Goal: Task Accomplishment & Management: Use online tool/utility

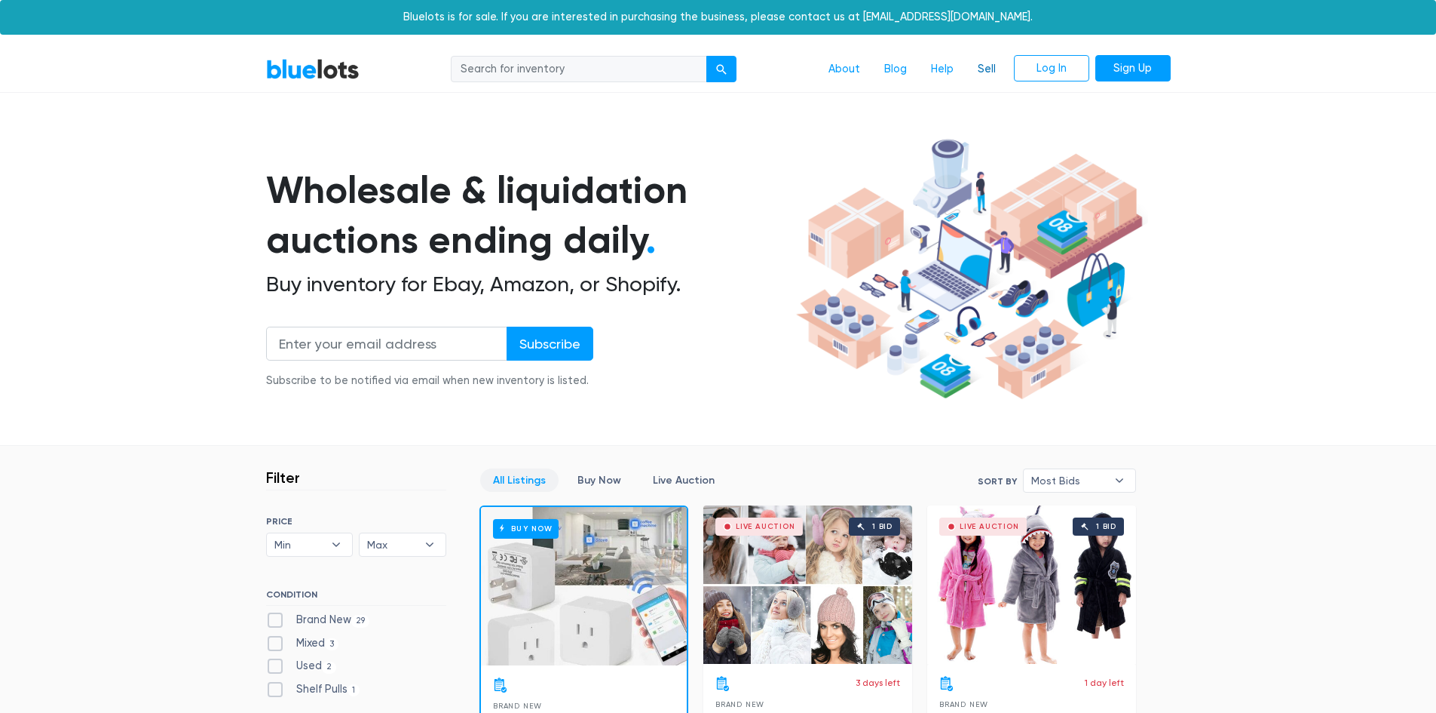
click at [987, 66] on link "Sell" at bounding box center [987, 69] width 42 height 29
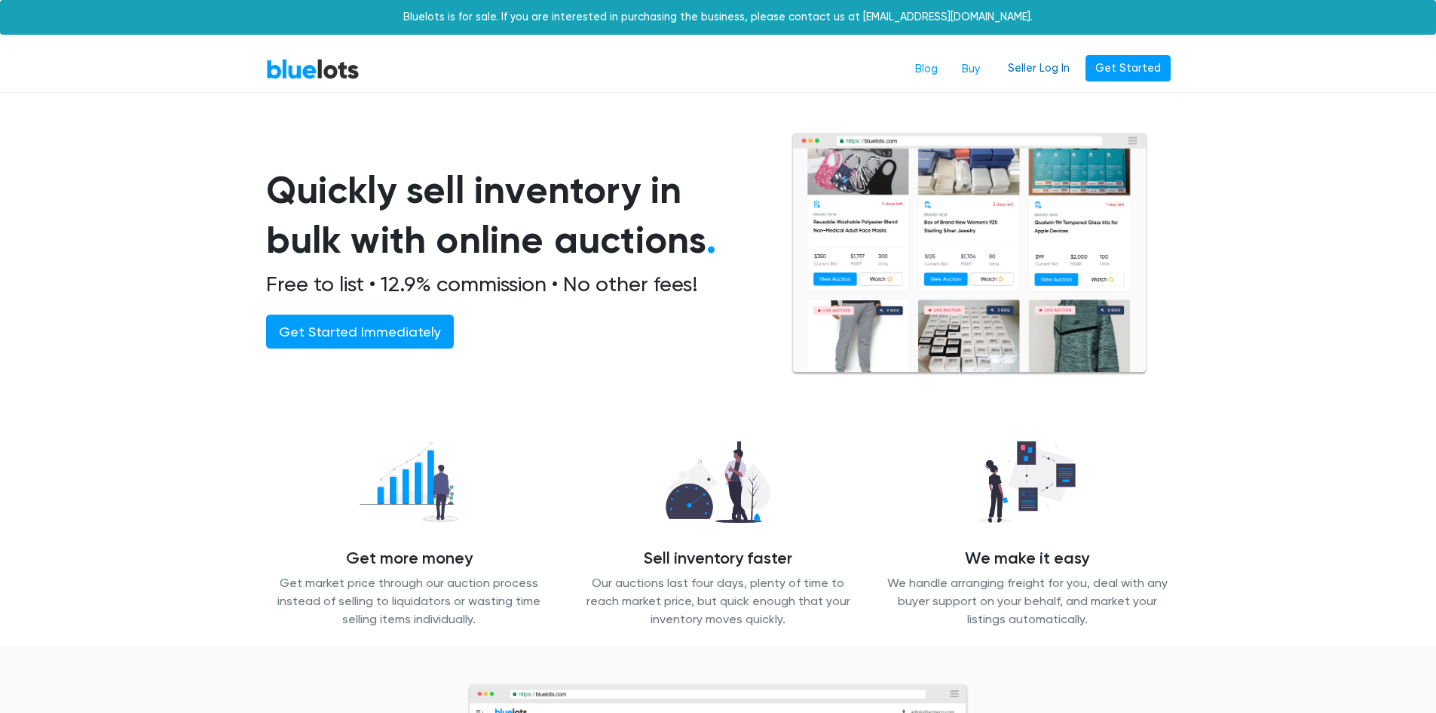
click at [1050, 72] on link "Seller Log In" at bounding box center [1038, 68] width 81 height 27
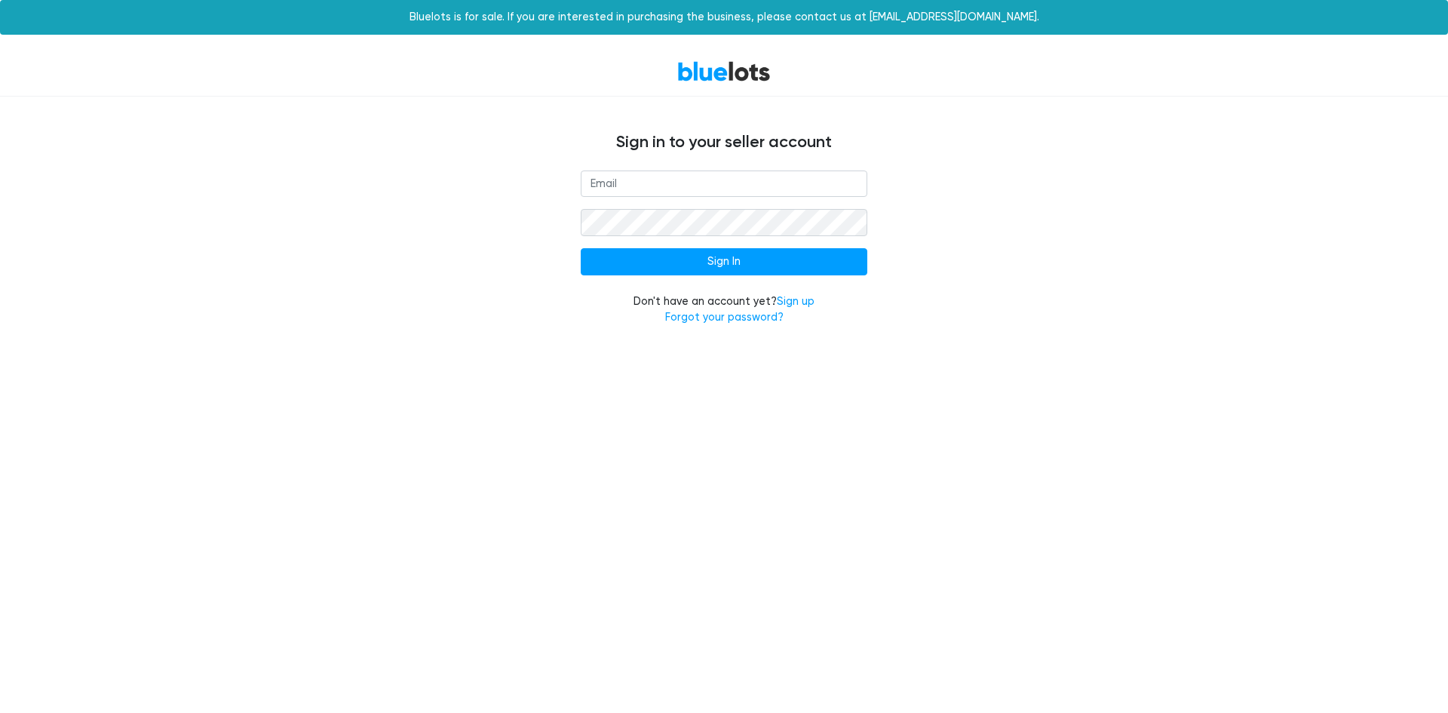
click at [615, 174] on input "email" at bounding box center [724, 183] width 287 height 27
type input "[EMAIL_ADDRESS][DOMAIN_NAME]"
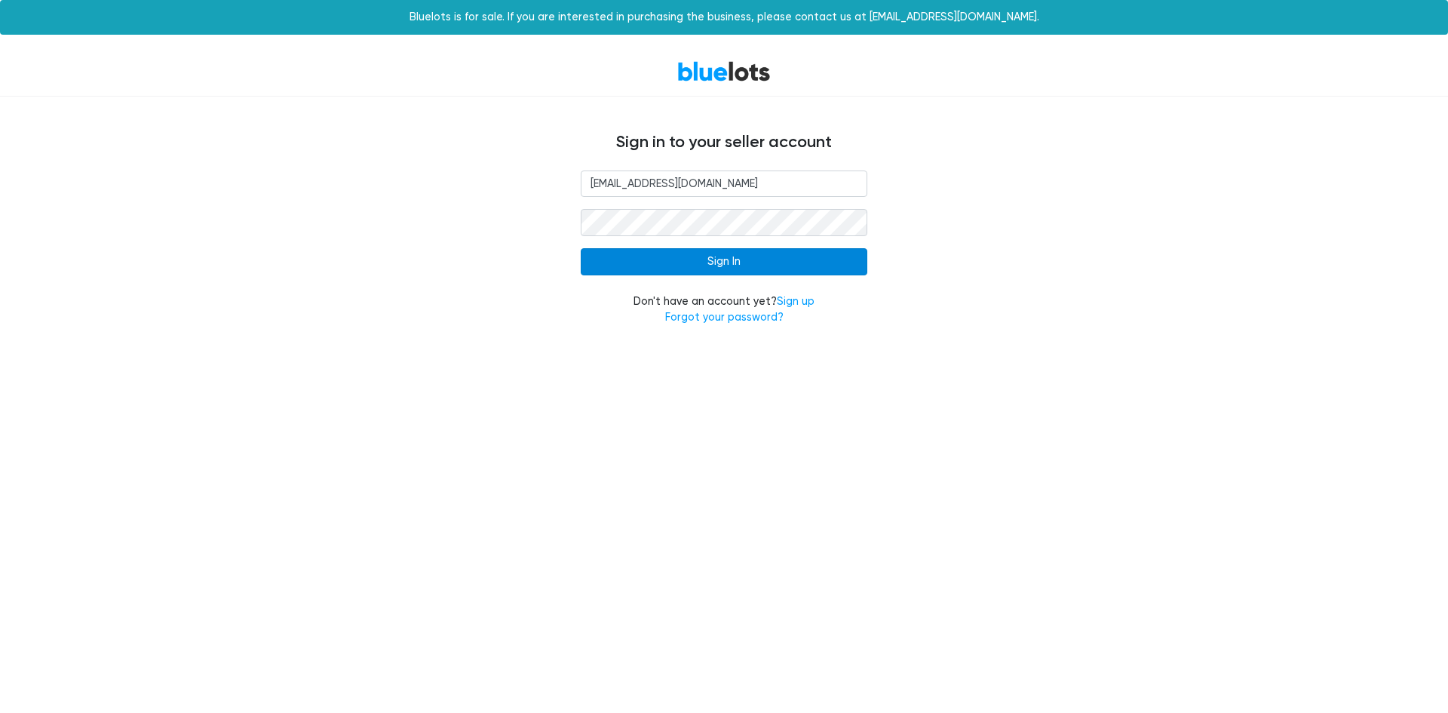
click at [702, 260] on input "Sign In" at bounding box center [724, 261] width 287 height 27
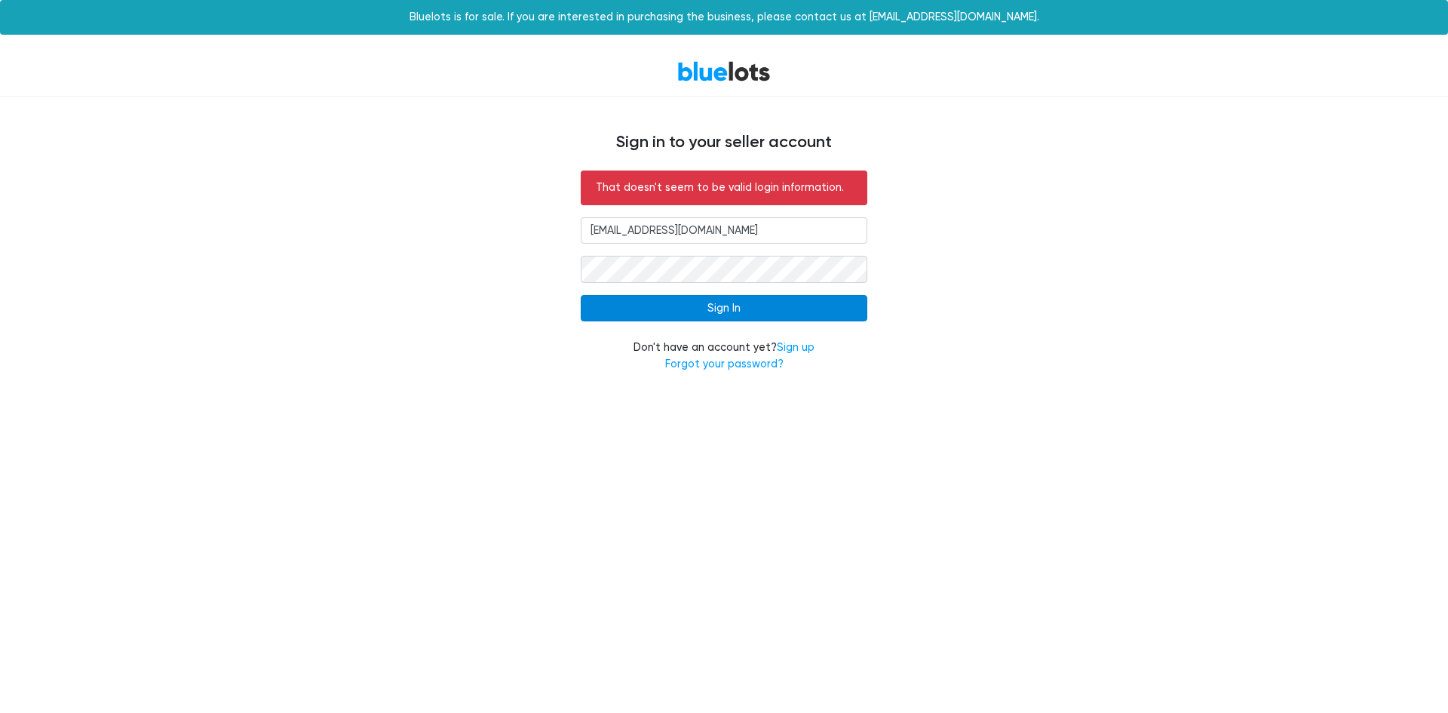
click at [735, 301] on input "Sign In" at bounding box center [724, 308] width 287 height 27
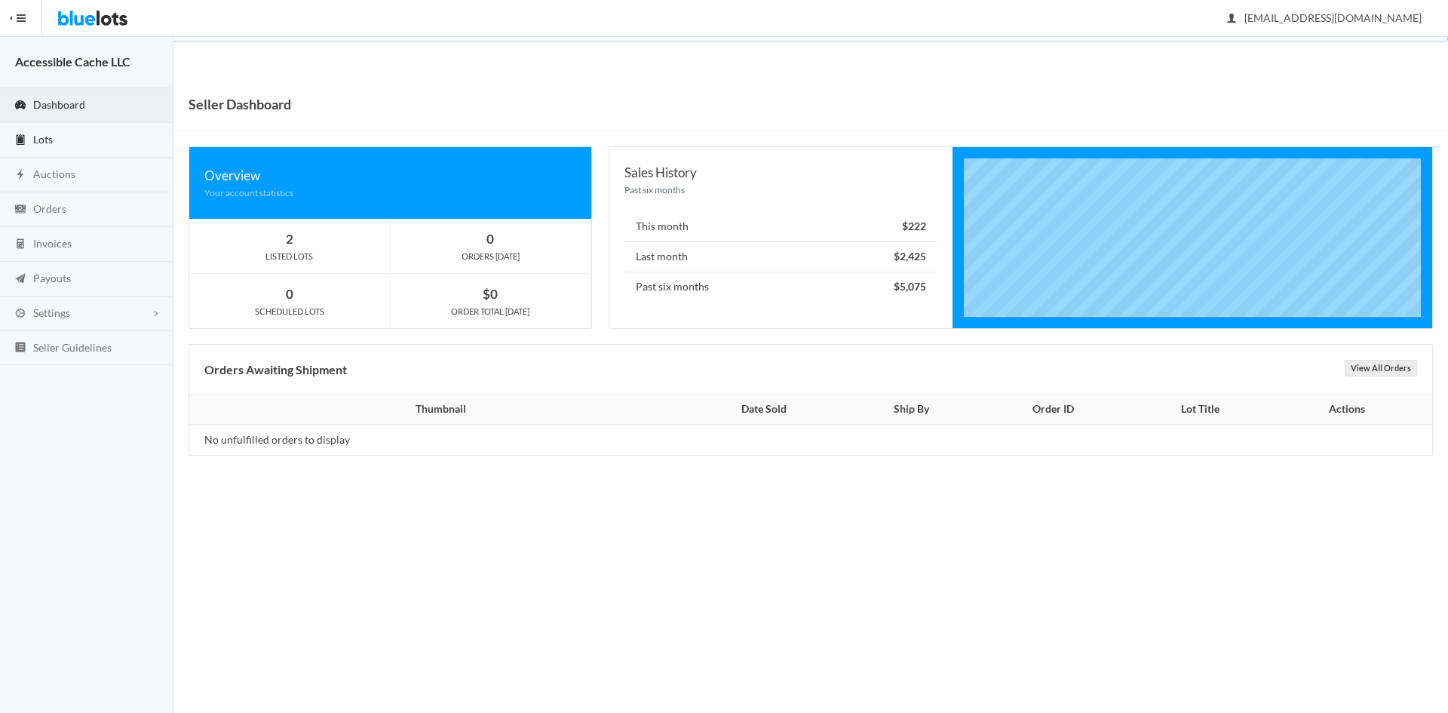
click at [48, 133] on span "Lots" at bounding box center [43, 139] width 20 height 13
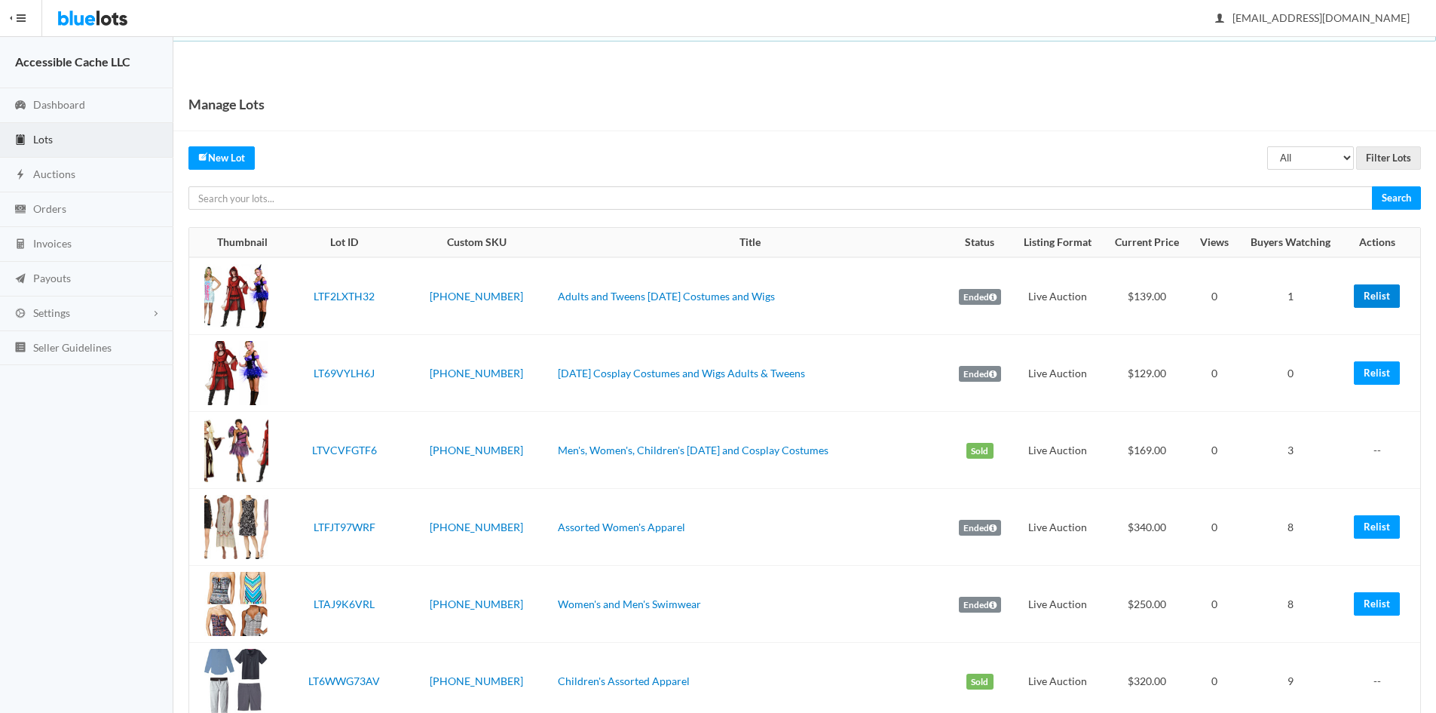
click at [1365, 293] on link "Relist" at bounding box center [1377, 295] width 46 height 23
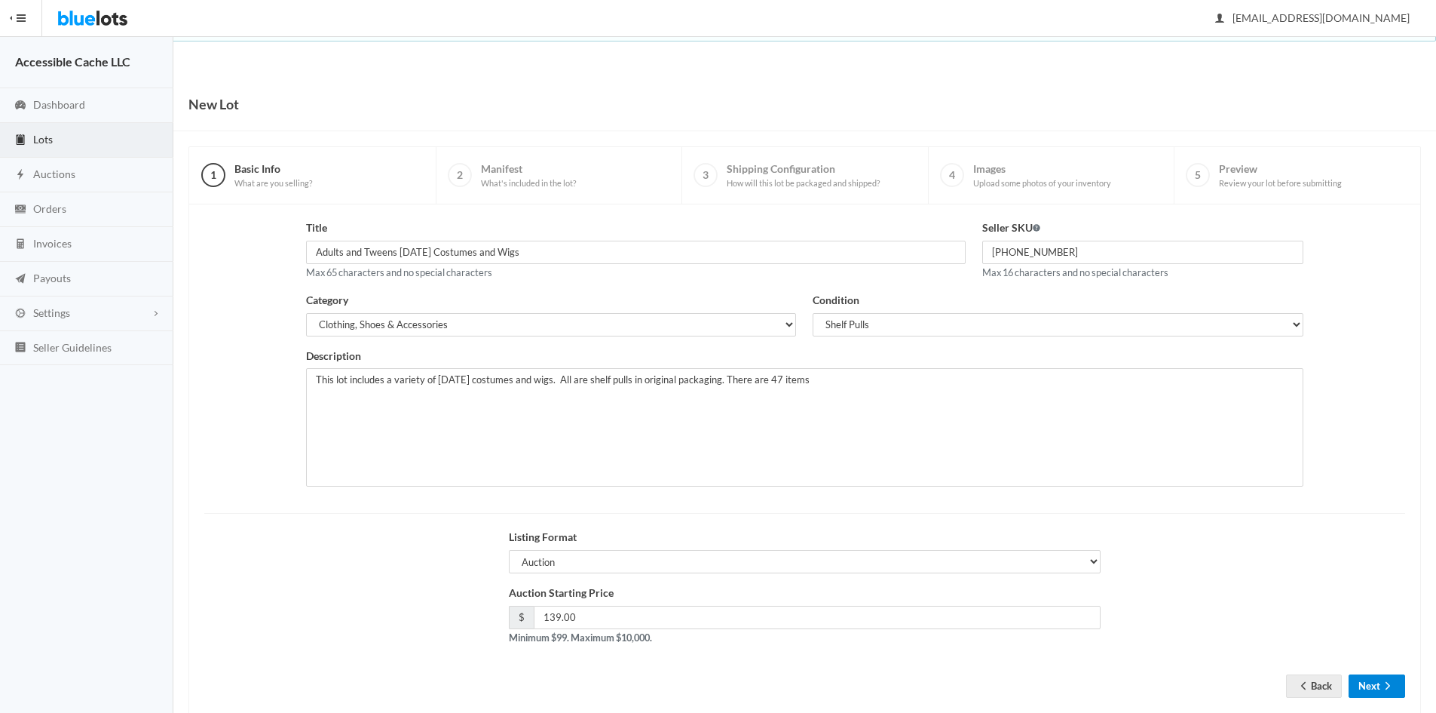
click at [1371, 686] on button "Next" at bounding box center [1377, 685] width 57 height 23
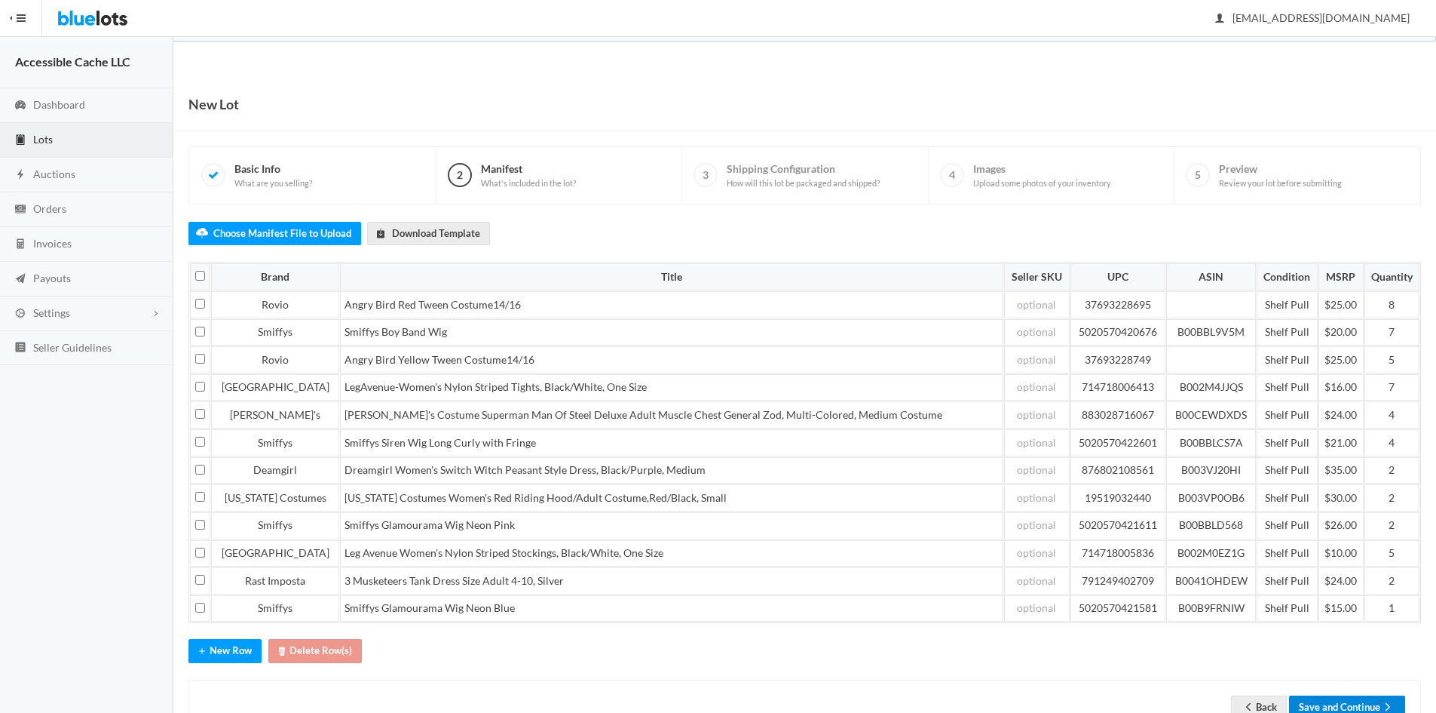
click at [1335, 701] on button "Save and Continue" at bounding box center [1347, 706] width 116 height 23
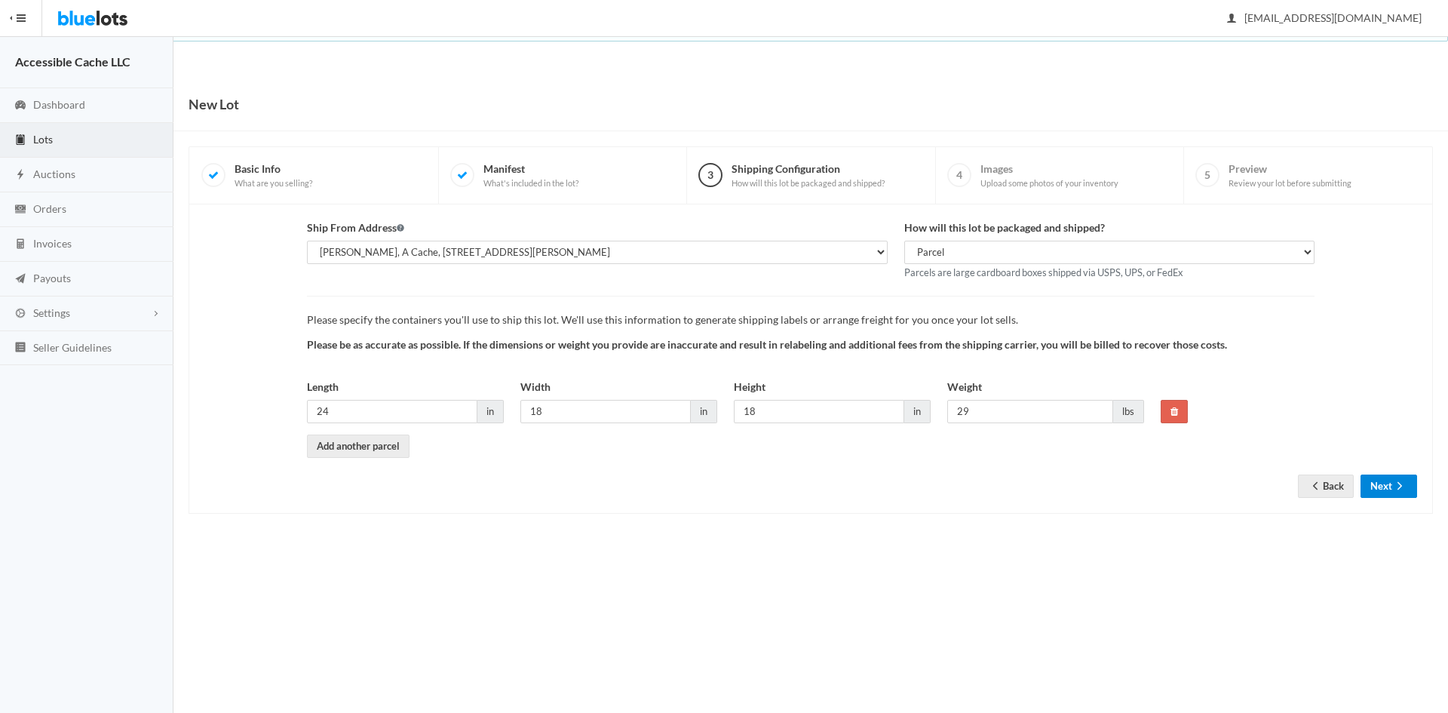
click at [1384, 488] on button "Next" at bounding box center [1388, 485] width 57 height 23
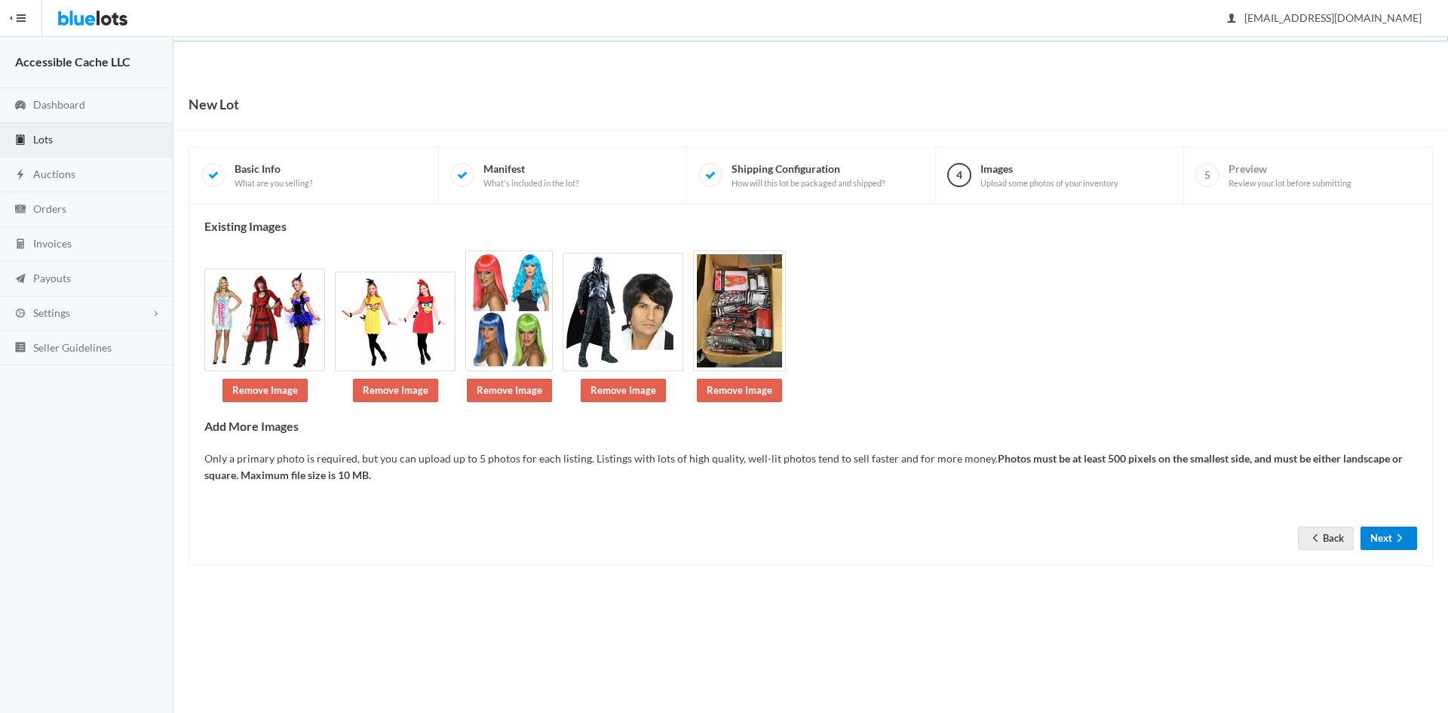
click at [1377, 535] on button "Next" at bounding box center [1388, 537] width 57 height 23
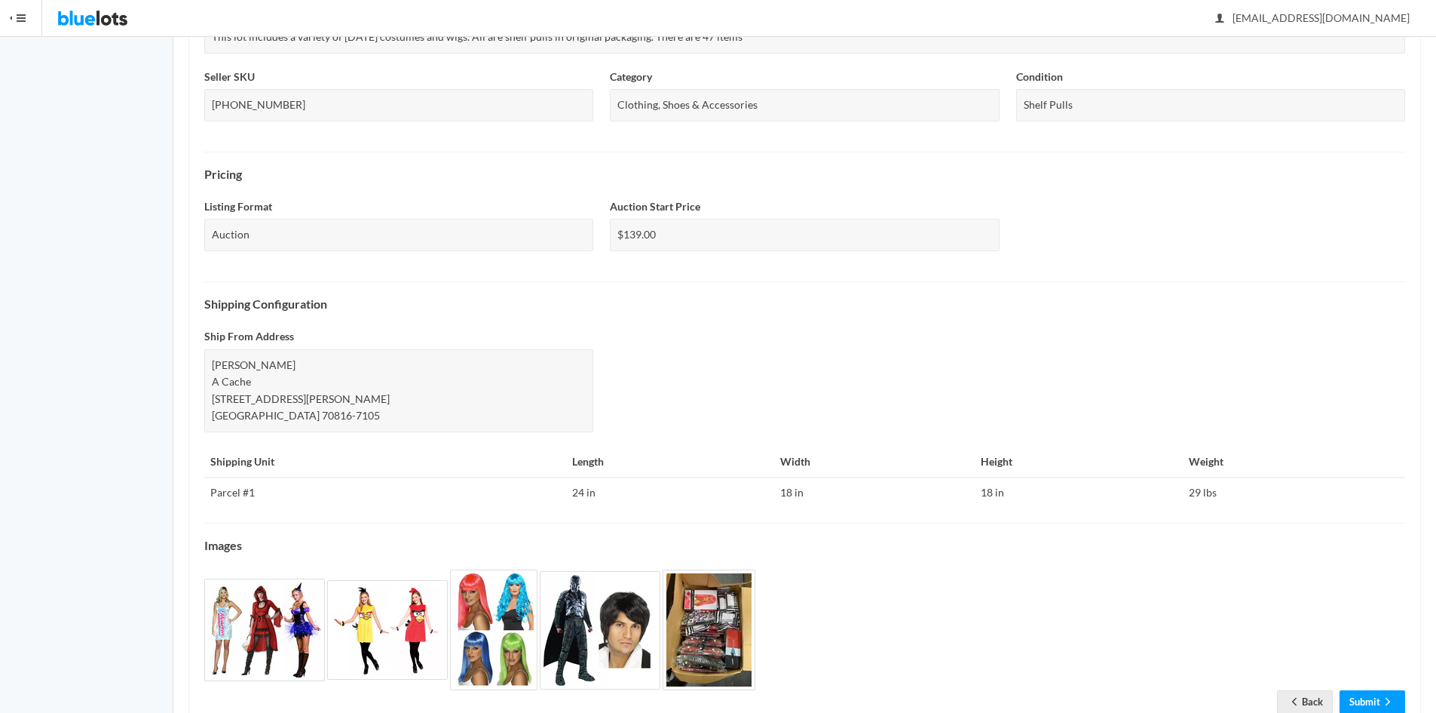
scroll to position [345, 0]
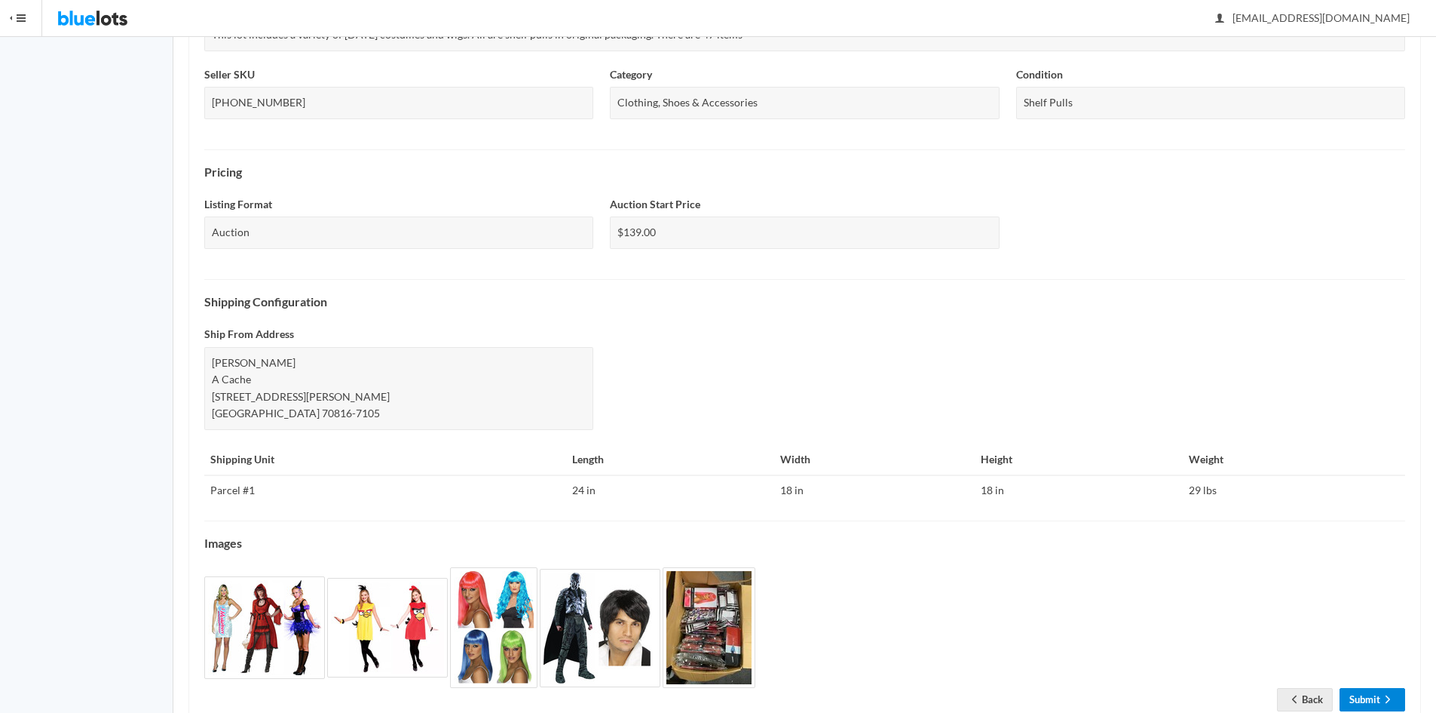
click at [1383, 693] on icon "arrow forward" at bounding box center [1388, 699] width 15 height 12
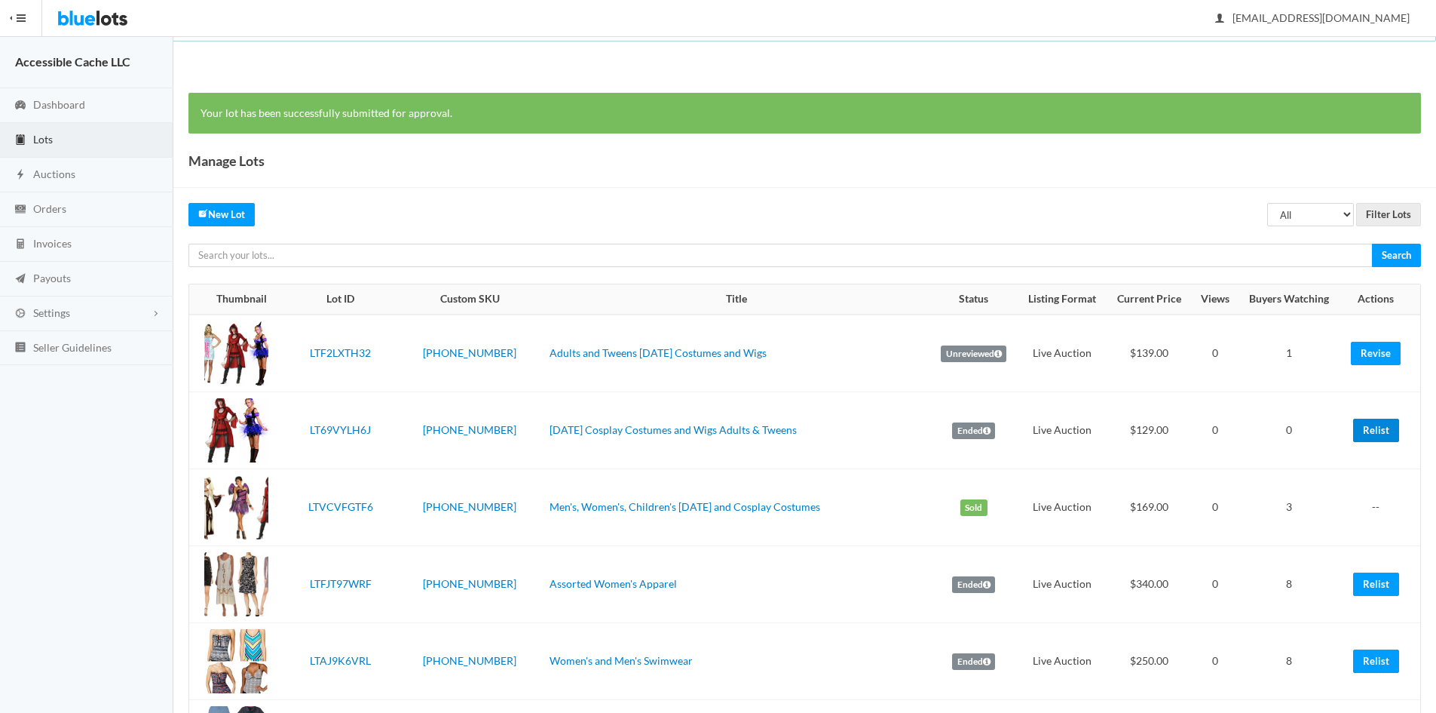
click at [1372, 425] on link "Relist" at bounding box center [1377, 429] width 46 height 23
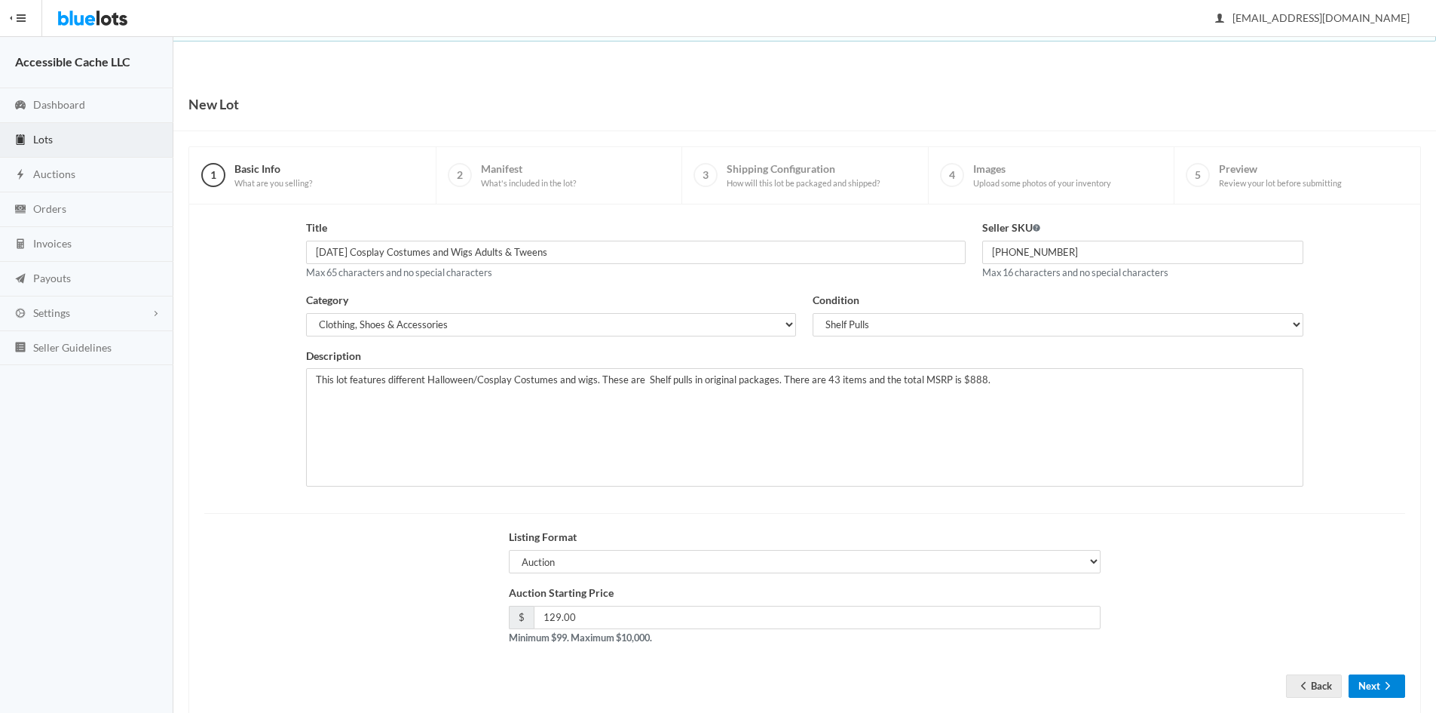
click at [1368, 686] on button "Next" at bounding box center [1377, 685] width 57 height 23
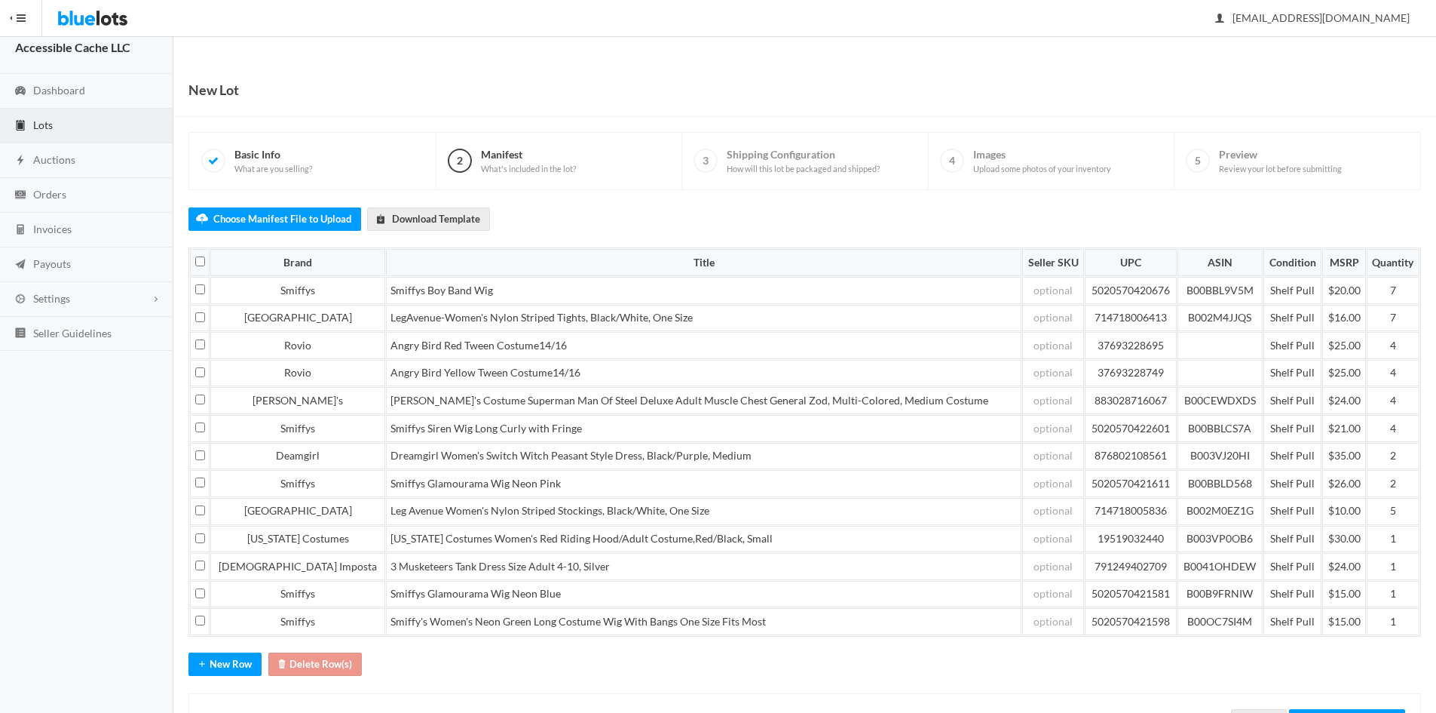
scroll to position [81, 0]
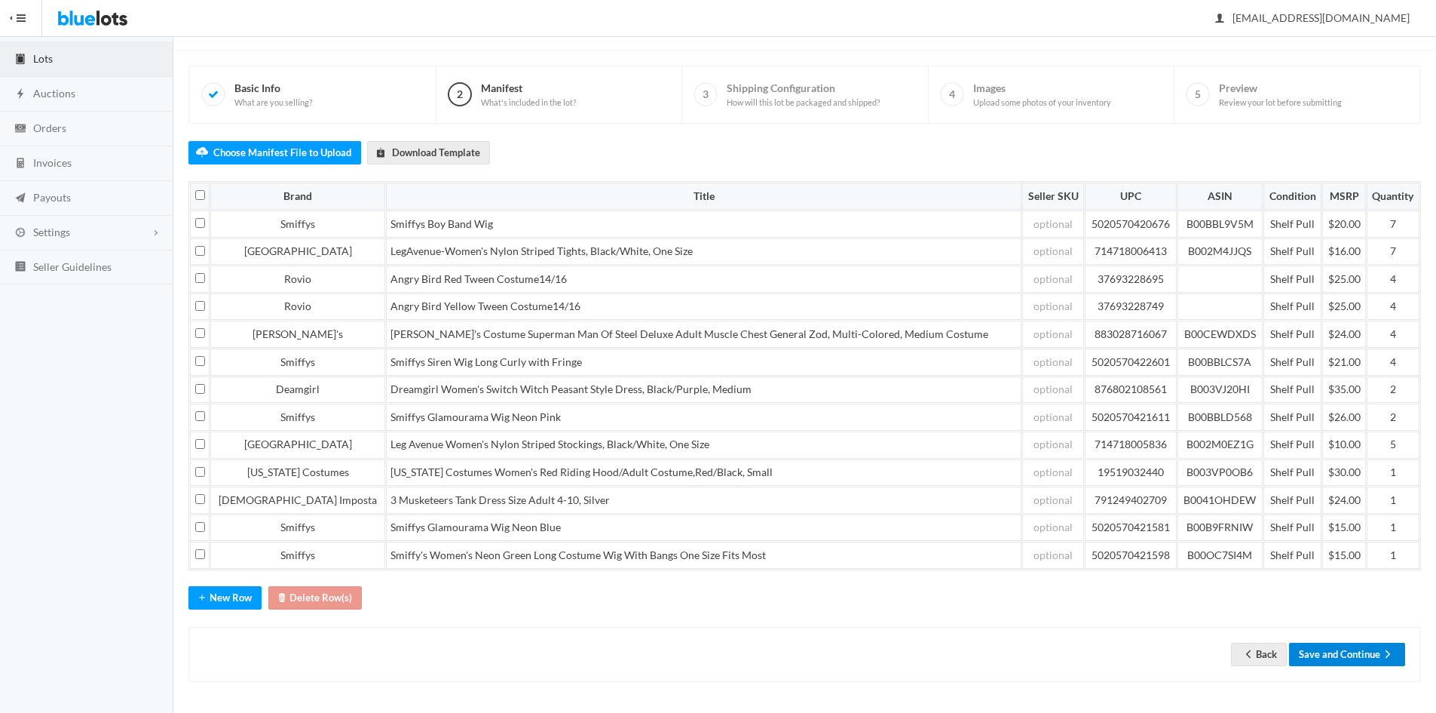
click at [1368, 656] on button "Save and Continue" at bounding box center [1347, 653] width 116 height 23
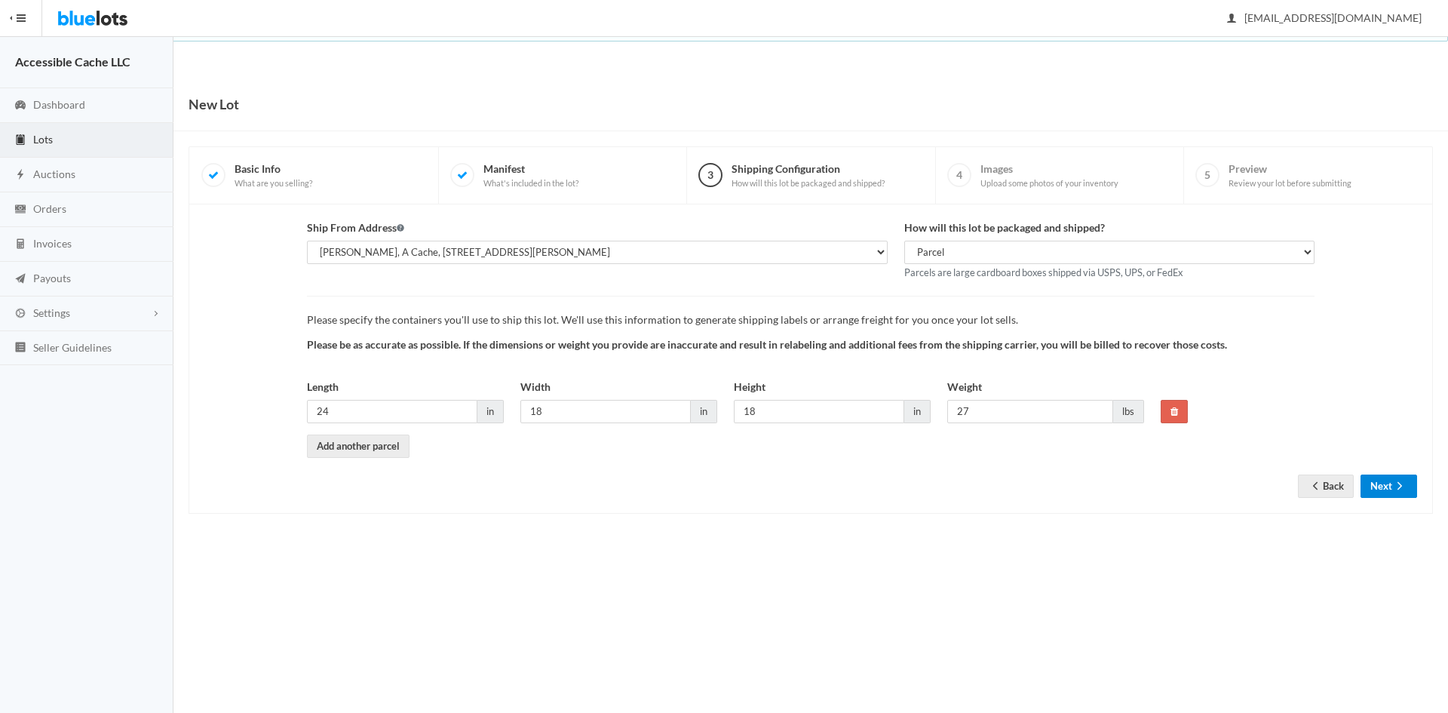
click at [1387, 490] on button "Next" at bounding box center [1388, 485] width 57 height 23
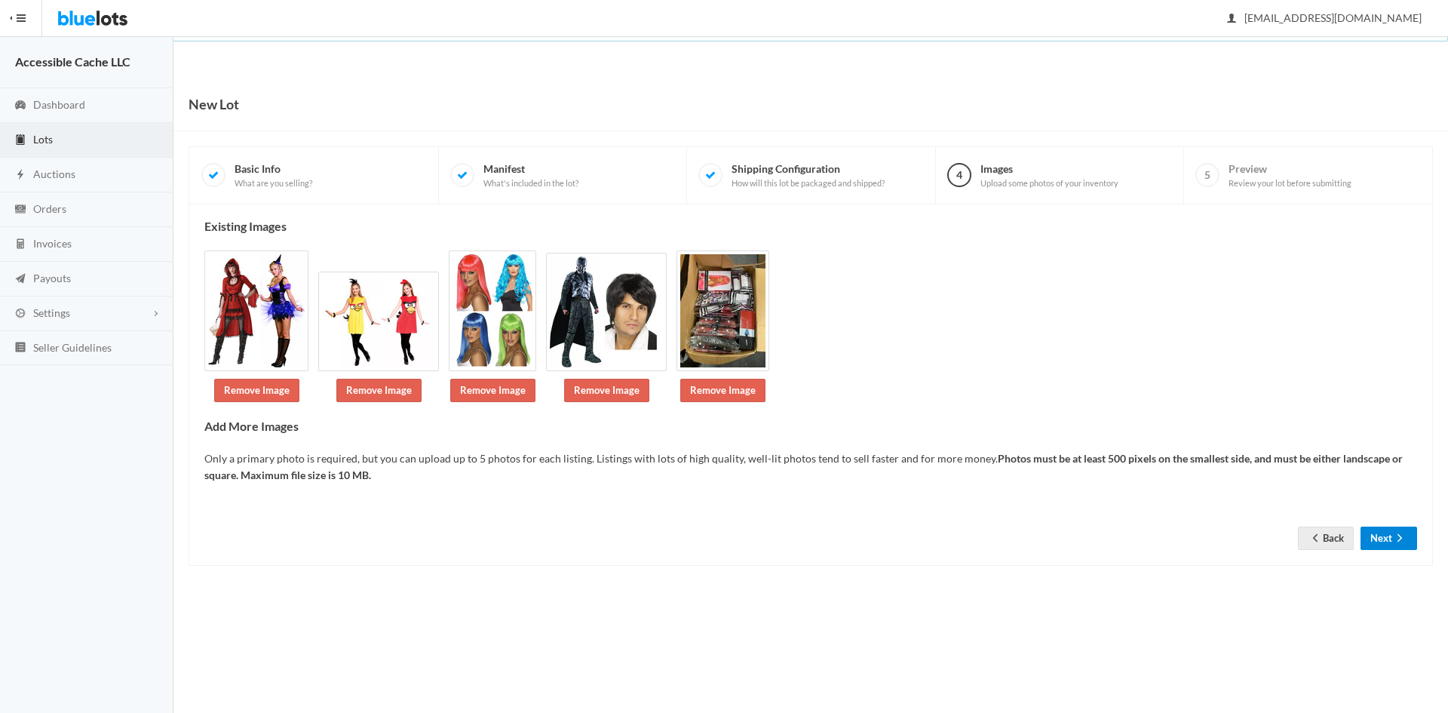
click at [1387, 535] on button "Next" at bounding box center [1388, 537] width 57 height 23
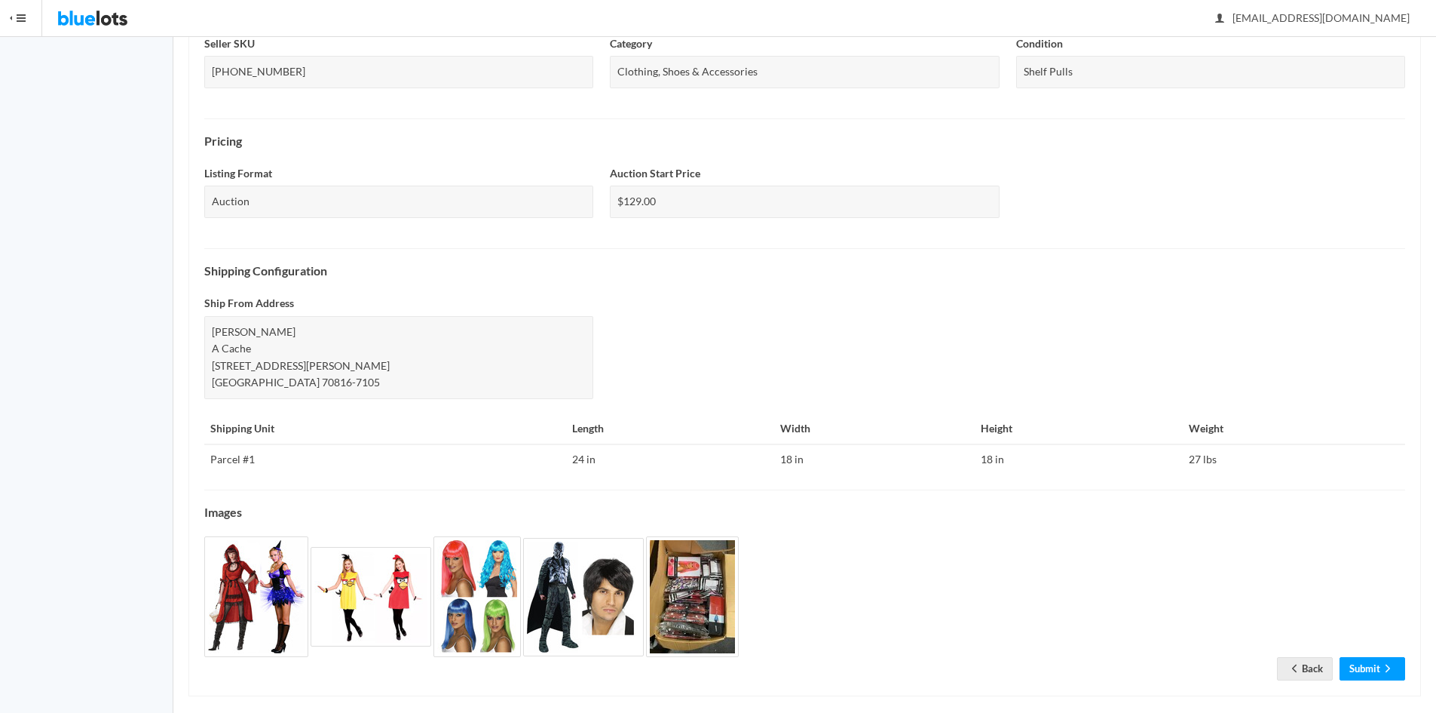
scroll to position [391, 0]
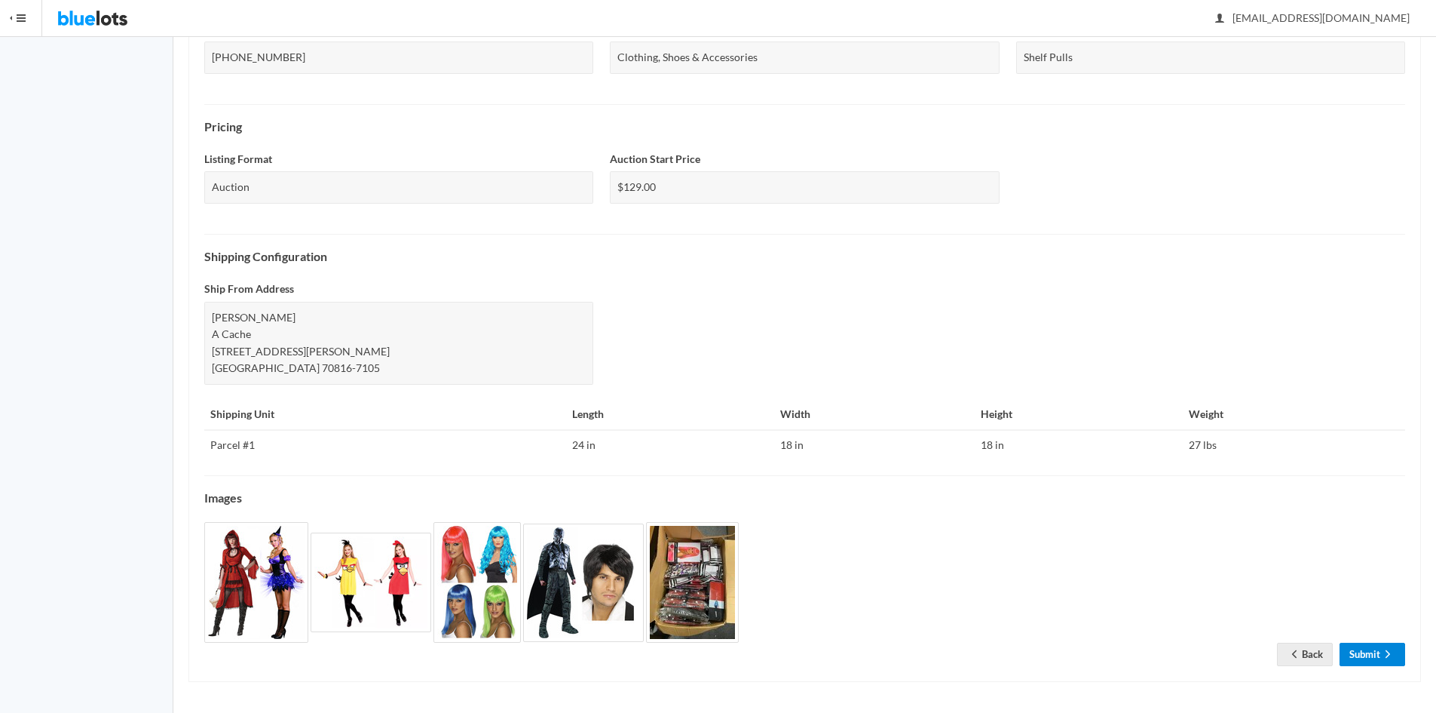
click at [1353, 655] on link "Submit" at bounding box center [1373, 653] width 66 height 23
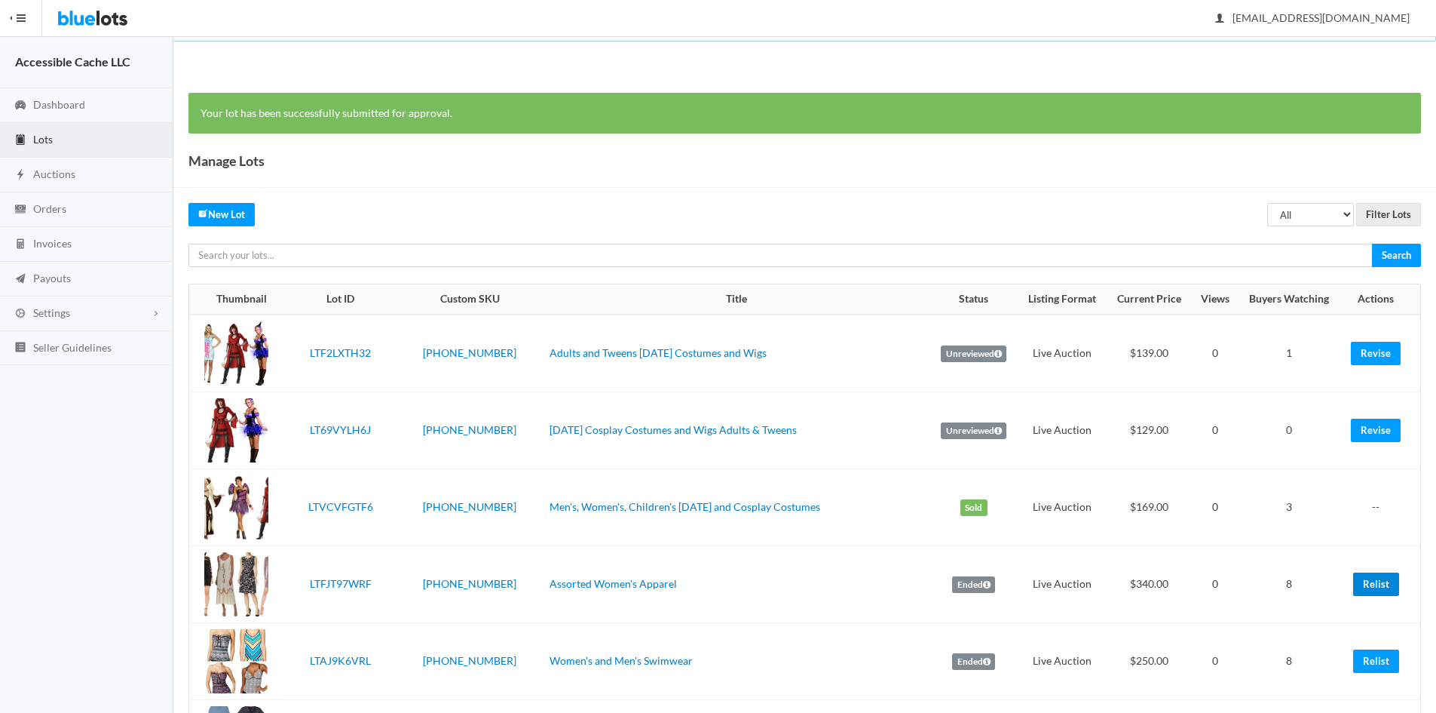
click at [1375, 583] on link "Relist" at bounding box center [1377, 583] width 46 height 23
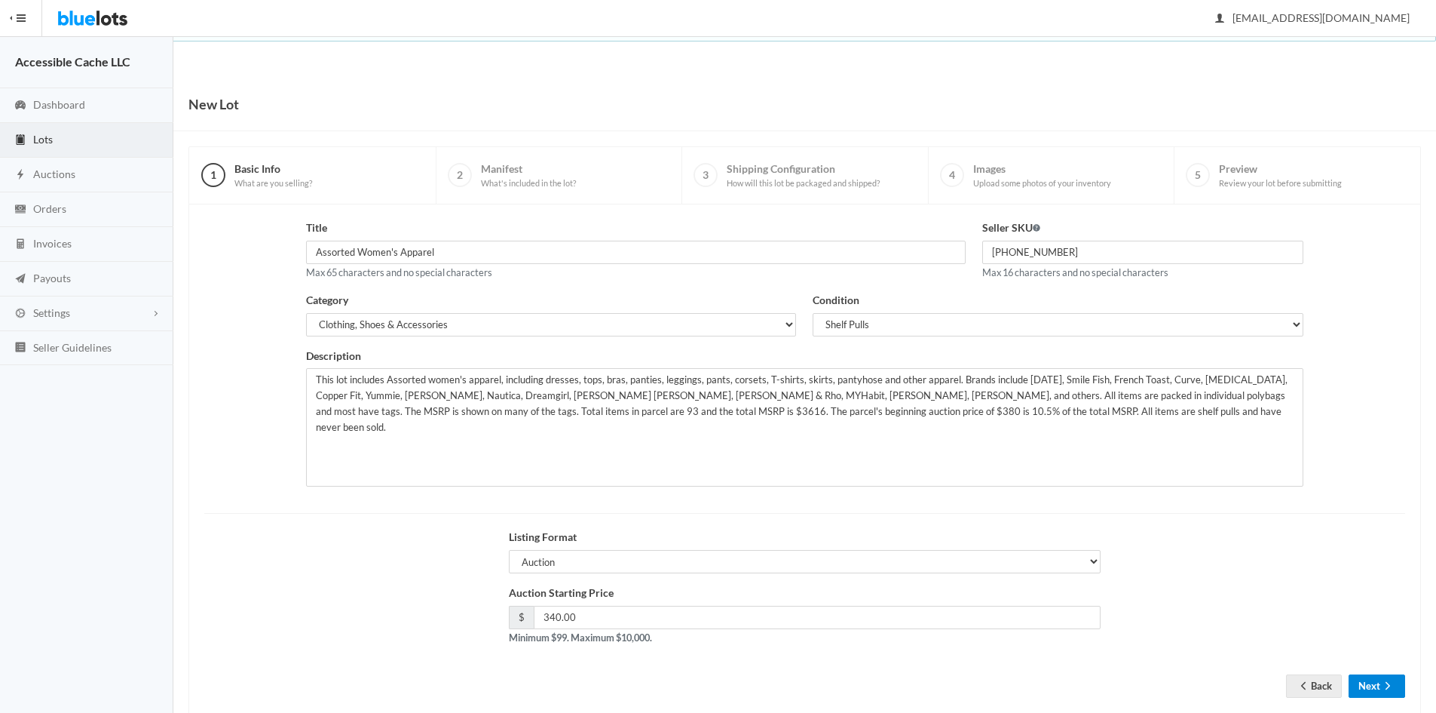
click at [1361, 678] on button "Next" at bounding box center [1377, 685] width 57 height 23
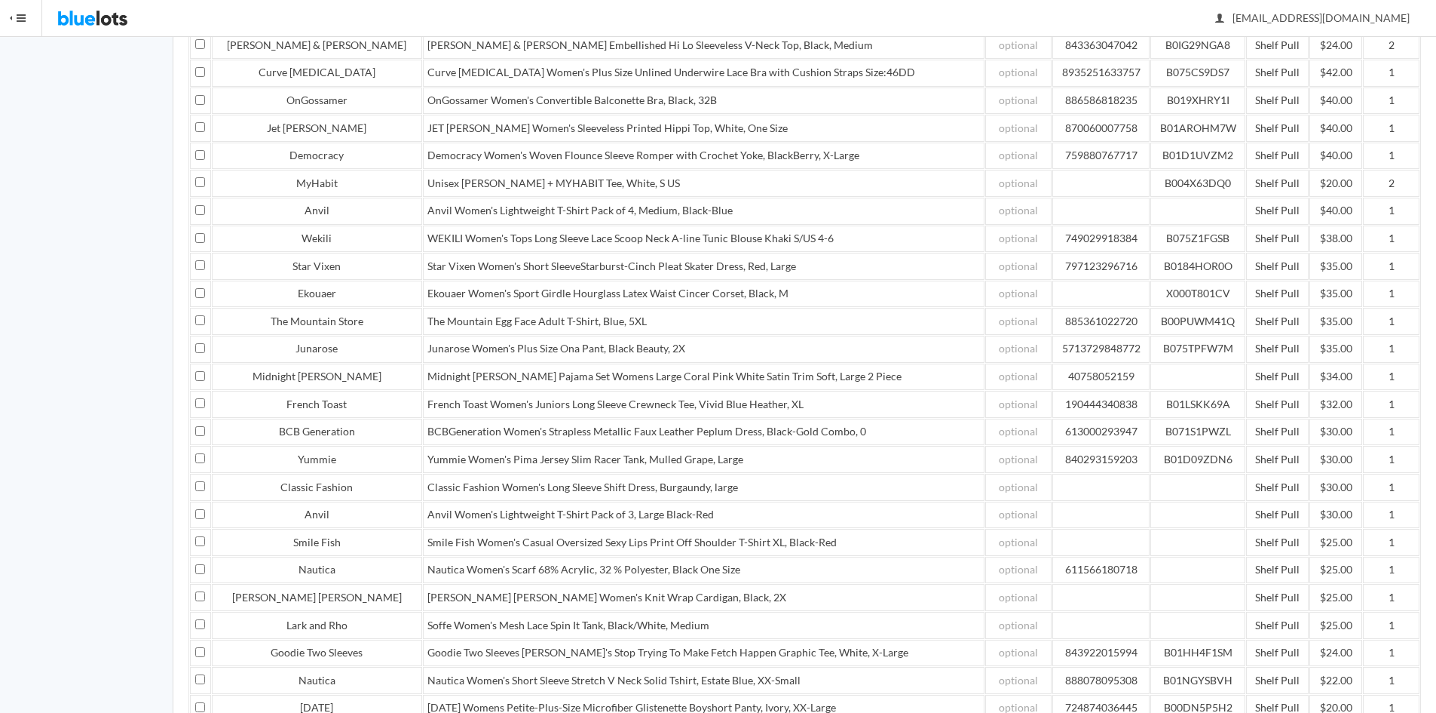
scroll to position [1433, 0]
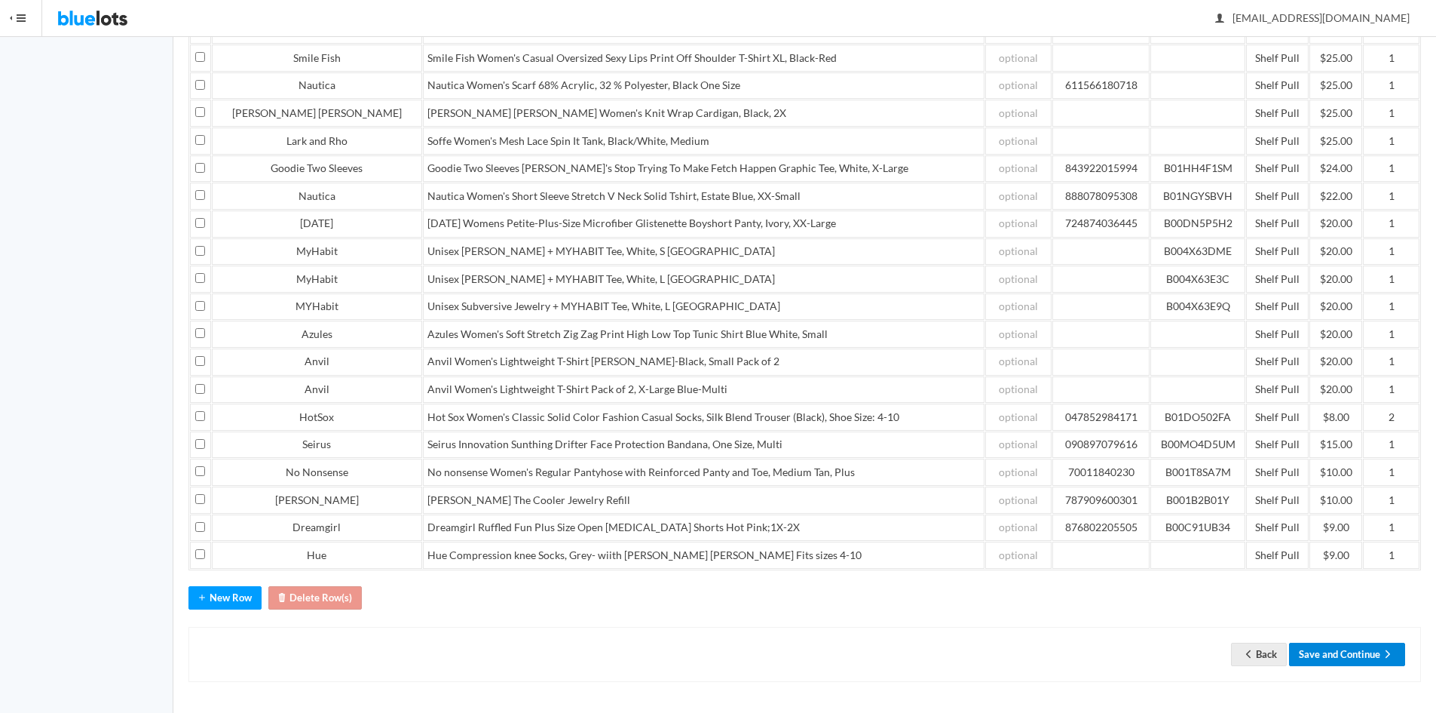
click at [1347, 654] on button "Save and Continue" at bounding box center [1347, 653] width 116 height 23
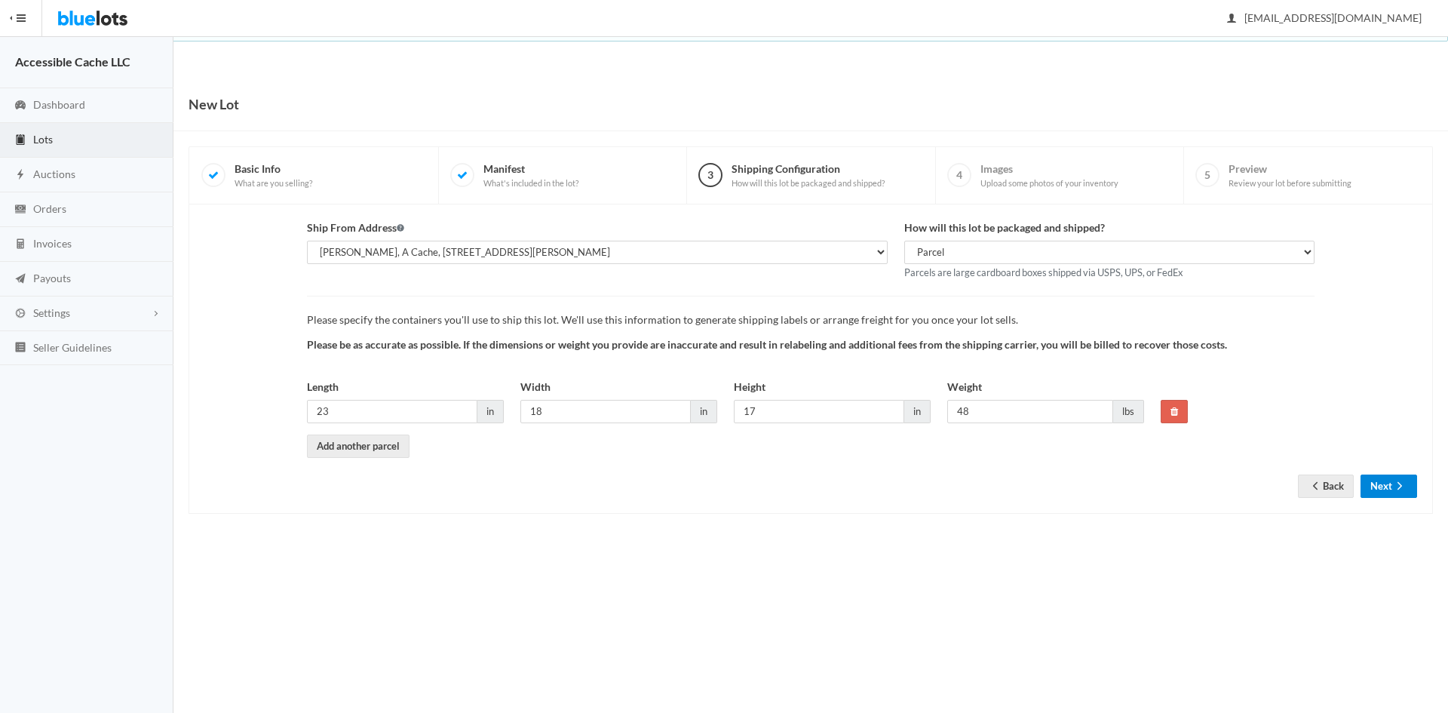
click at [1391, 486] on button "Next" at bounding box center [1388, 485] width 57 height 23
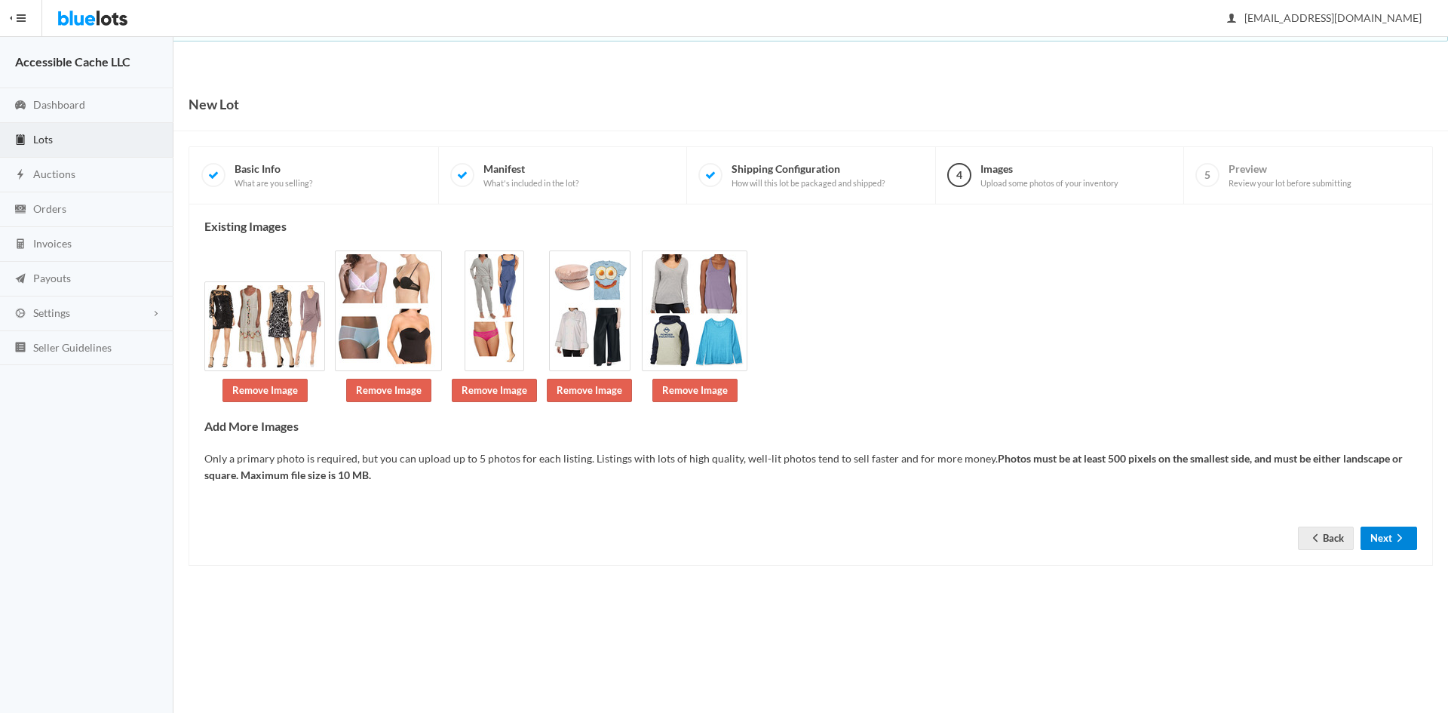
click at [1384, 535] on button "Next" at bounding box center [1388, 537] width 57 height 23
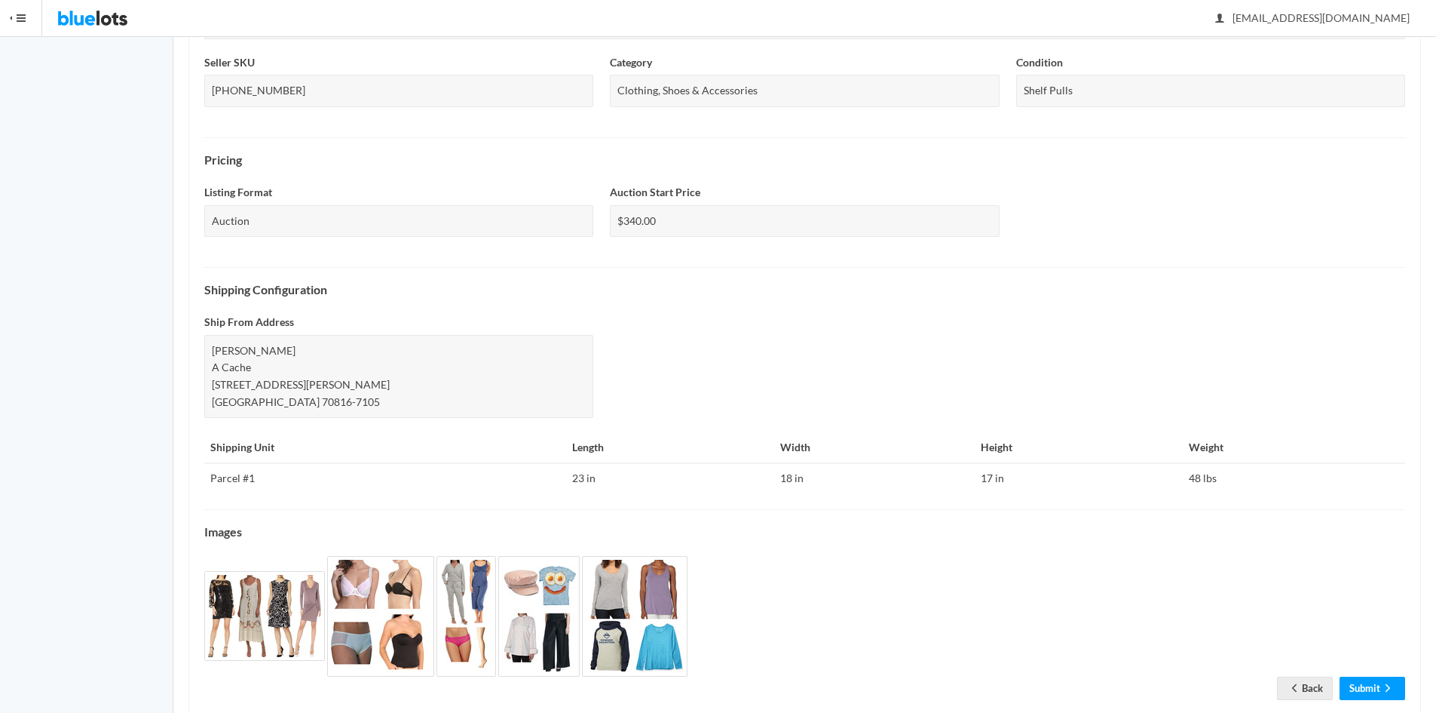
scroll to position [425, 0]
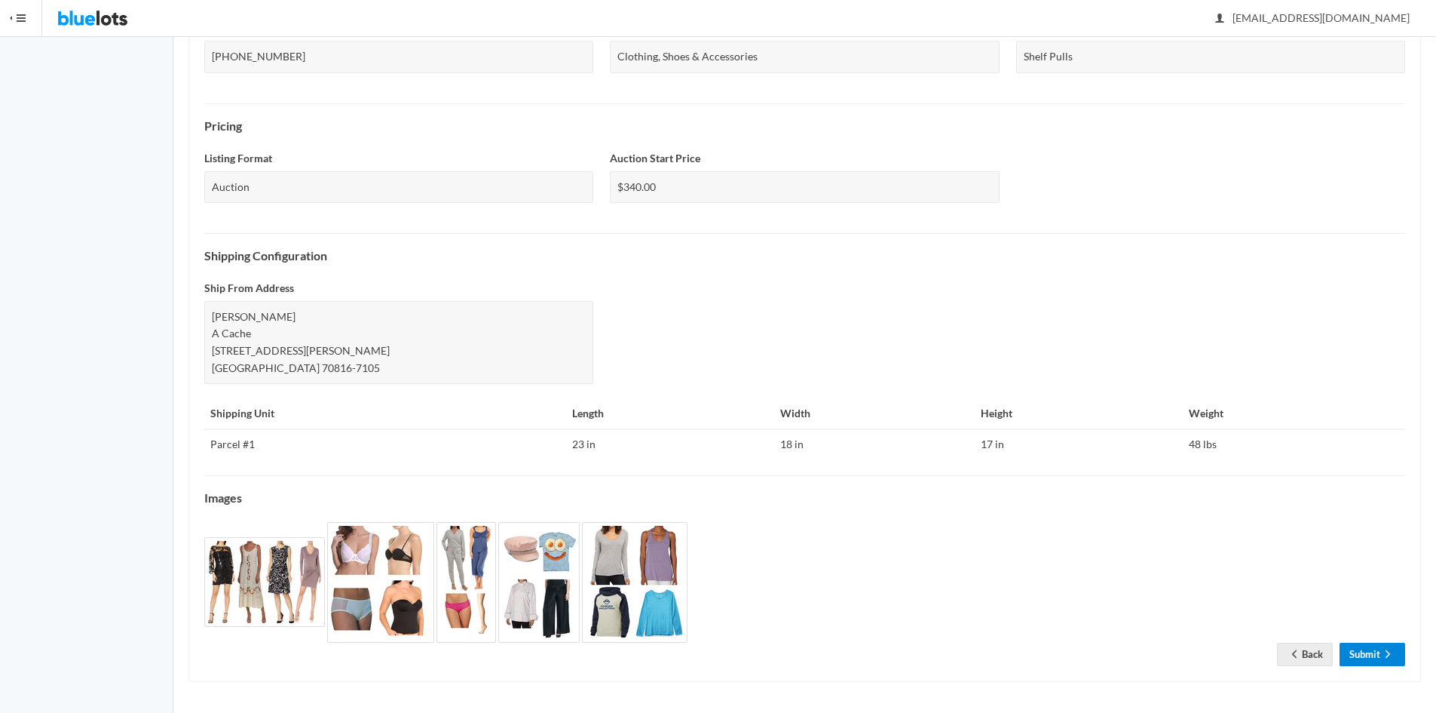
drag, startPoint x: 1357, startPoint y: 649, endPoint x: 1343, endPoint y: 632, distance: 22.0
click at [1358, 650] on link "Submit" at bounding box center [1373, 653] width 66 height 23
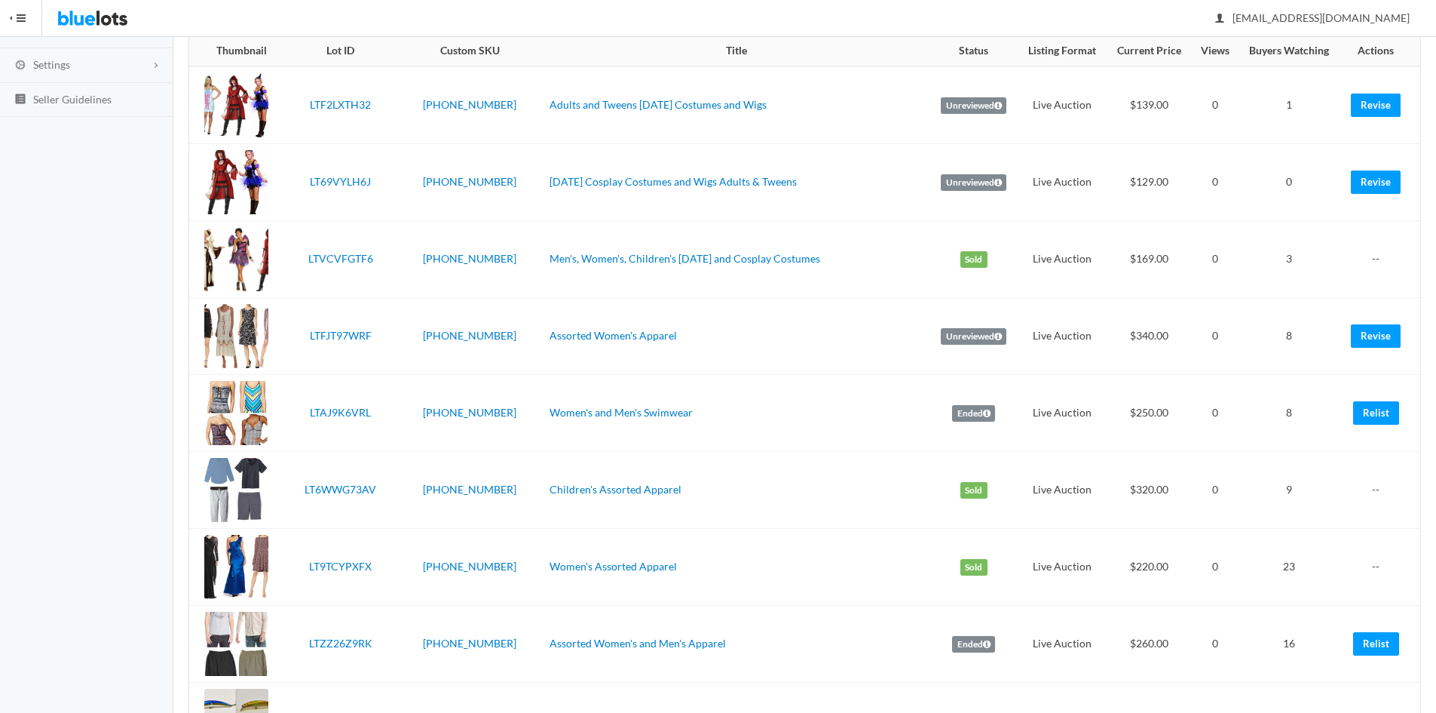
scroll to position [253, 0]
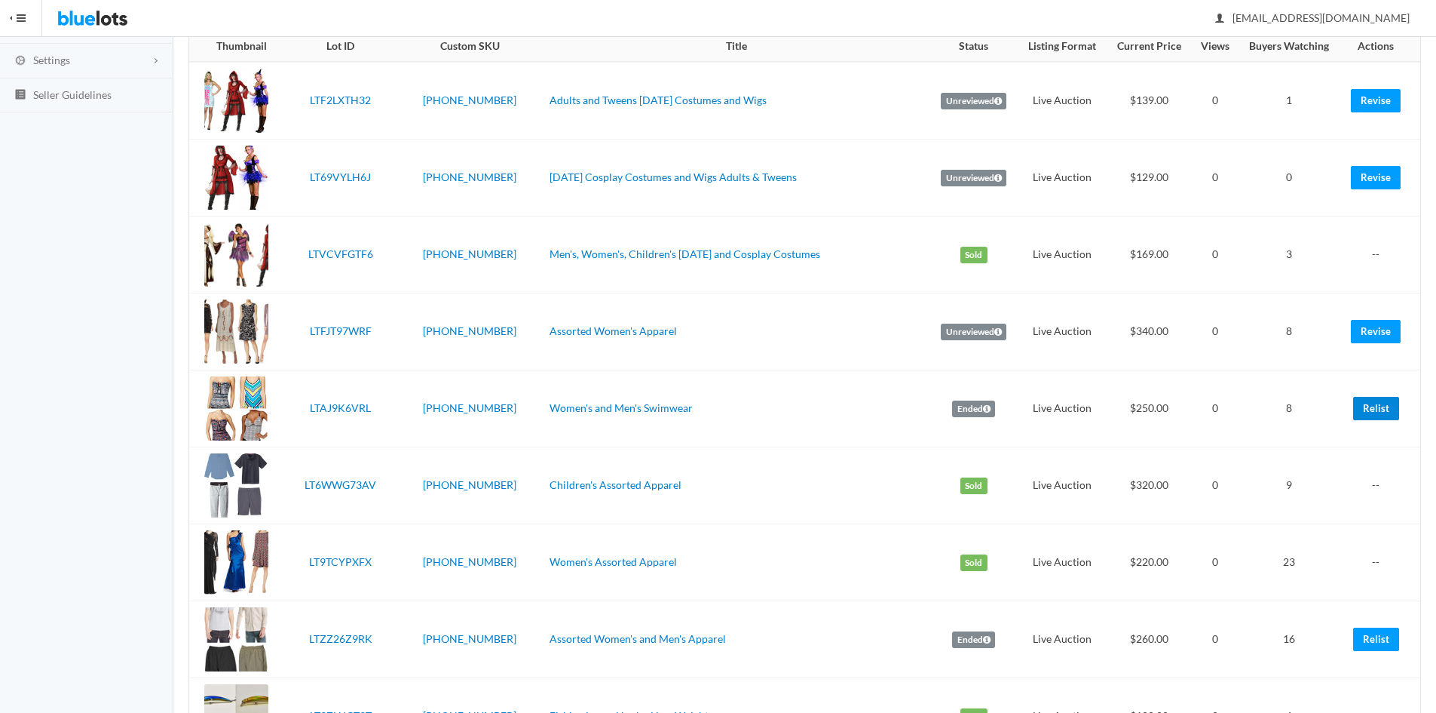
click at [1374, 406] on link "Relist" at bounding box center [1377, 408] width 46 height 23
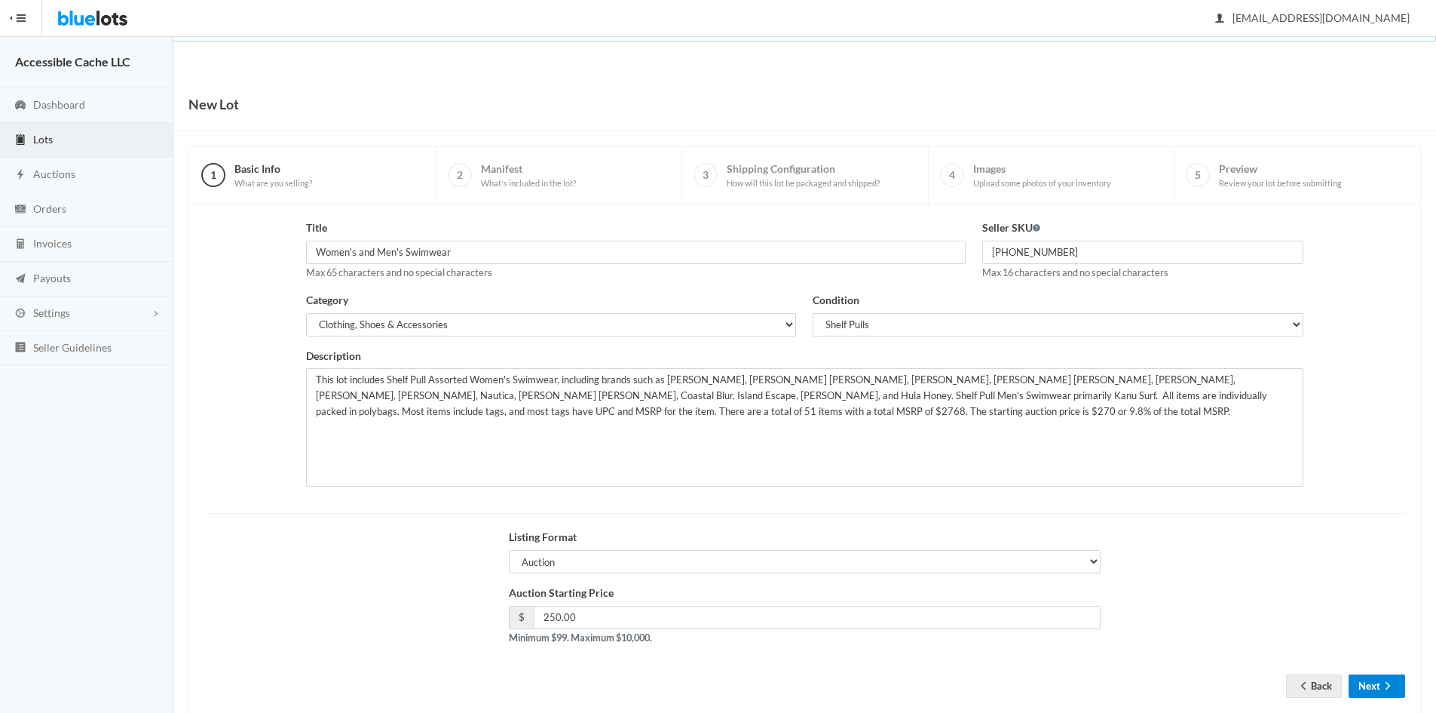
click at [1366, 679] on button "Next" at bounding box center [1377, 685] width 57 height 23
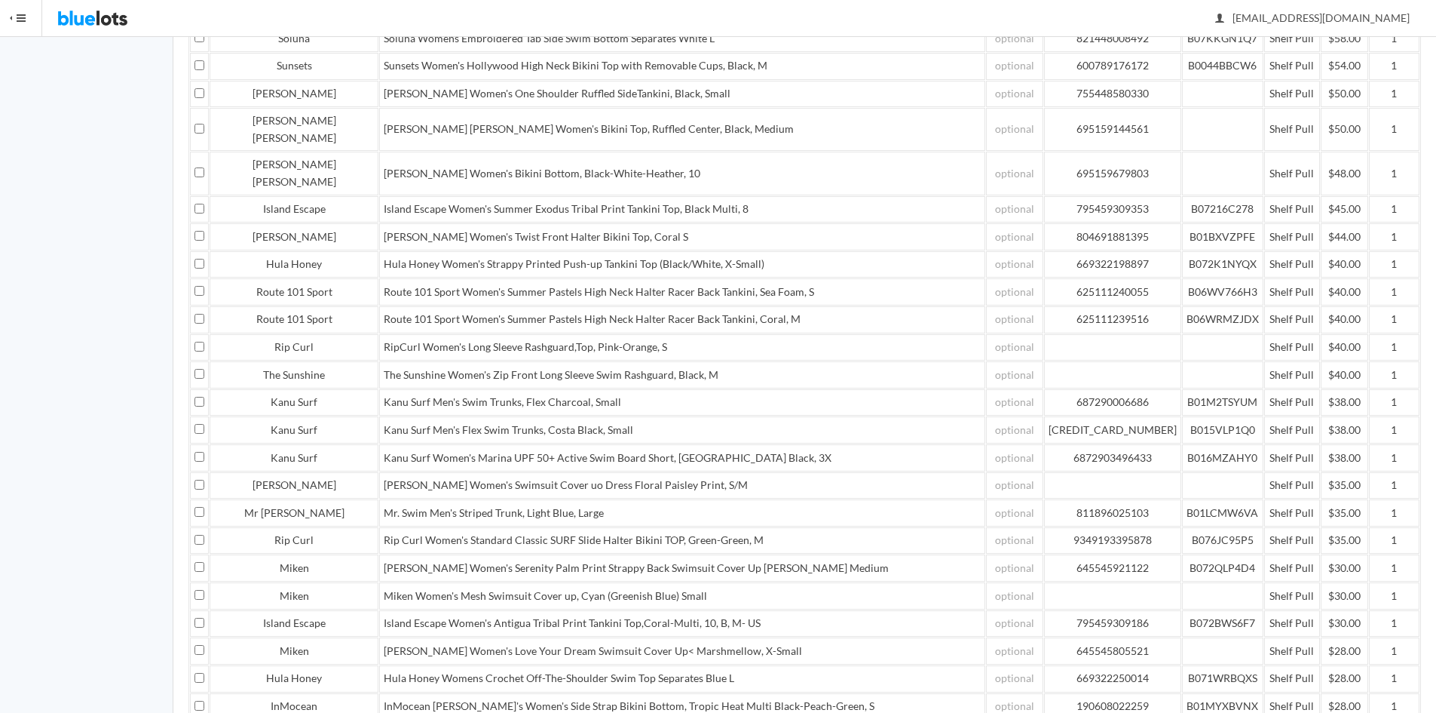
scroll to position [992, 0]
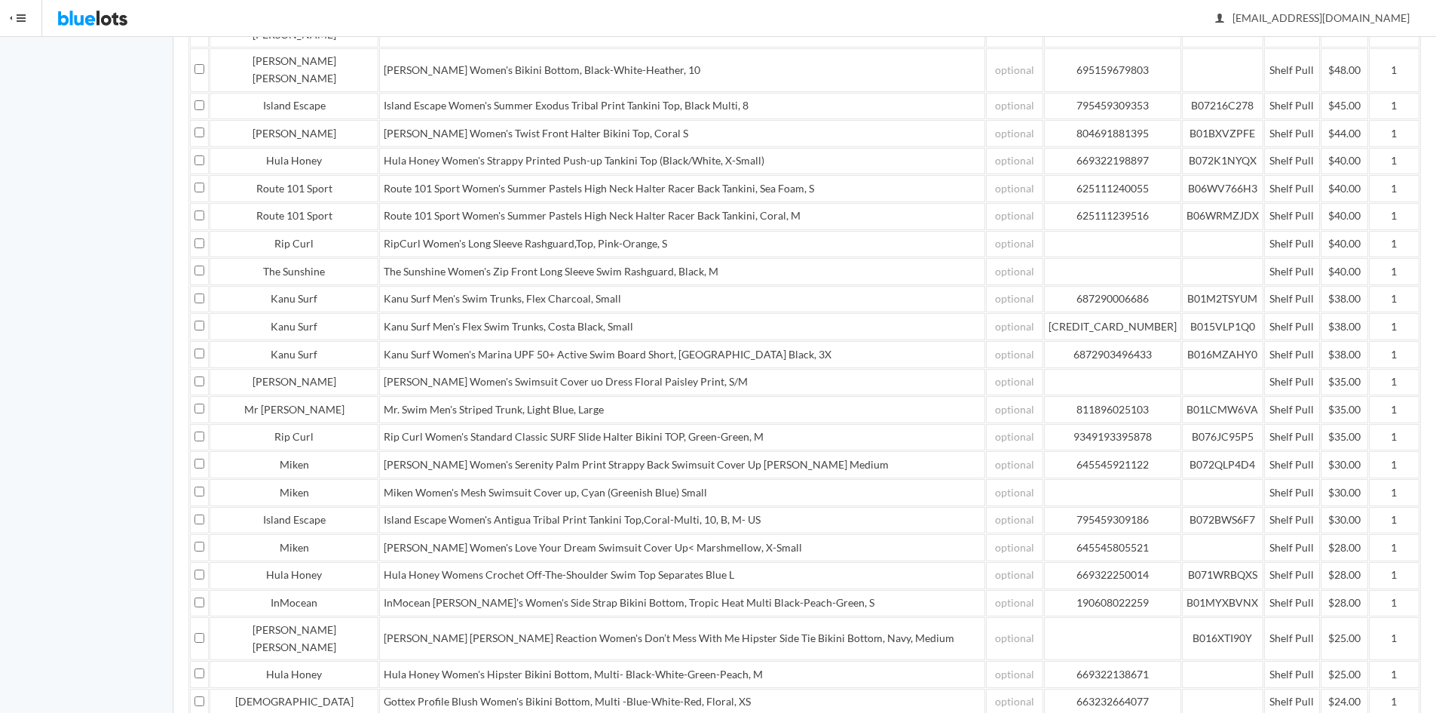
drag, startPoint x: 1347, startPoint y: 645, endPoint x: 1352, endPoint y: 618, distance: 28.3
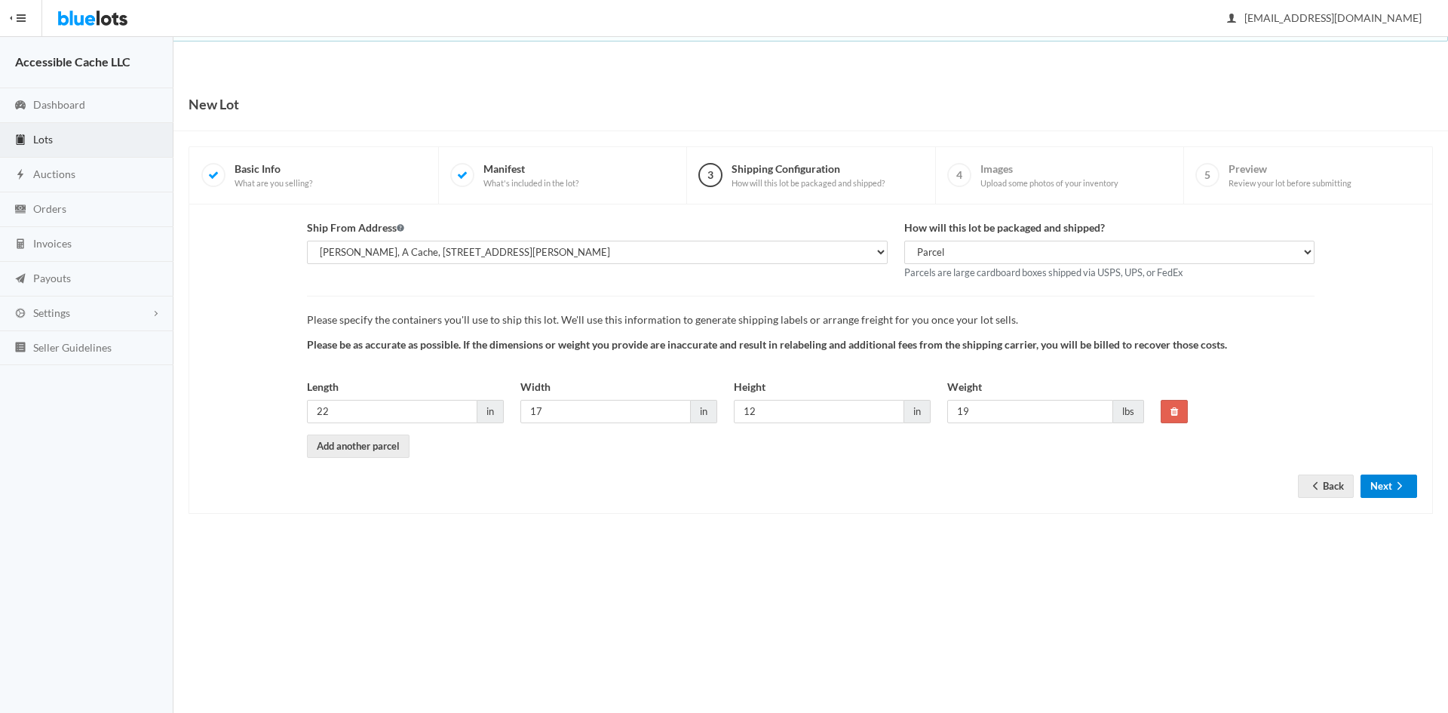
click at [1382, 489] on button "Next" at bounding box center [1388, 485] width 57 height 23
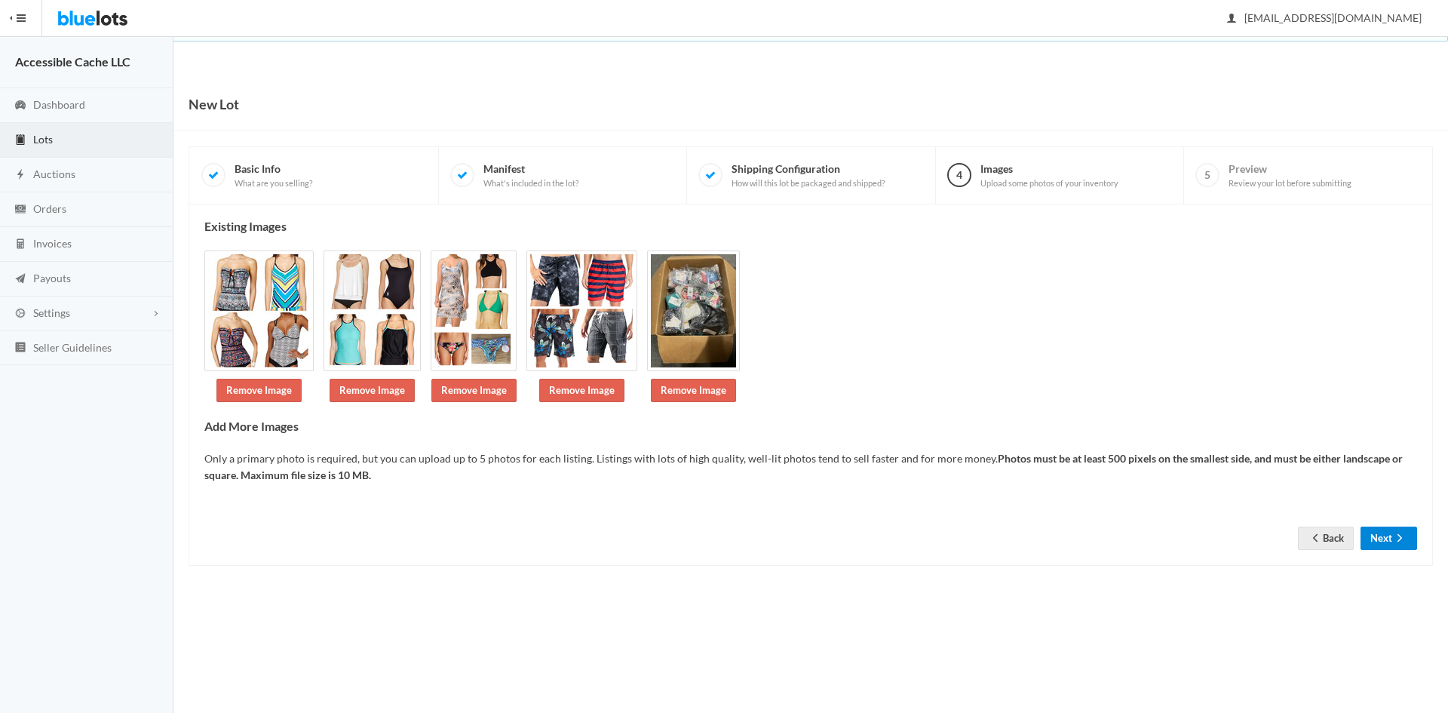
click at [1387, 537] on button "Next" at bounding box center [1388, 537] width 57 height 23
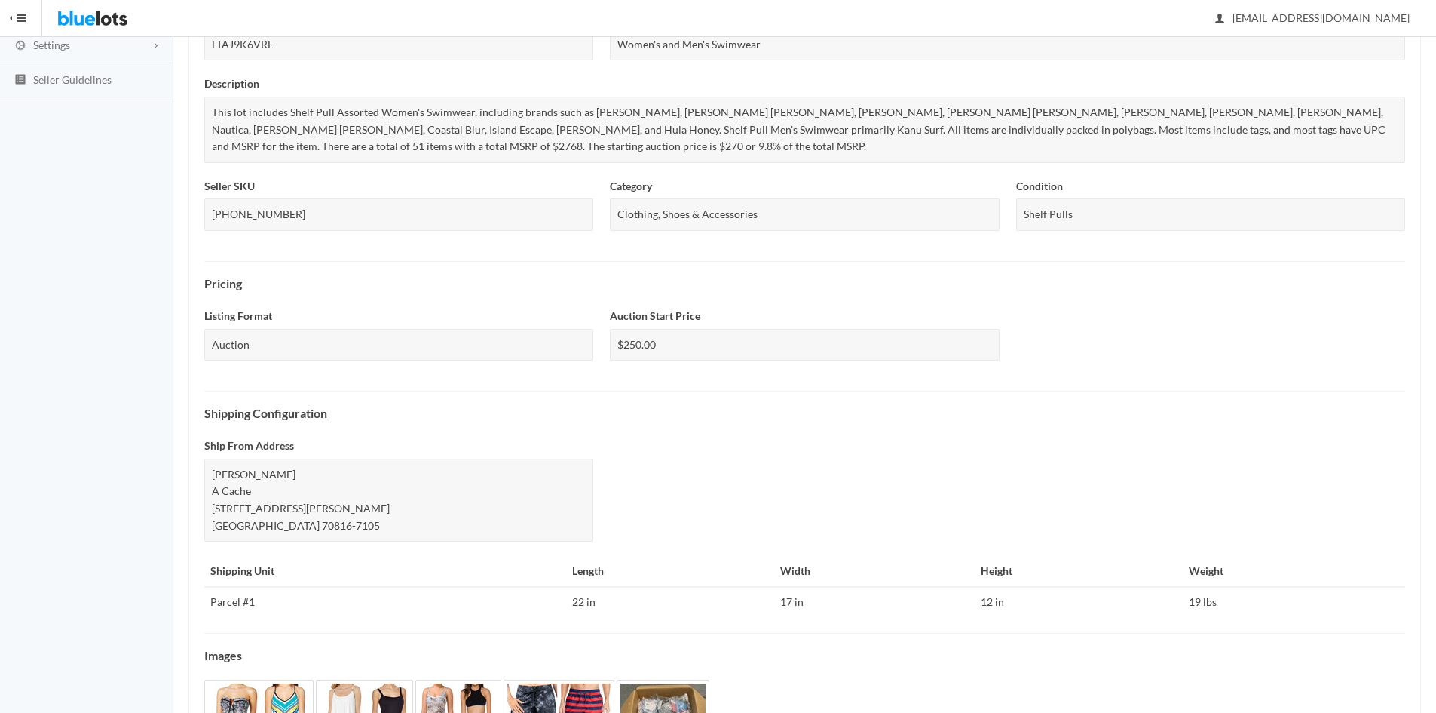
scroll to position [425, 0]
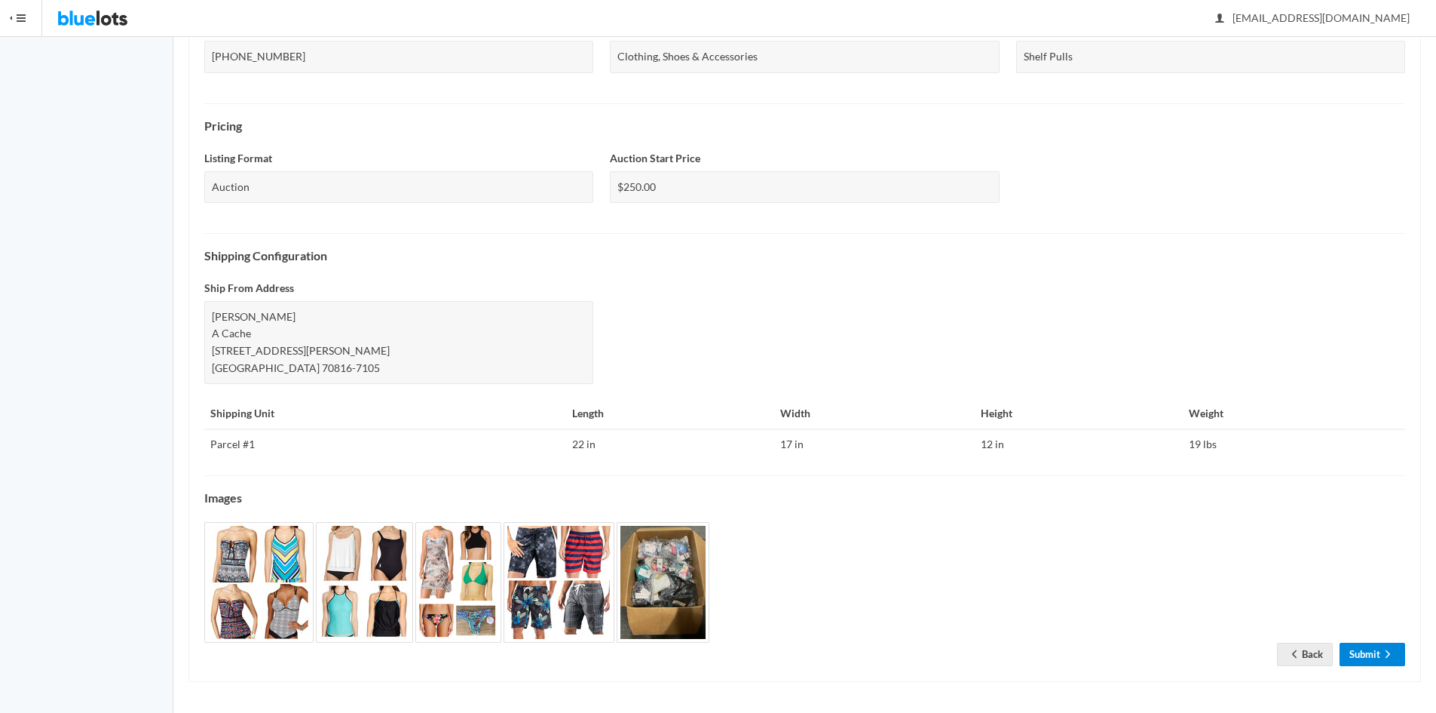
click at [1365, 648] on link "Submit" at bounding box center [1373, 653] width 66 height 23
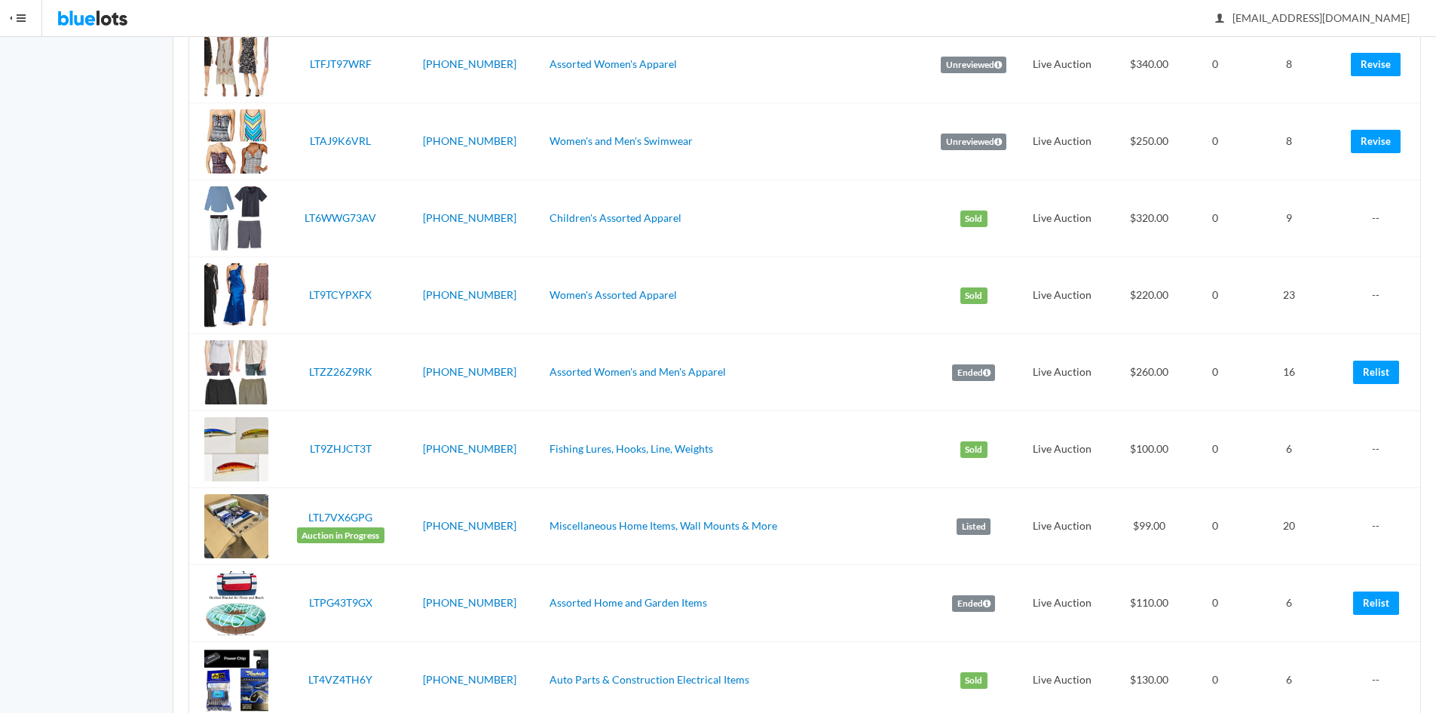
scroll to position [524, 0]
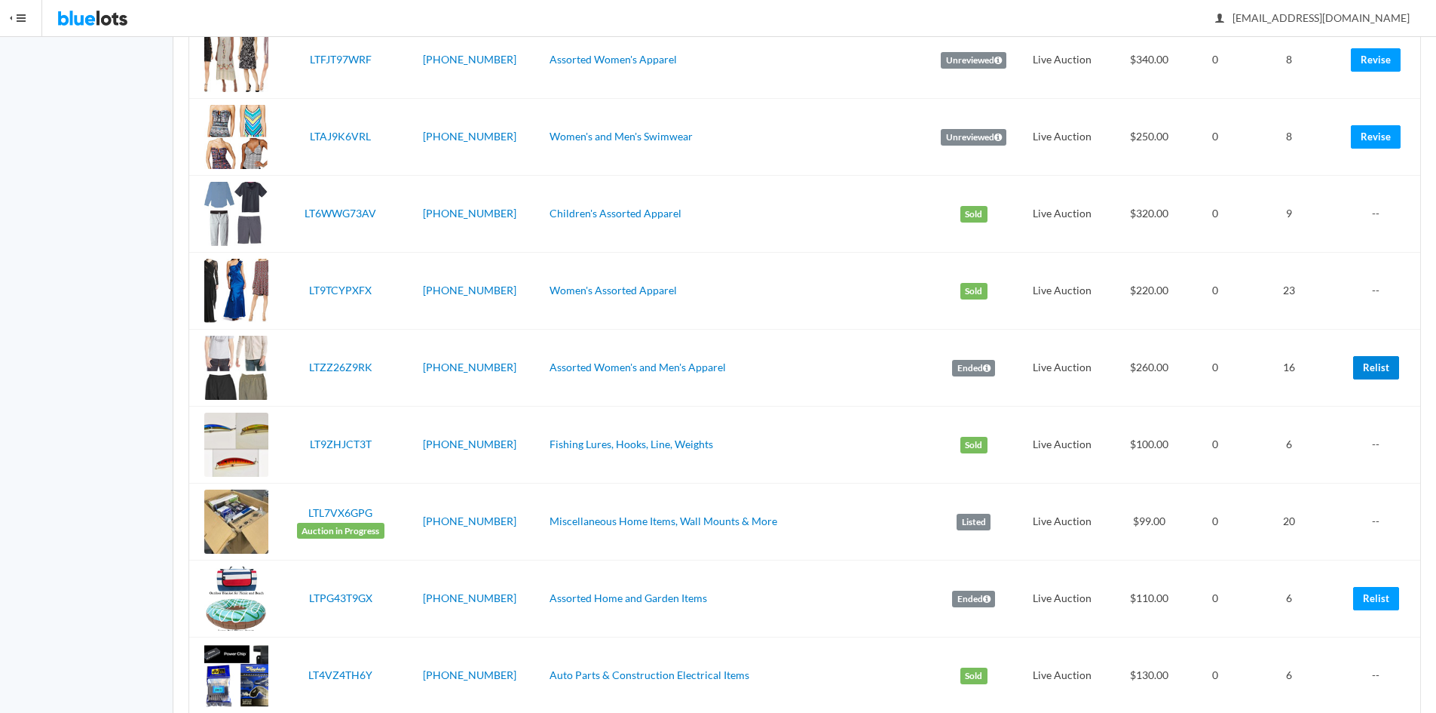
click at [1375, 368] on link "Relist" at bounding box center [1377, 367] width 46 height 23
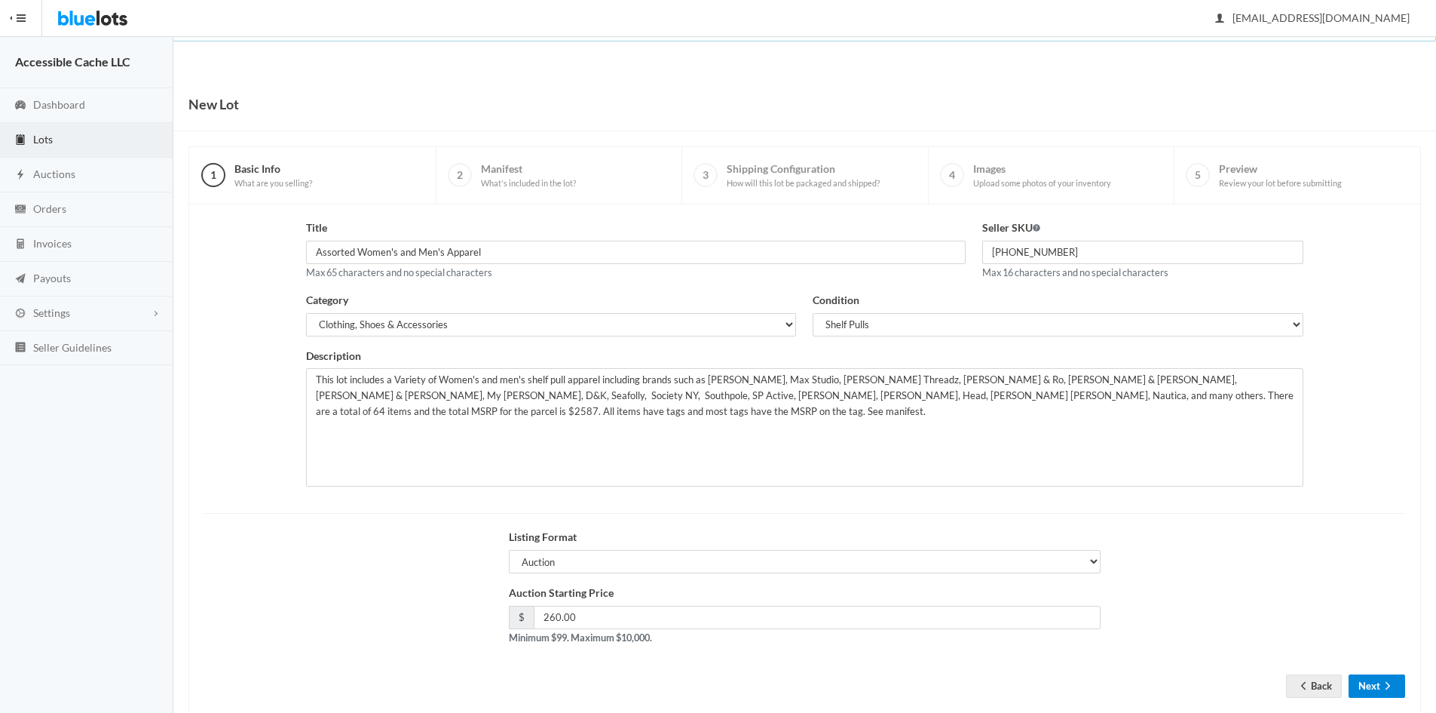
click at [1368, 674] on button "Next" at bounding box center [1377, 685] width 57 height 23
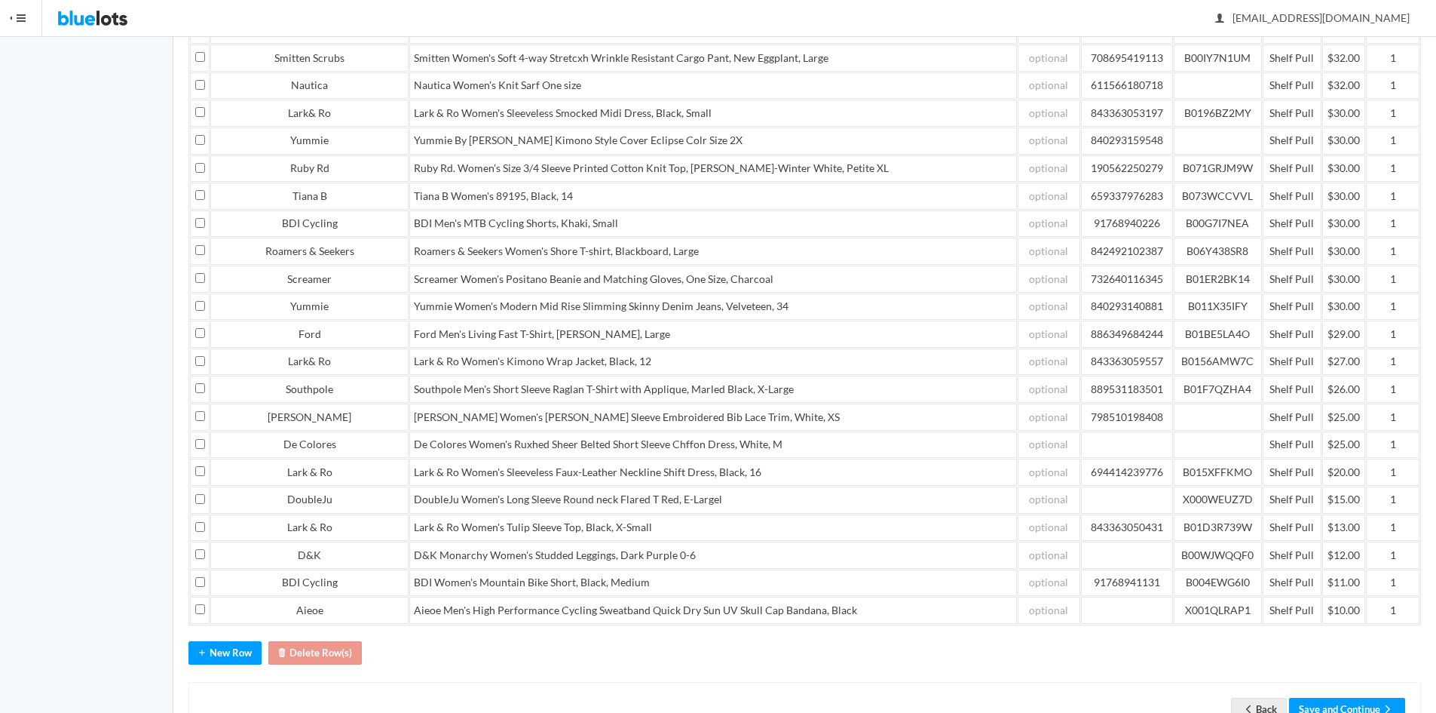
scroll to position [1213, 0]
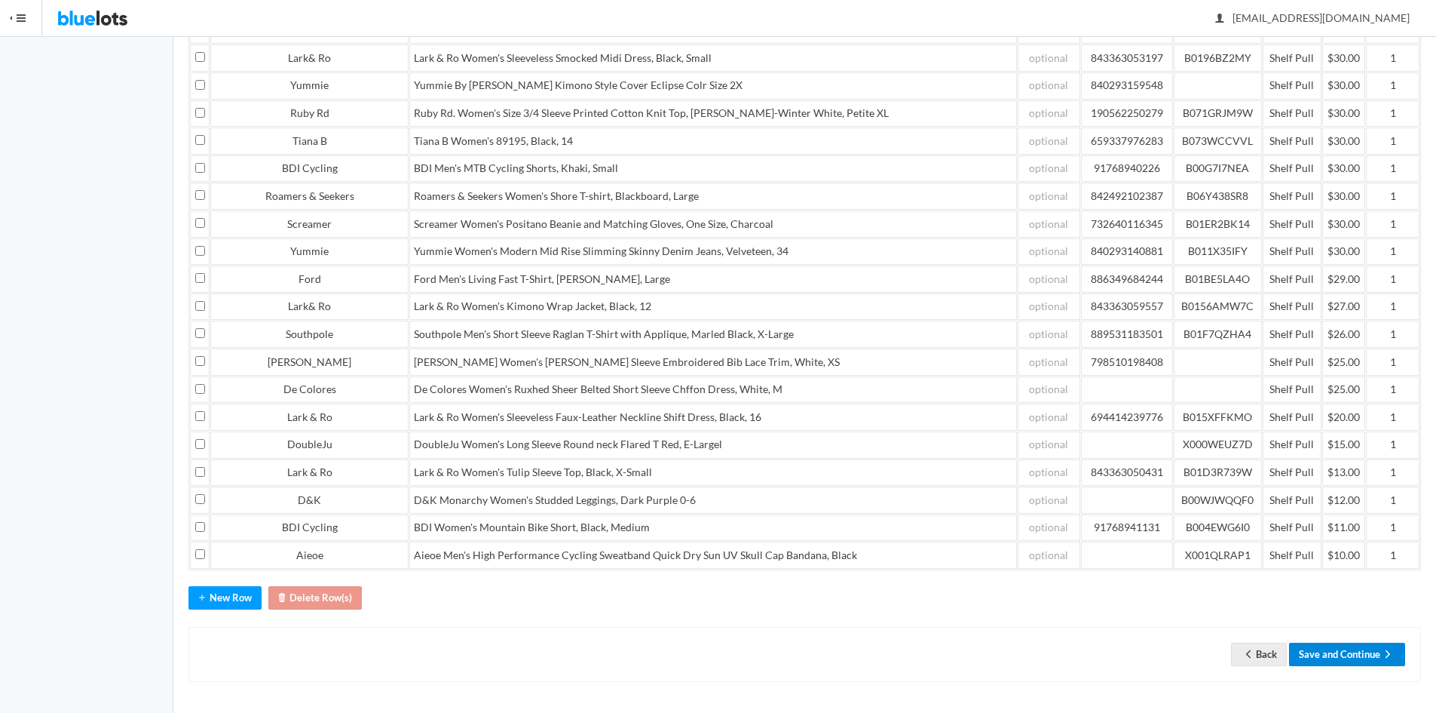
drag, startPoint x: 1325, startPoint y: 652, endPoint x: 1320, endPoint y: 628, distance: 24.5
click at [1326, 655] on button "Save and Continue" at bounding box center [1347, 653] width 116 height 23
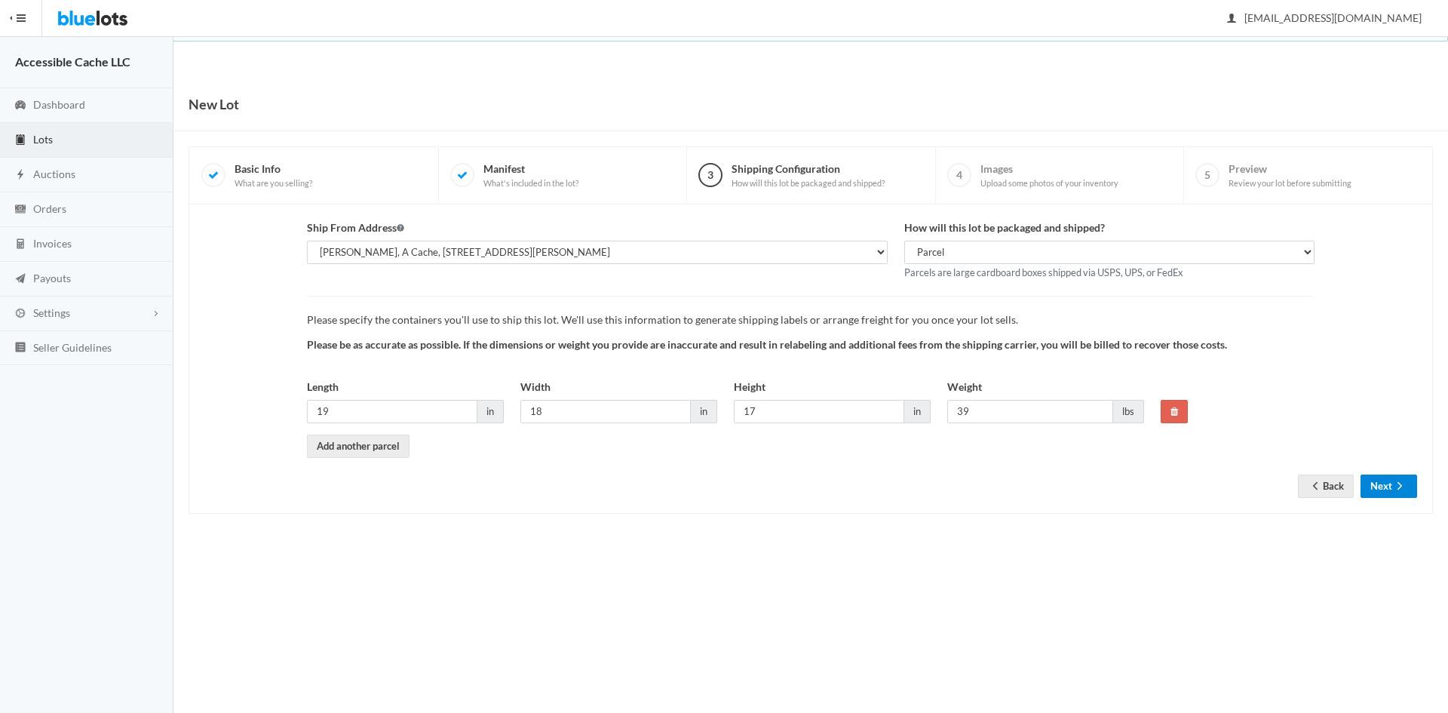
click at [1383, 486] on button "Next" at bounding box center [1388, 485] width 57 height 23
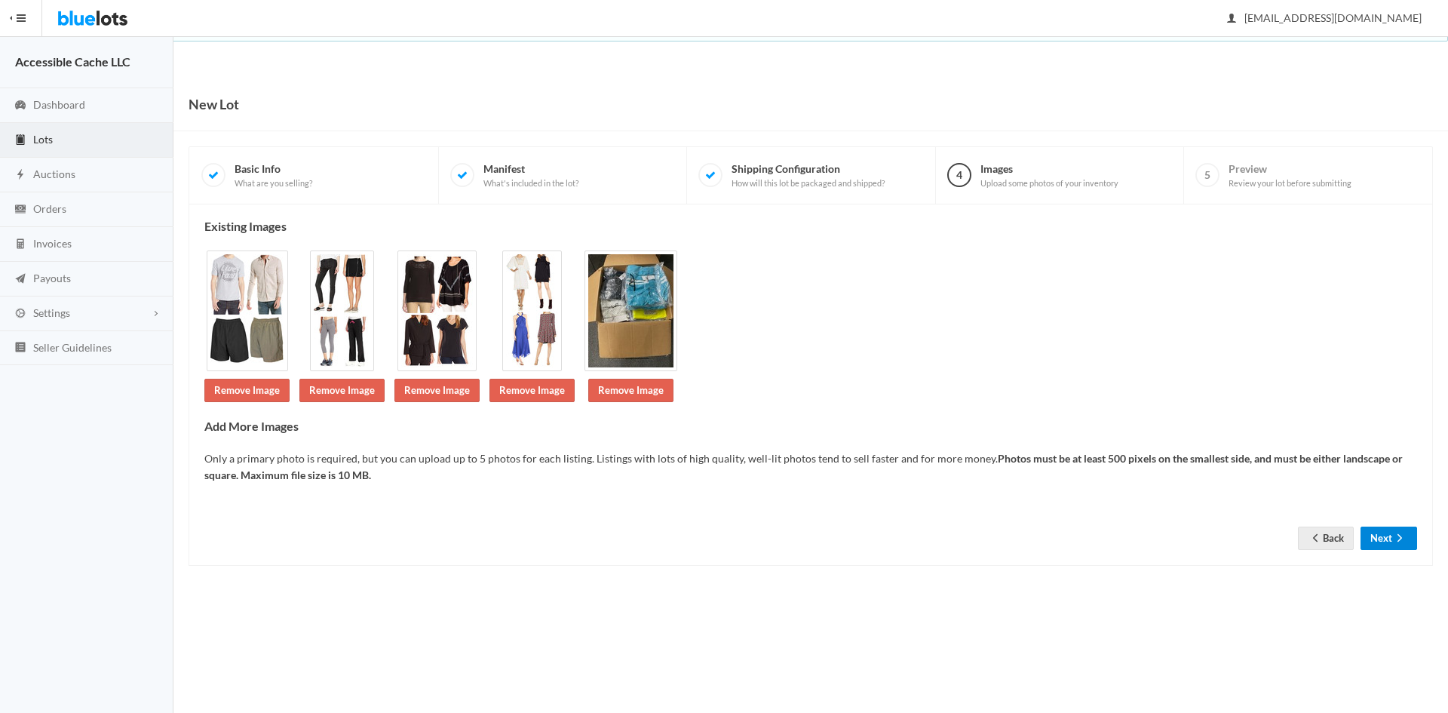
click at [1370, 544] on button "Next" at bounding box center [1388, 537] width 57 height 23
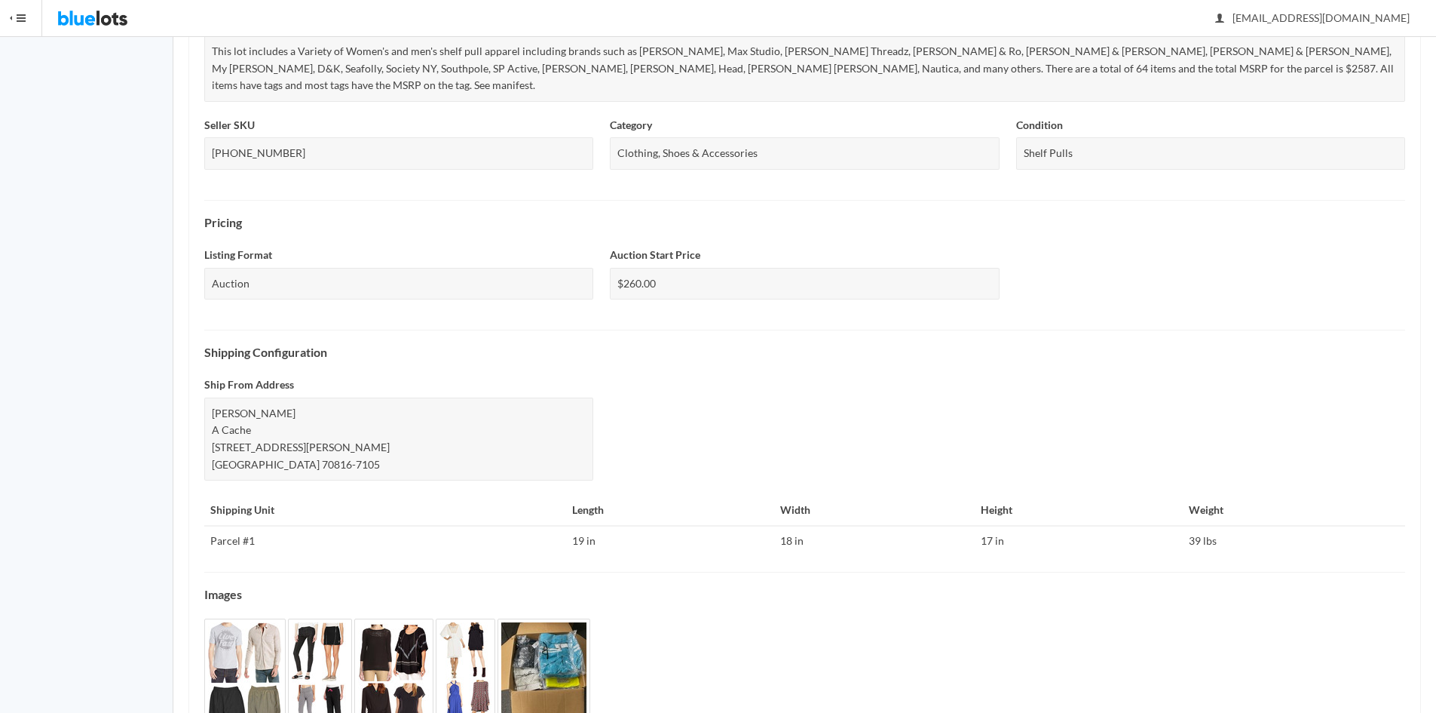
scroll to position [408, 0]
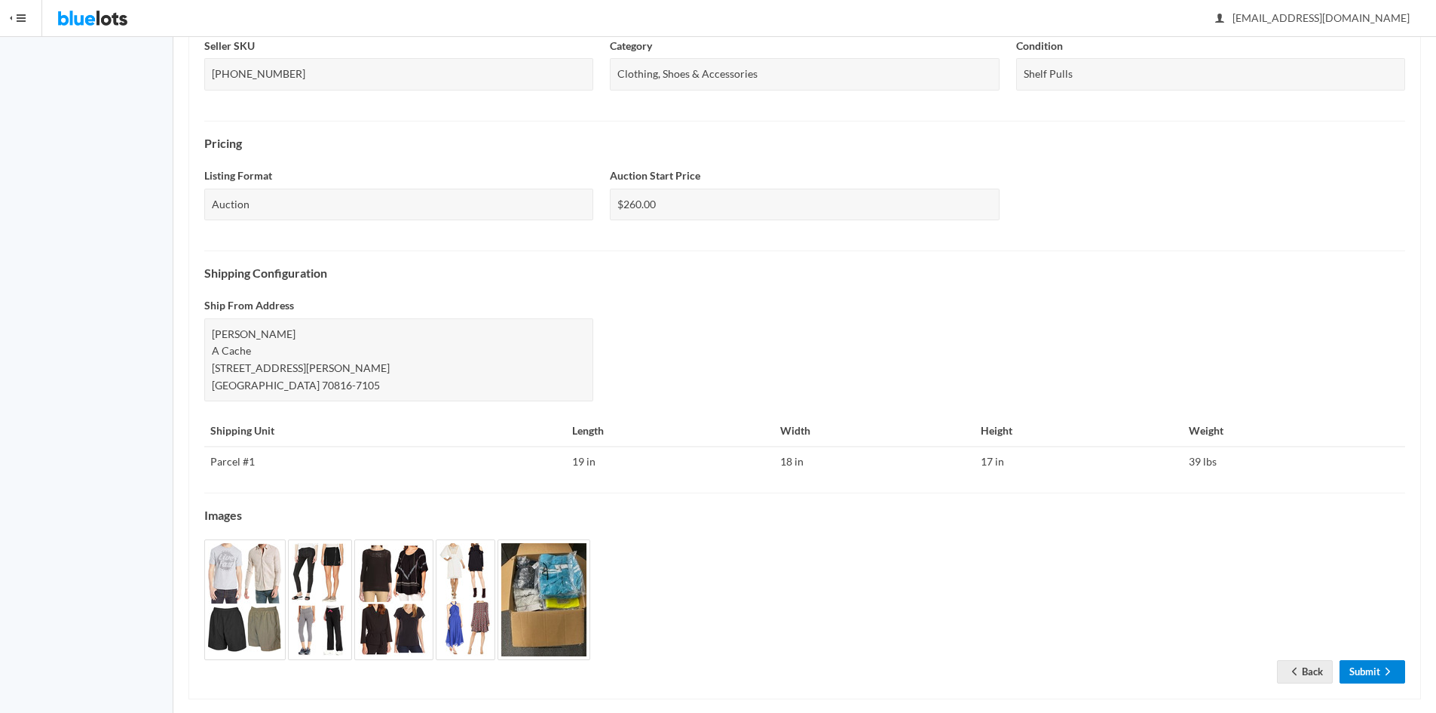
click at [1357, 660] on link "Submit" at bounding box center [1373, 671] width 66 height 23
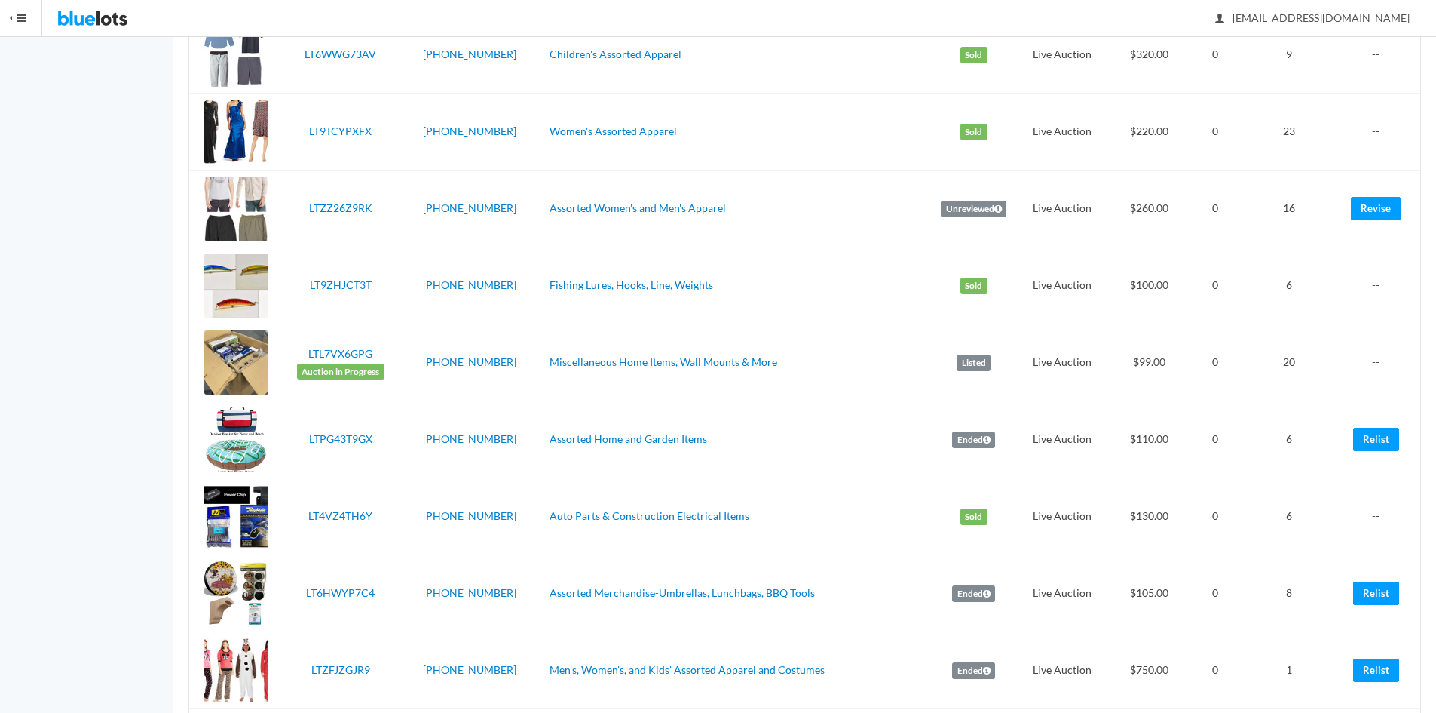
scroll to position [711, 0]
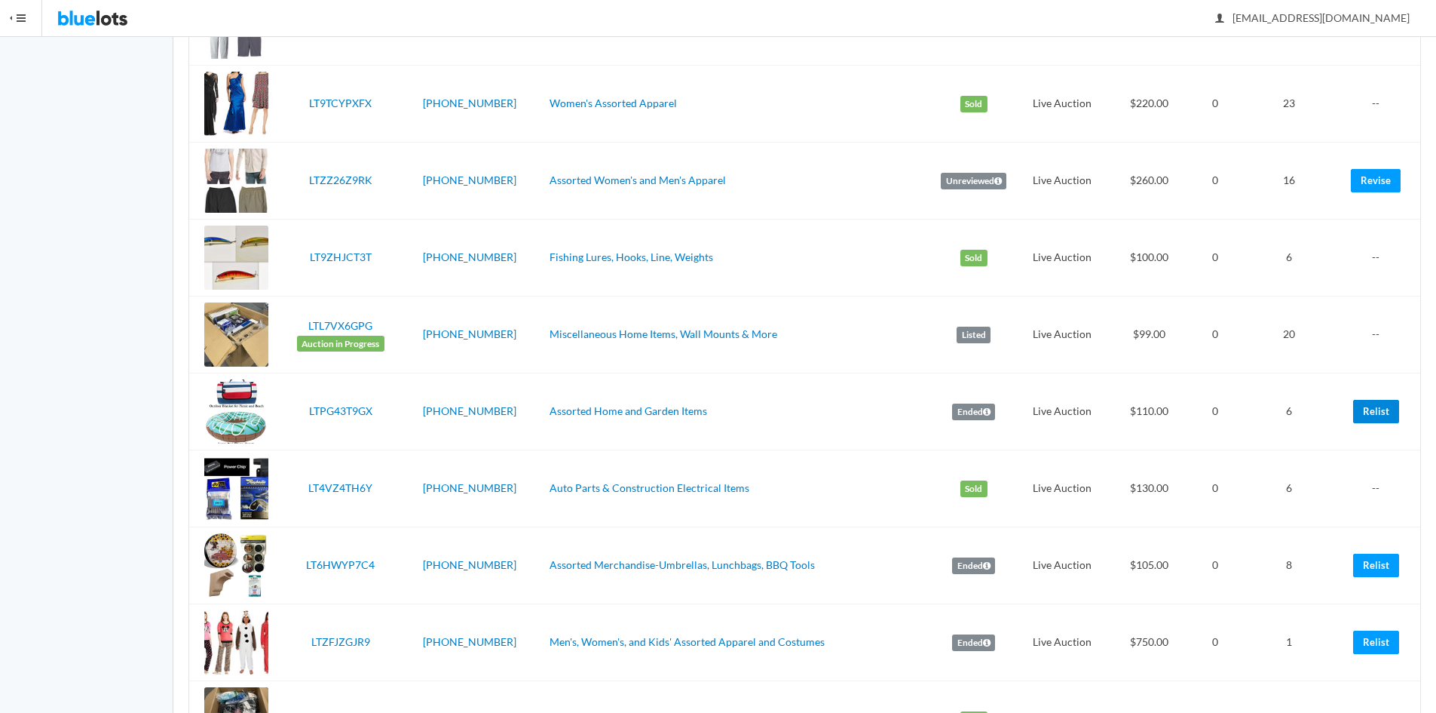
drag, startPoint x: 1375, startPoint y: 415, endPoint x: 780, endPoint y: 79, distance: 684.1
click at [1377, 417] on link "Relist" at bounding box center [1377, 411] width 46 height 23
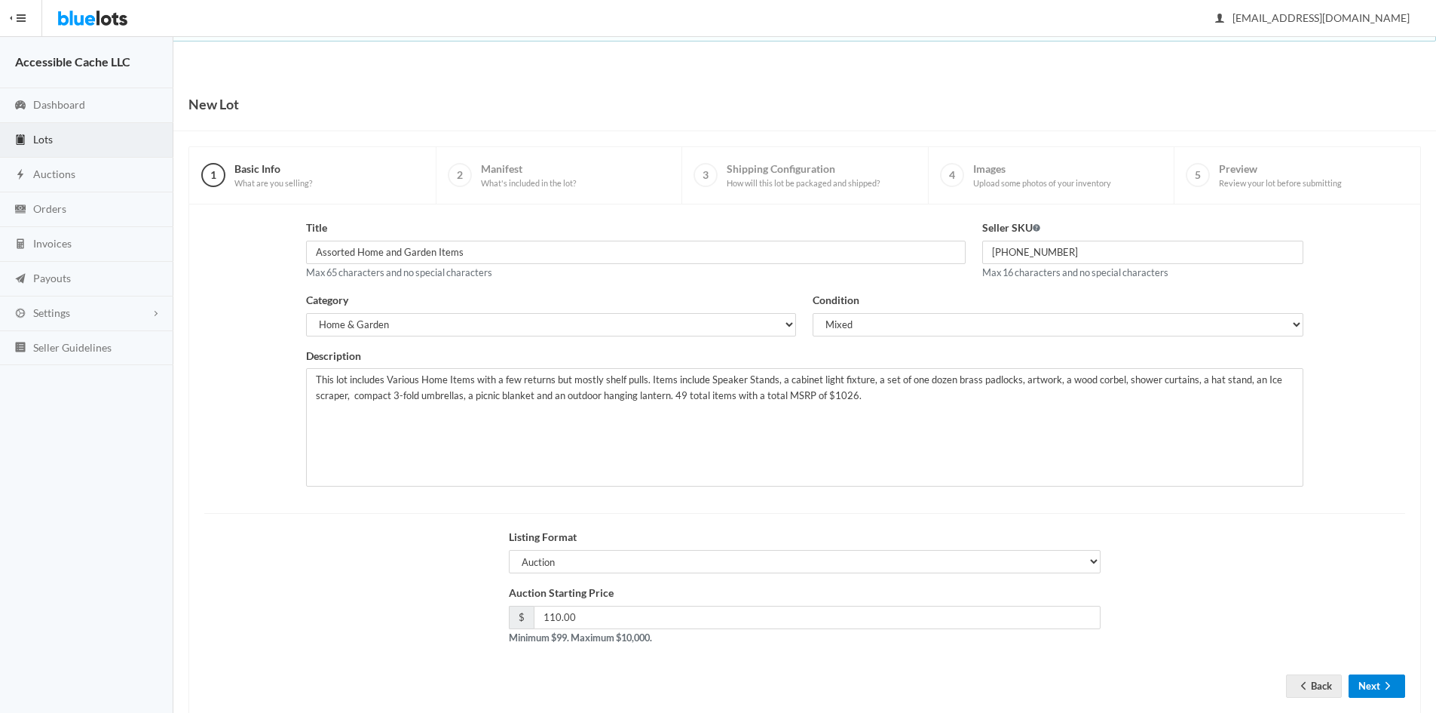
click at [1383, 683] on icon "arrow forward" at bounding box center [1388, 685] width 15 height 12
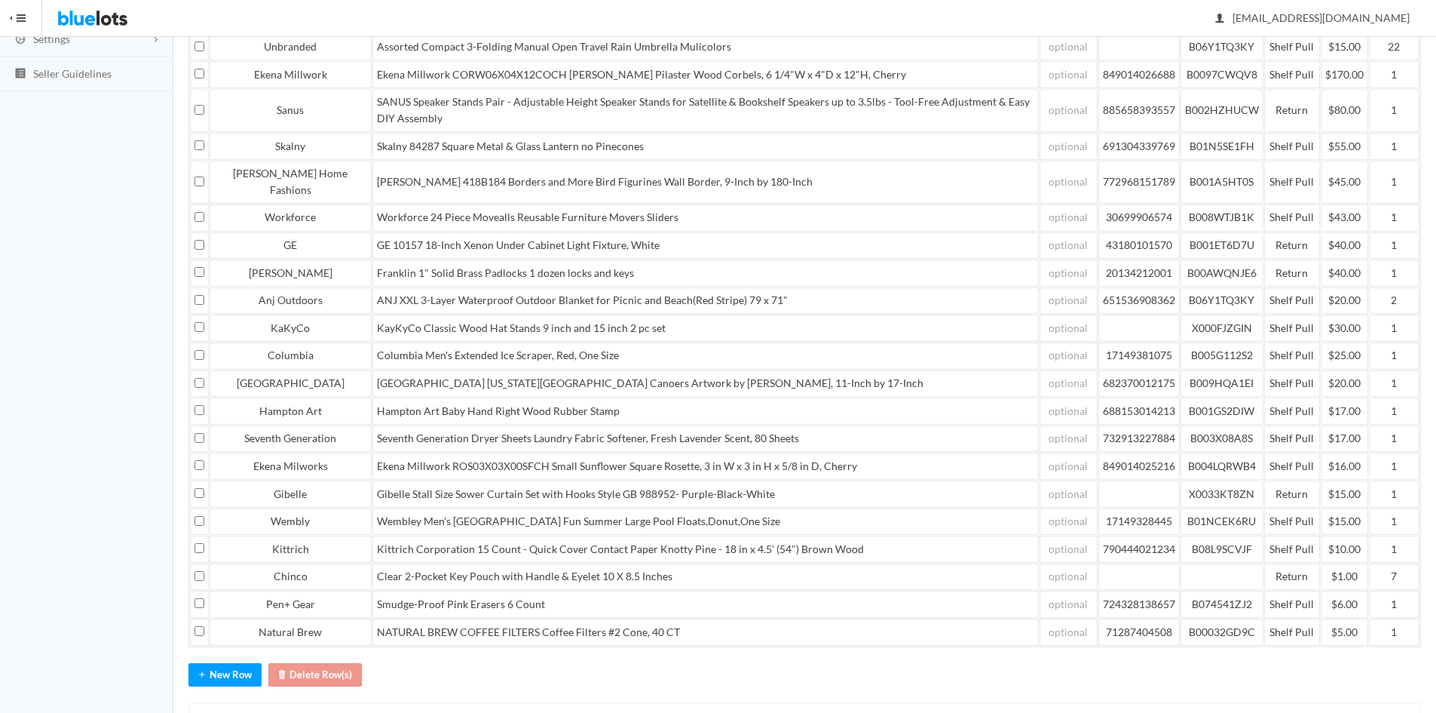
scroll to position [351, 0]
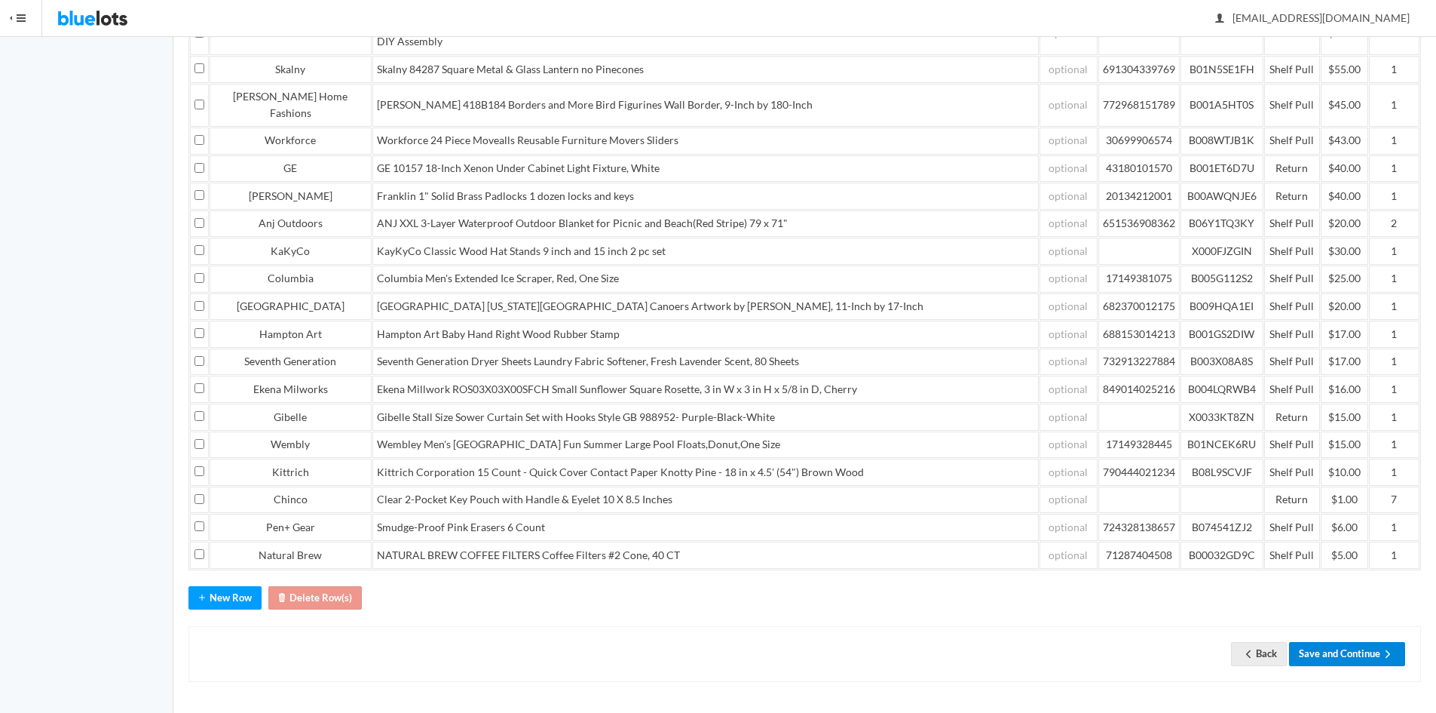
click at [1358, 651] on button "Save and Continue" at bounding box center [1347, 653] width 116 height 23
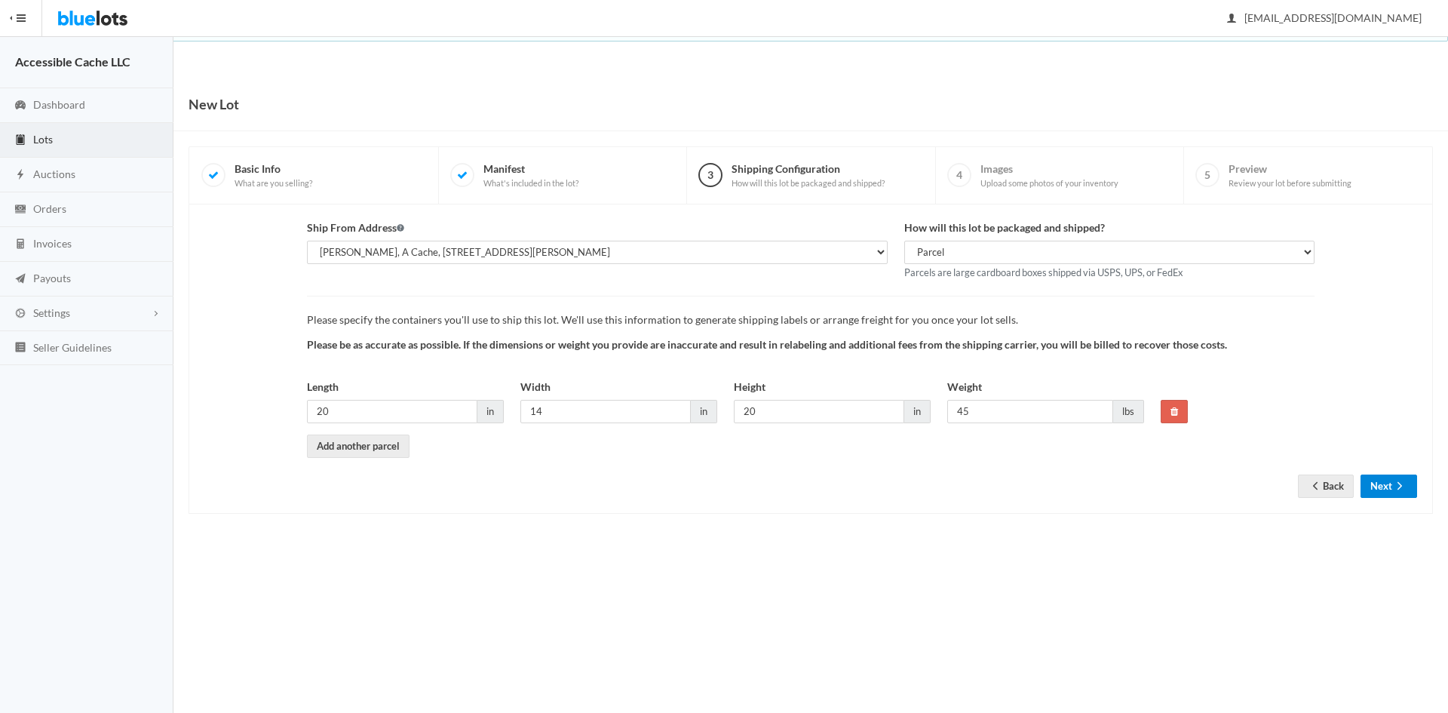
click at [1393, 490] on icon "arrow forward" at bounding box center [1399, 486] width 15 height 12
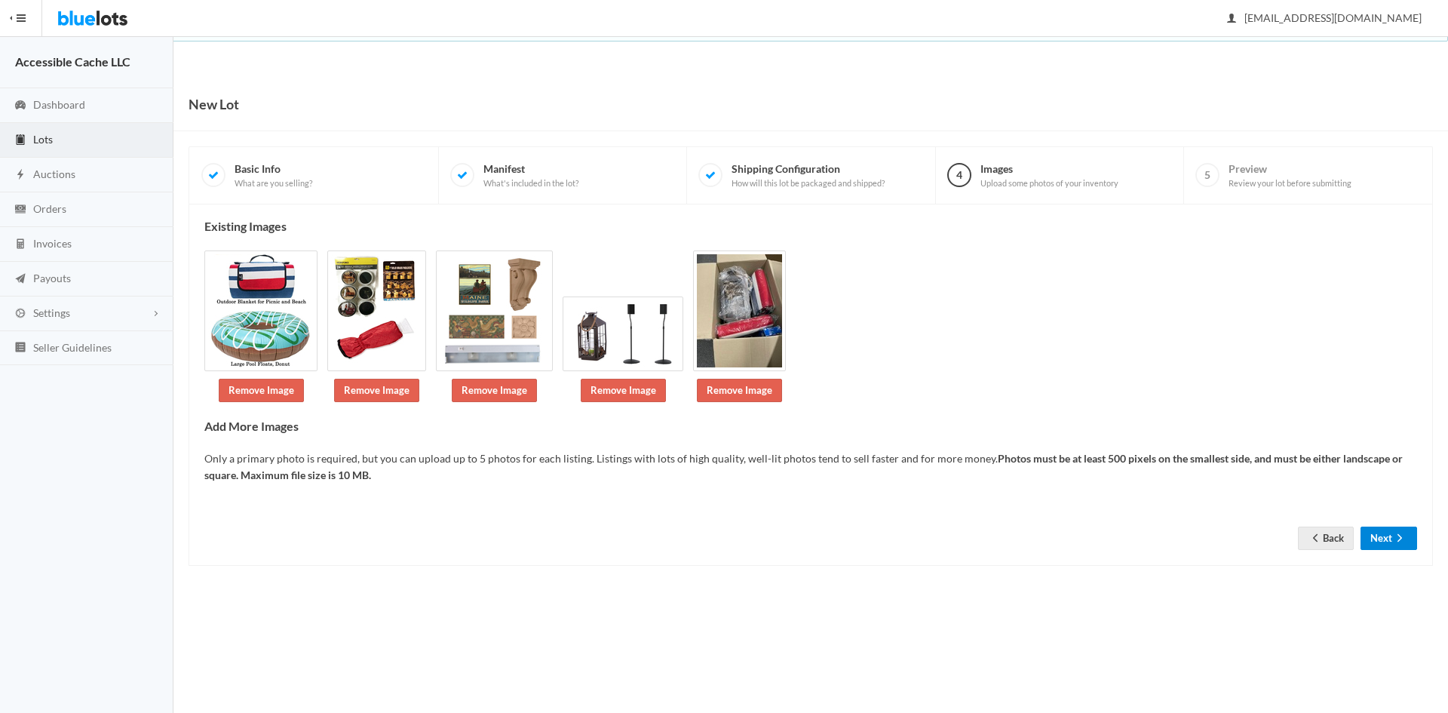
click at [1391, 540] on button "Next" at bounding box center [1388, 537] width 57 height 23
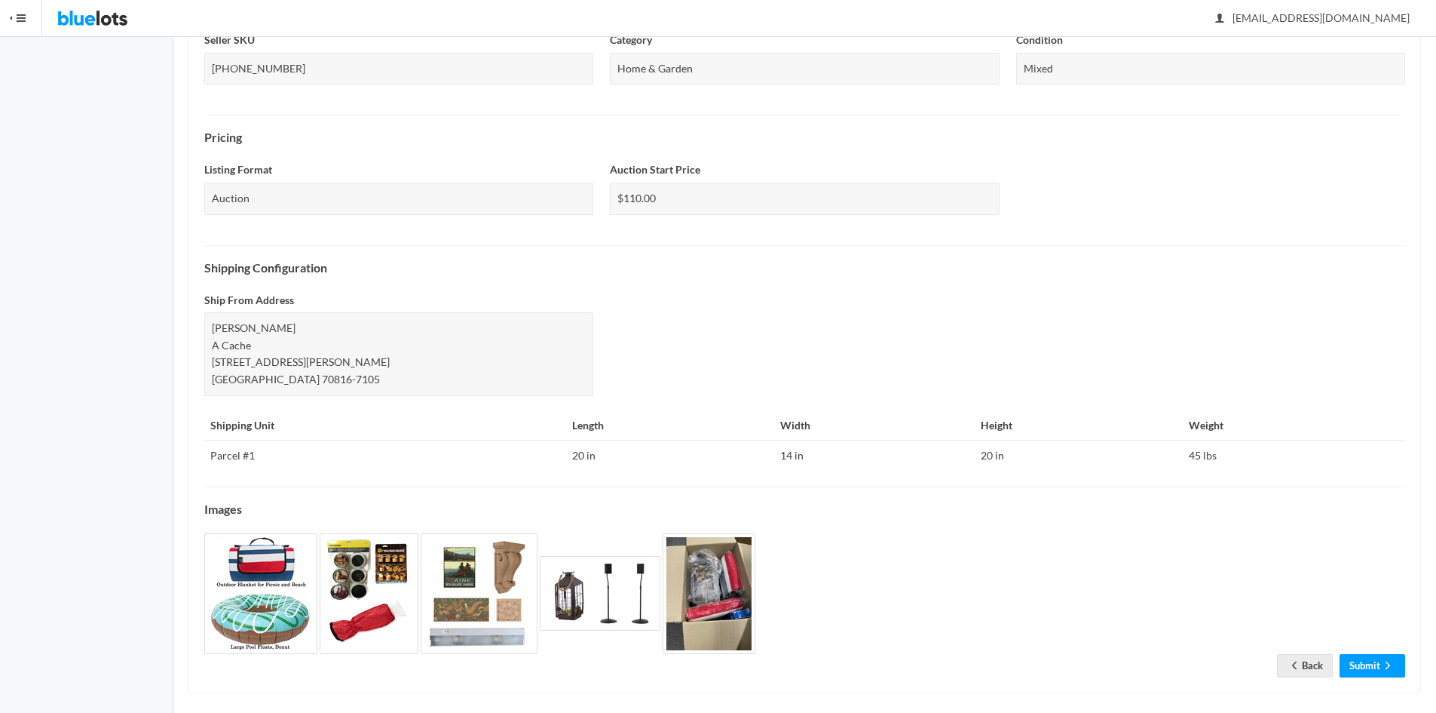
scroll to position [408, 0]
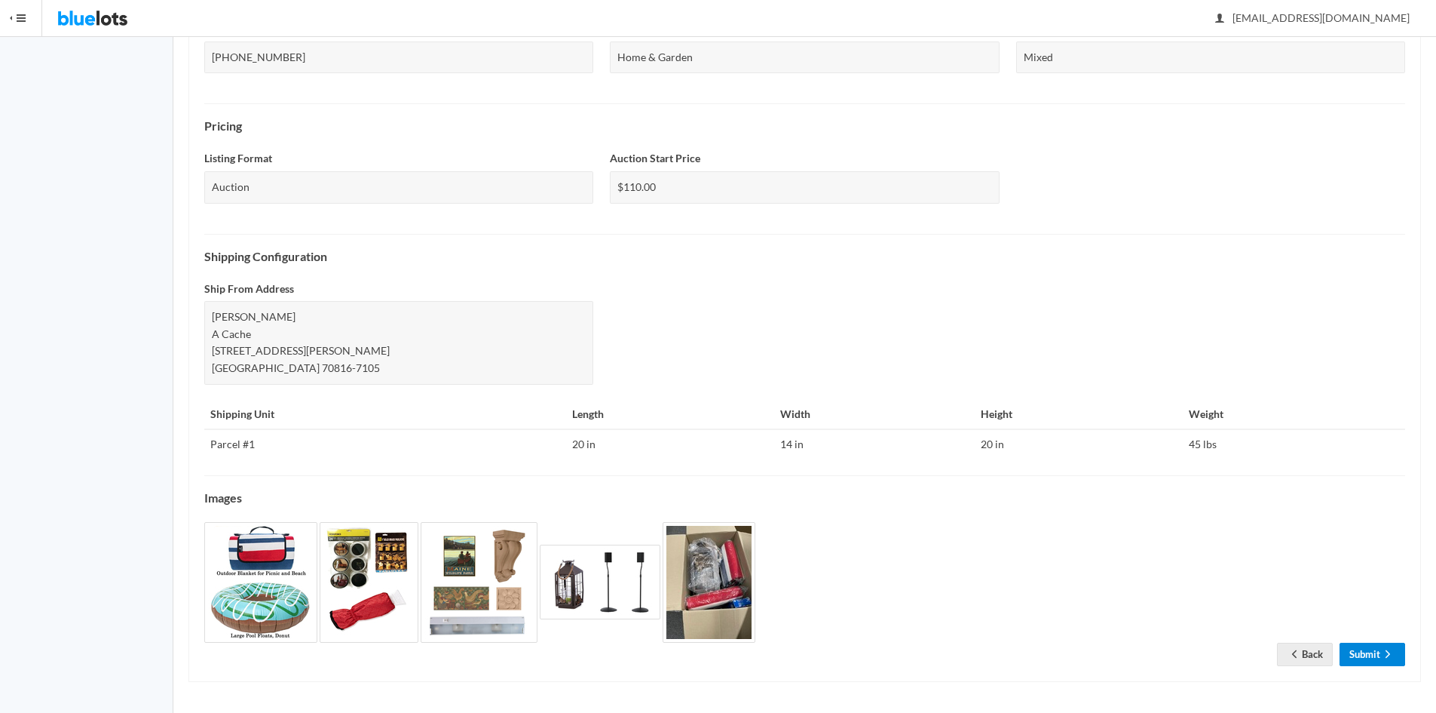
click at [1354, 649] on link "Submit" at bounding box center [1373, 653] width 66 height 23
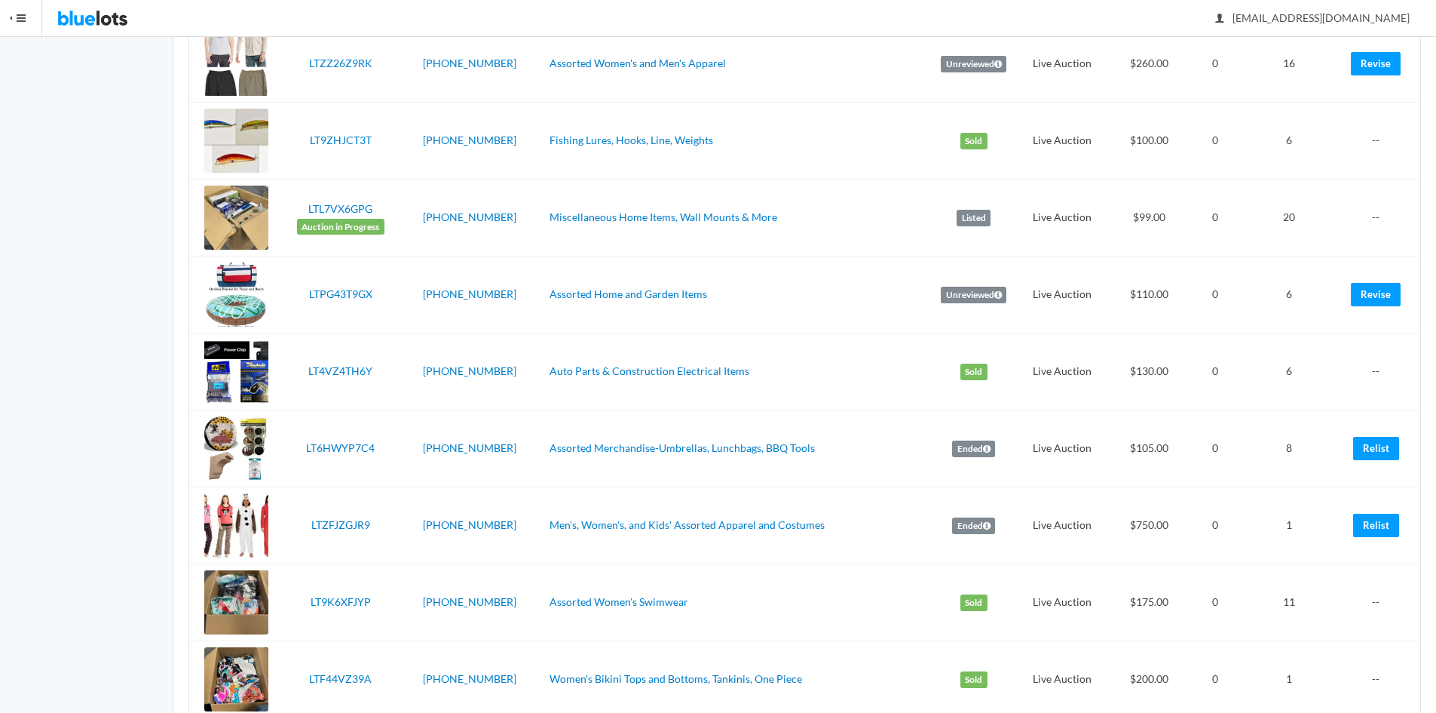
scroll to position [894, 0]
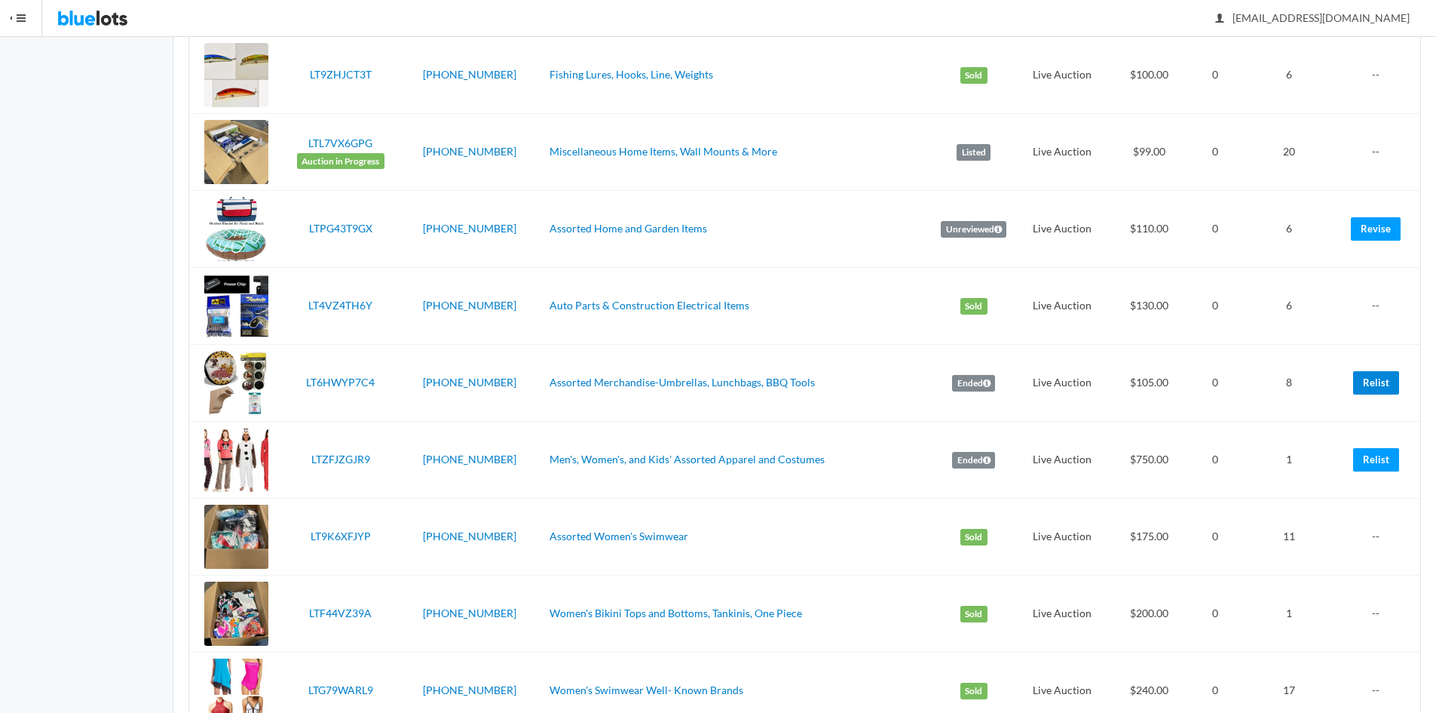
click at [1372, 386] on link "Relist" at bounding box center [1377, 382] width 46 height 23
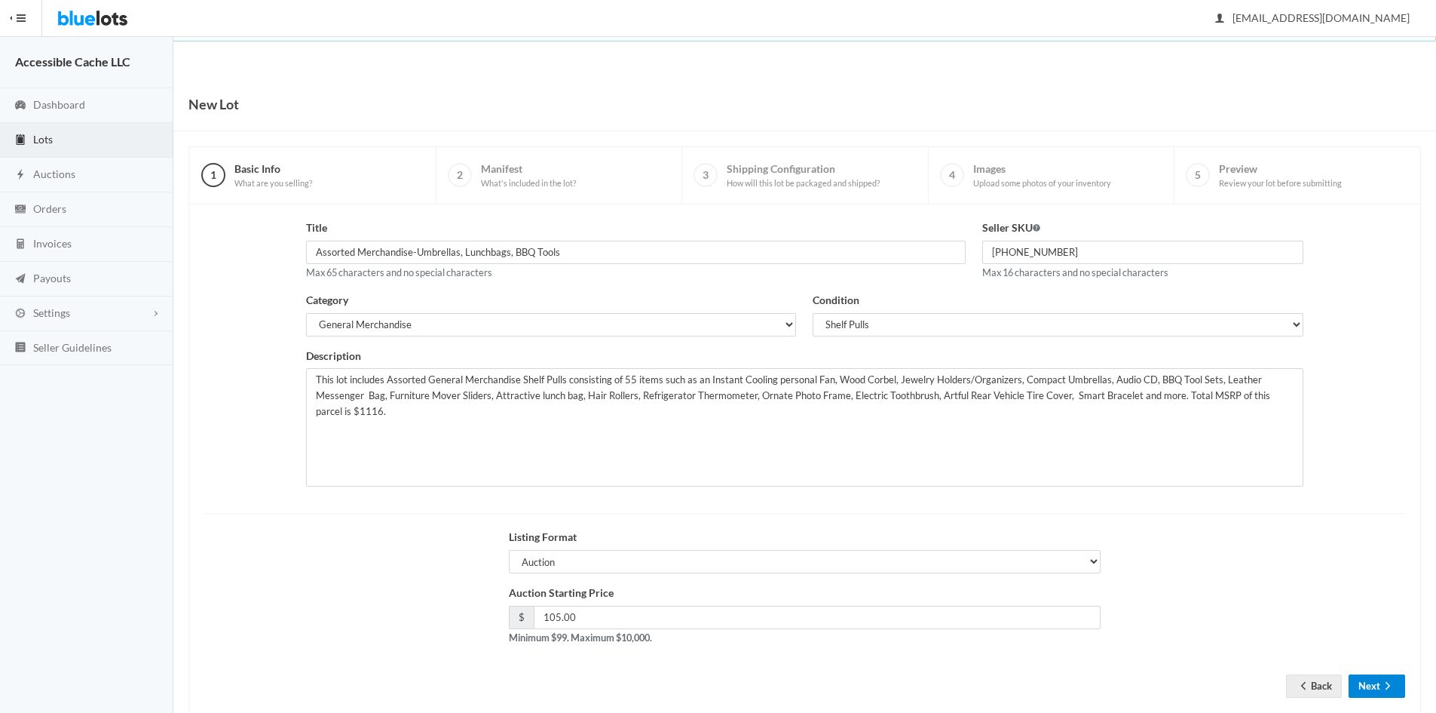
click at [1370, 682] on button "Next" at bounding box center [1377, 685] width 57 height 23
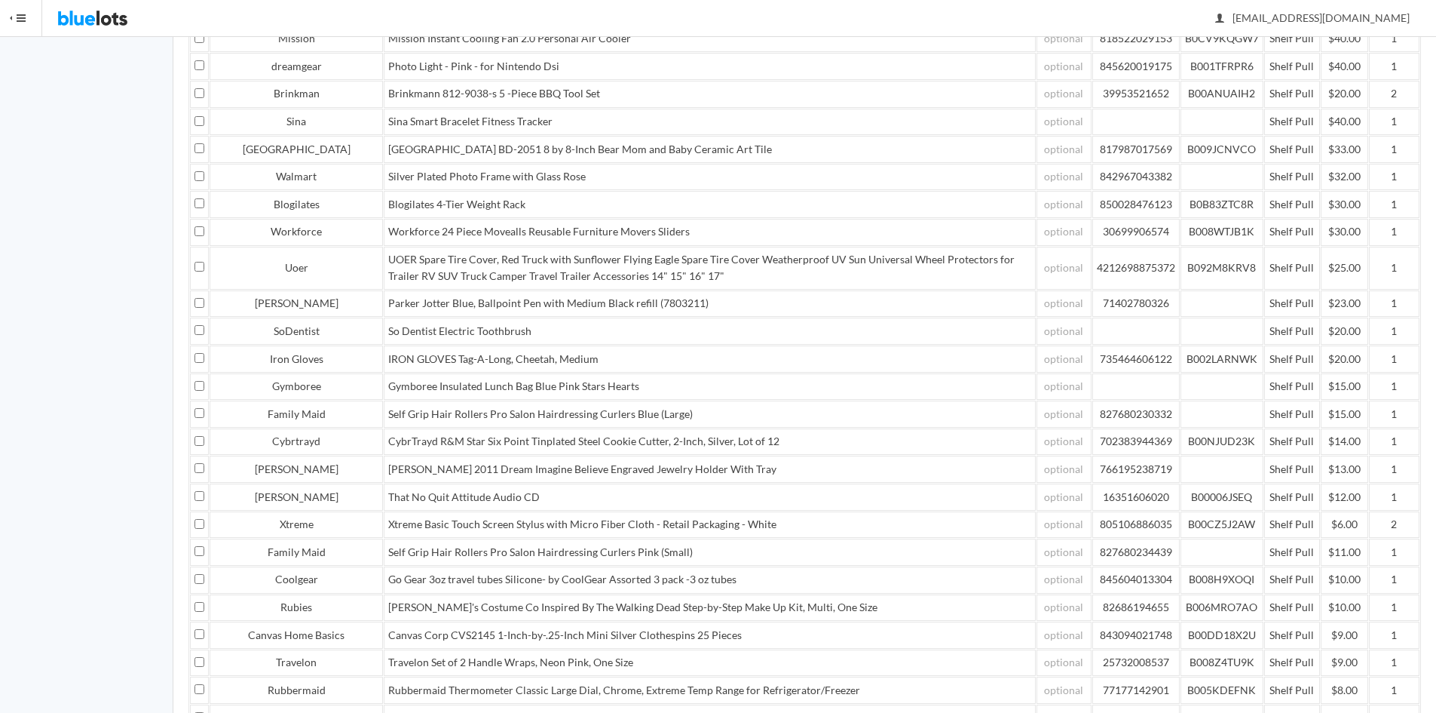
scroll to position [659, 0]
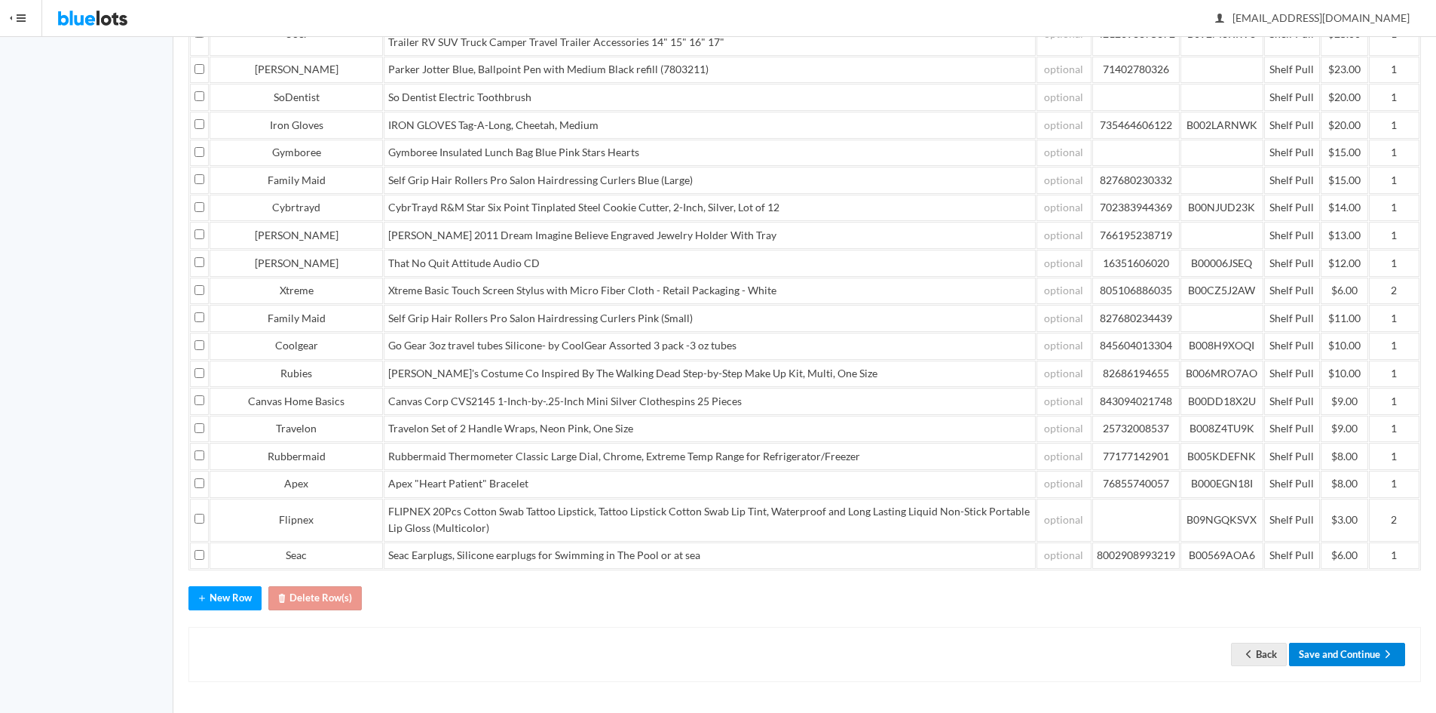
click at [1321, 647] on button "Save and Continue" at bounding box center [1347, 653] width 116 height 23
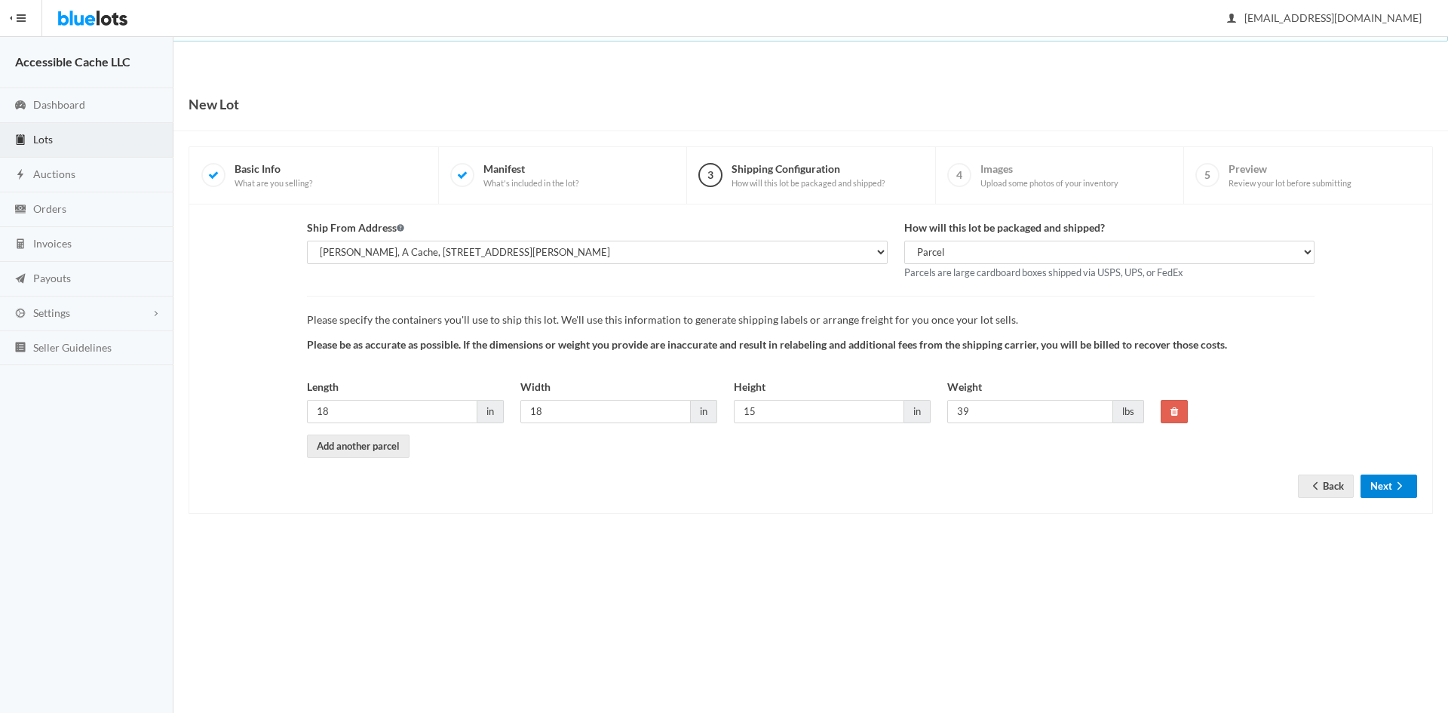
click at [1381, 489] on button "Next" at bounding box center [1388, 485] width 57 height 23
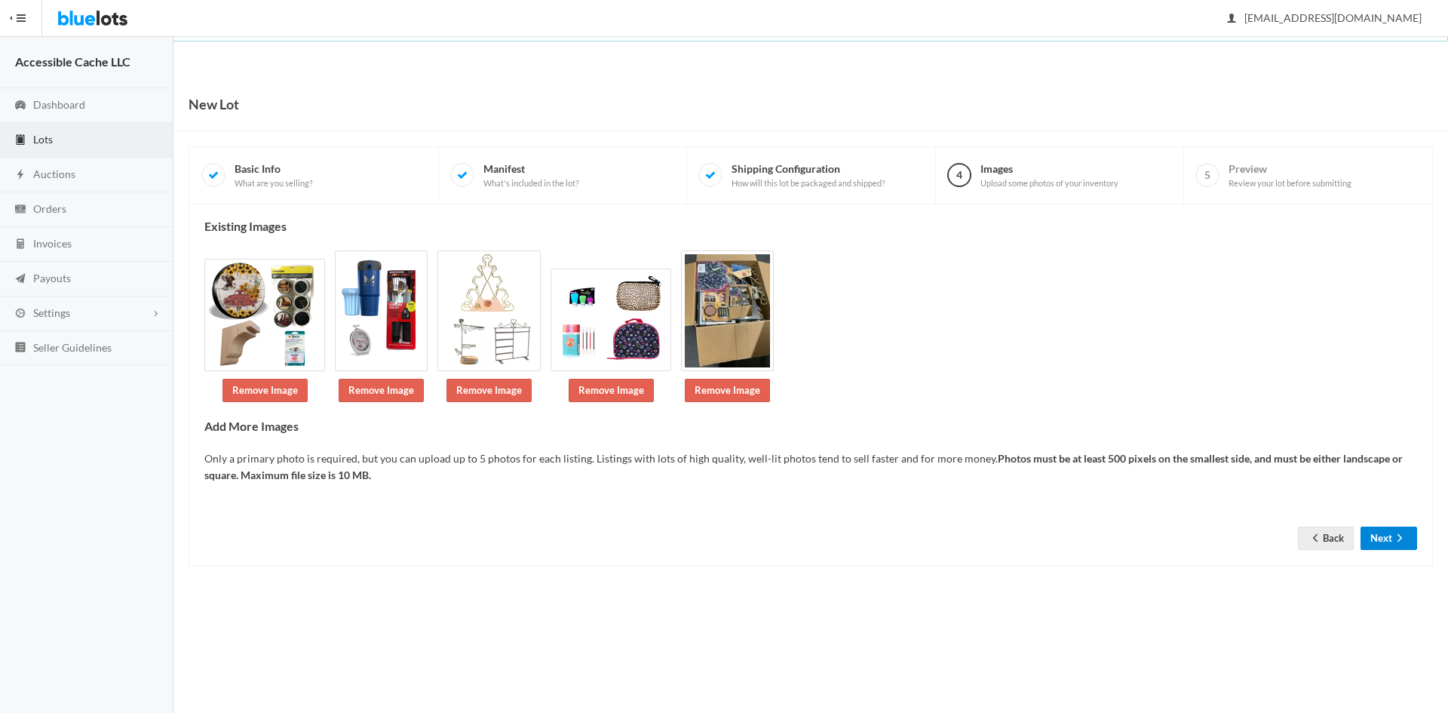
click at [1378, 536] on button "Next" at bounding box center [1388, 537] width 57 height 23
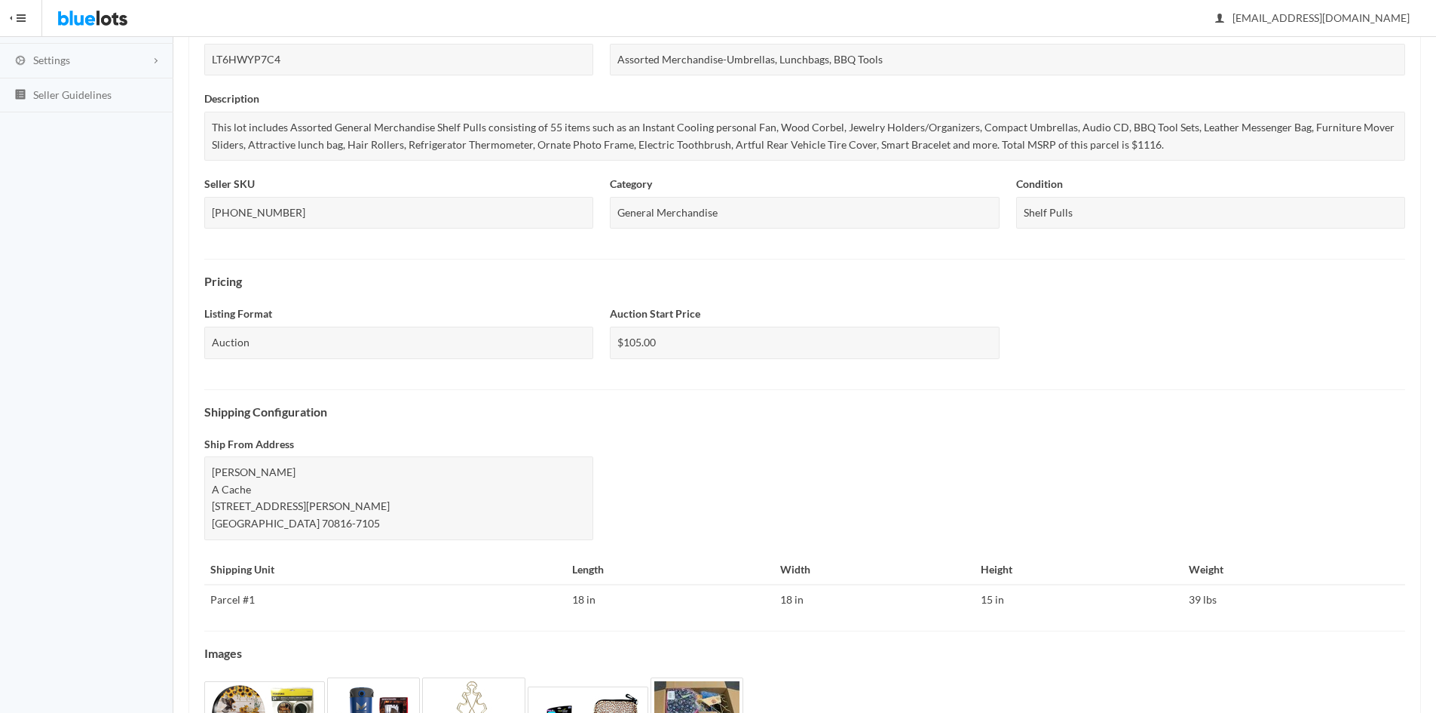
scroll to position [408, 0]
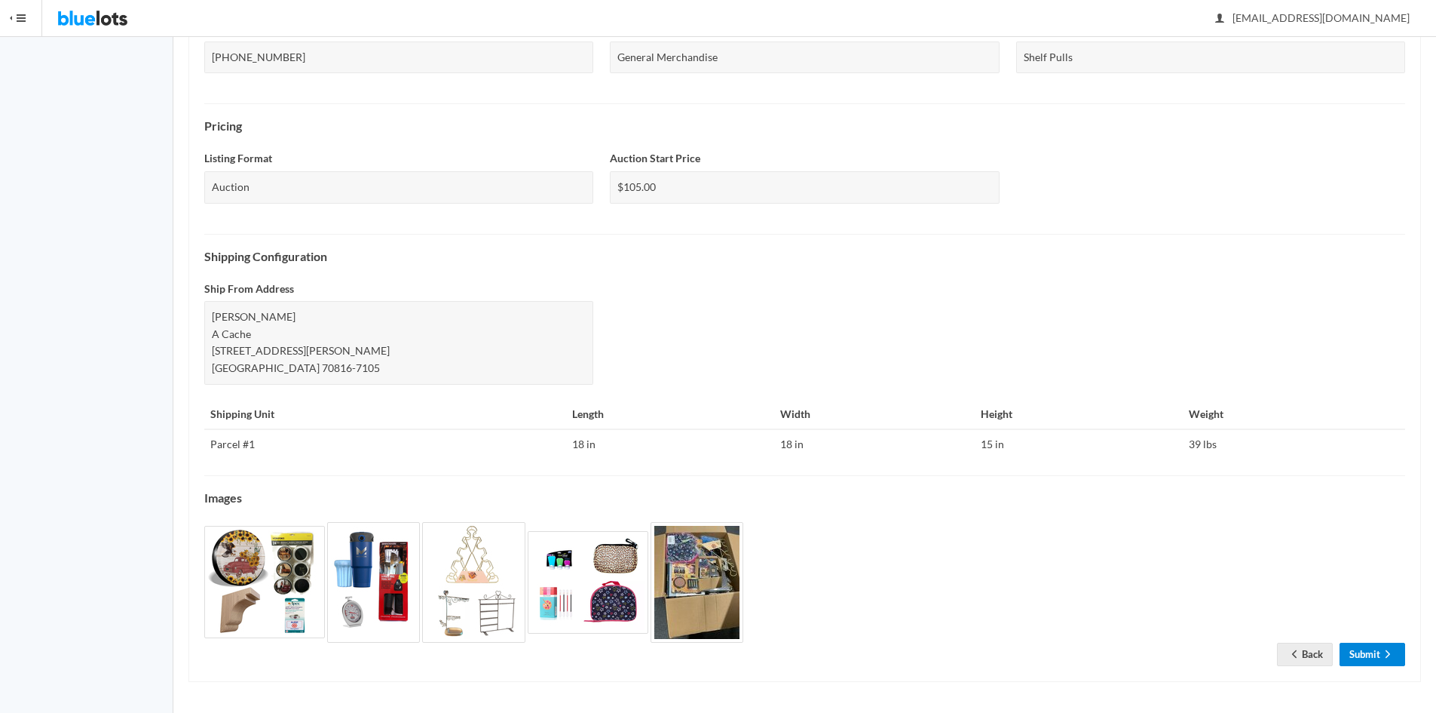
click at [1369, 652] on link "Submit" at bounding box center [1373, 653] width 66 height 23
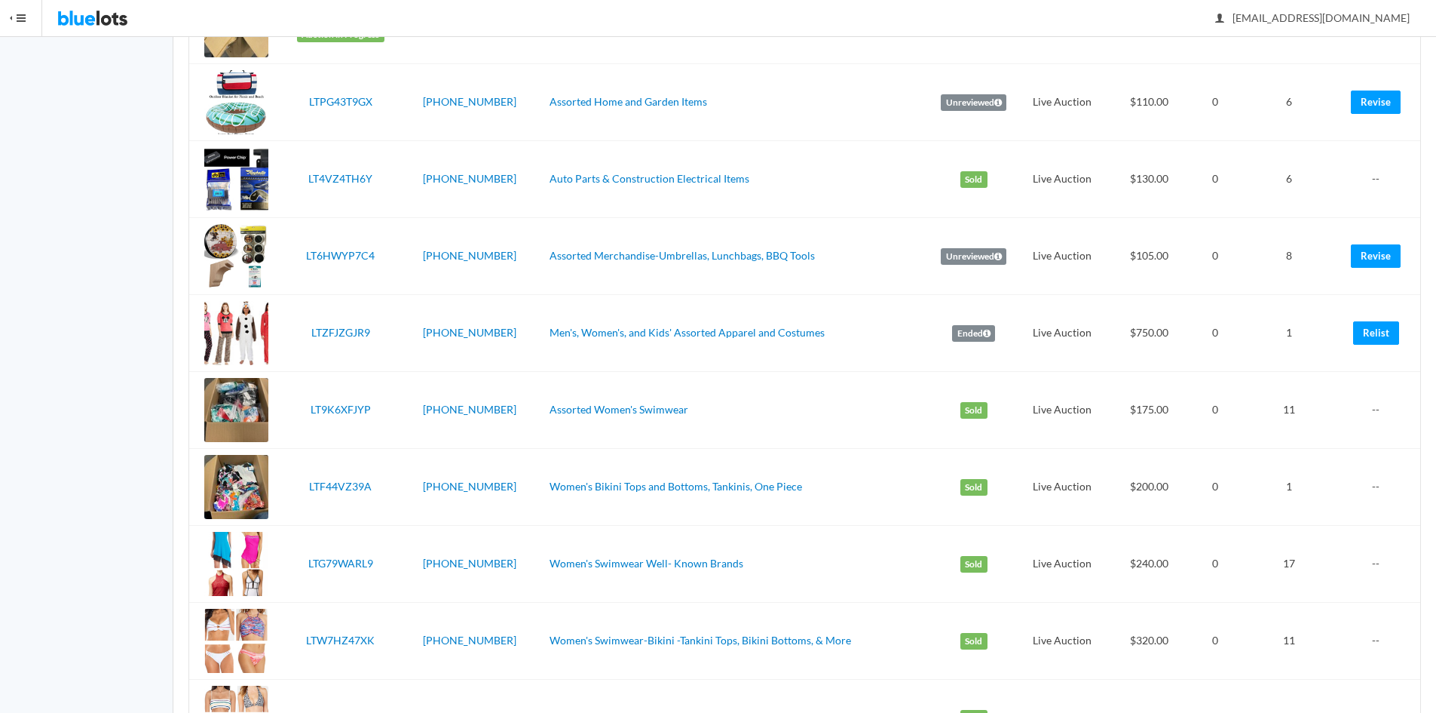
scroll to position [1029, 0]
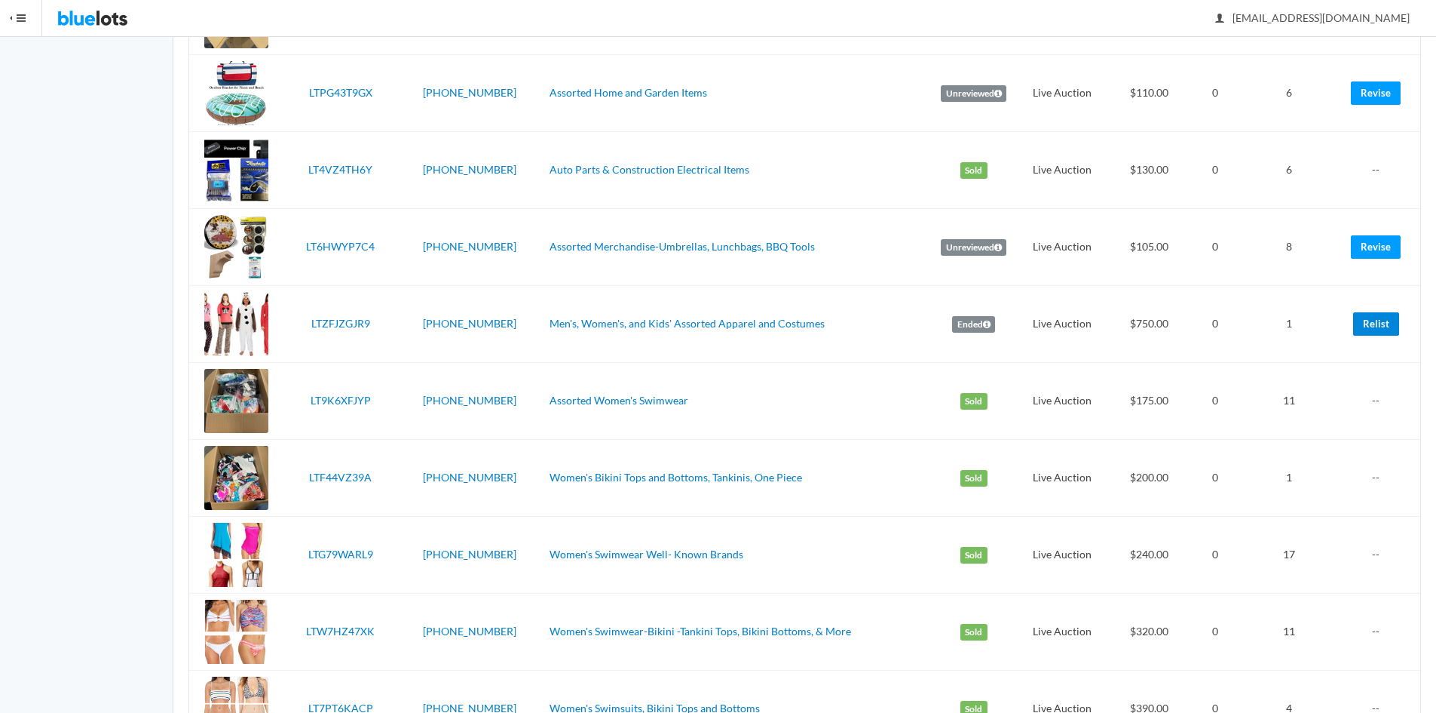
click at [1368, 323] on link "Relist" at bounding box center [1377, 323] width 46 height 23
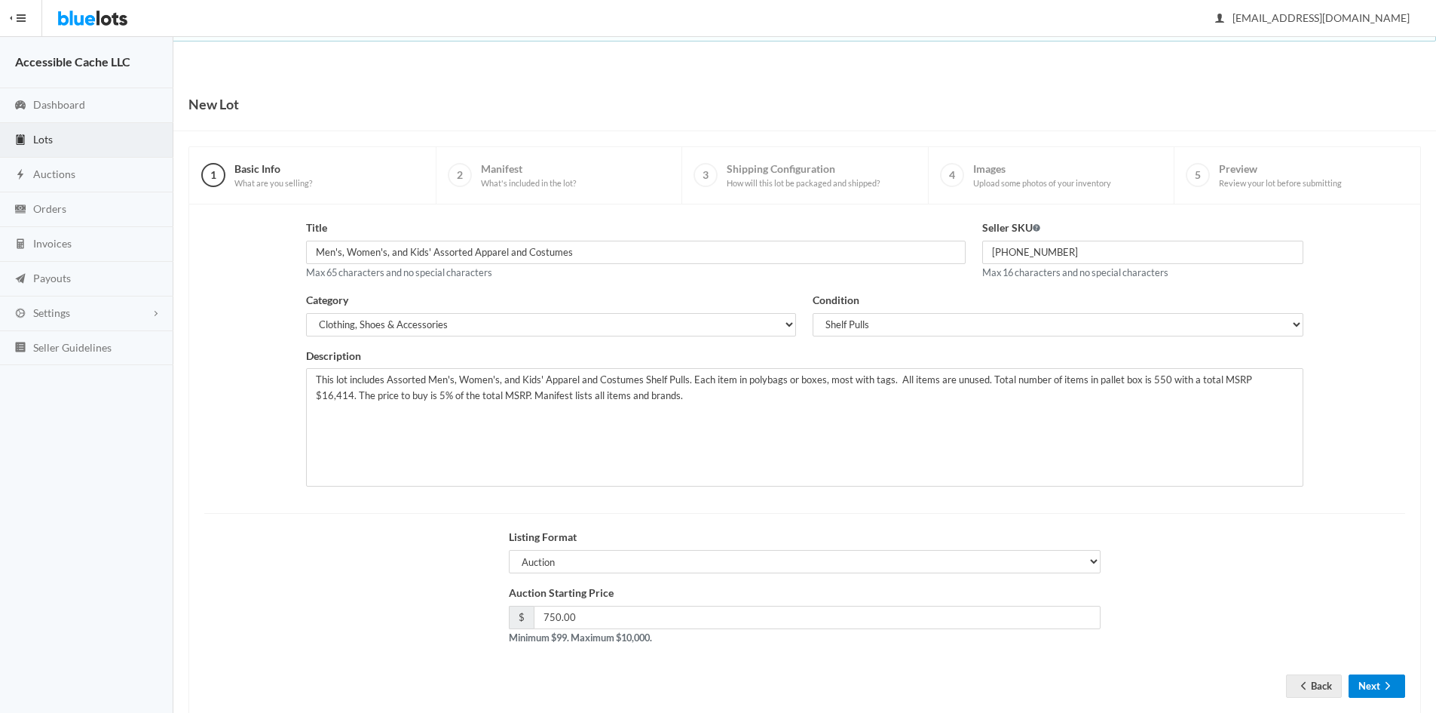
click at [1373, 677] on button "Next" at bounding box center [1377, 685] width 57 height 23
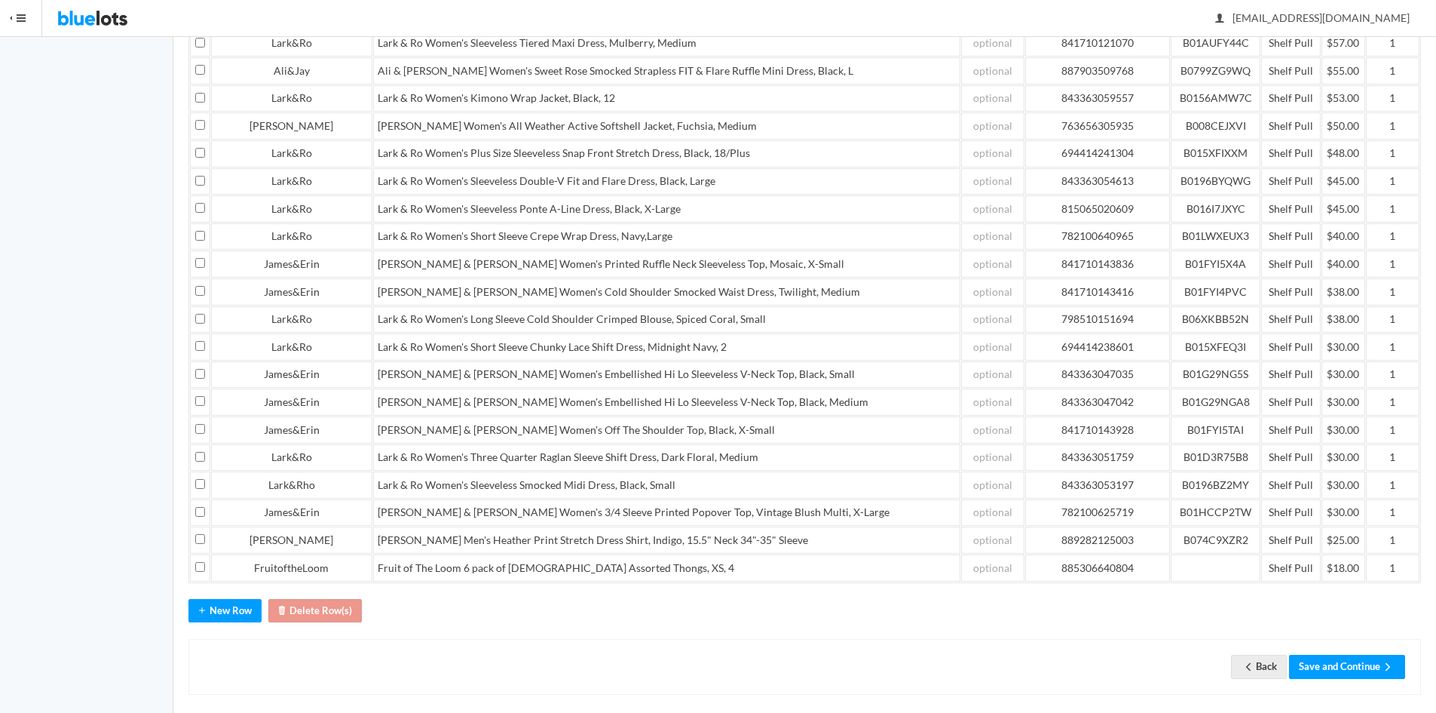
scroll to position [1654, 0]
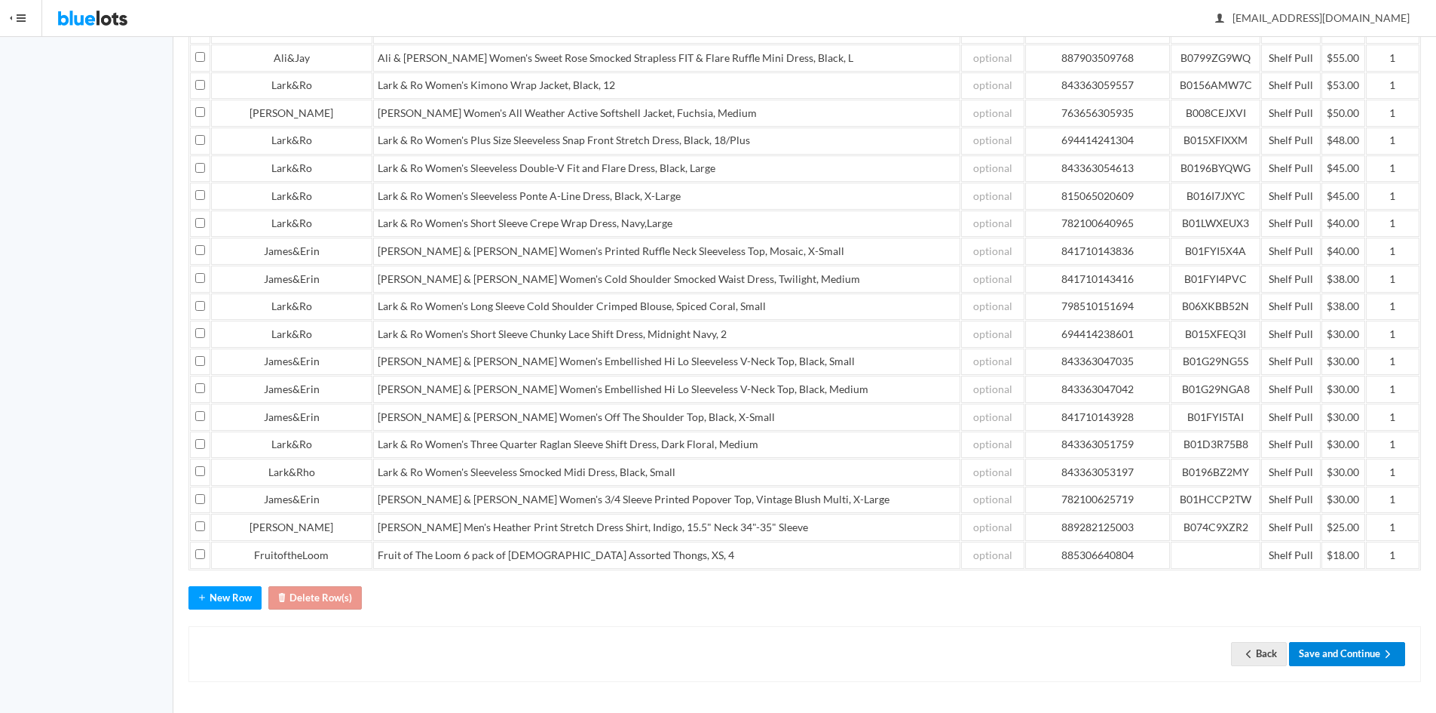
drag, startPoint x: 1327, startPoint y: 648, endPoint x: 1316, endPoint y: 624, distance: 27.3
click at [1327, 652] on button "Save and Continue" at bounding box center [1347, 653] width 116 height 23
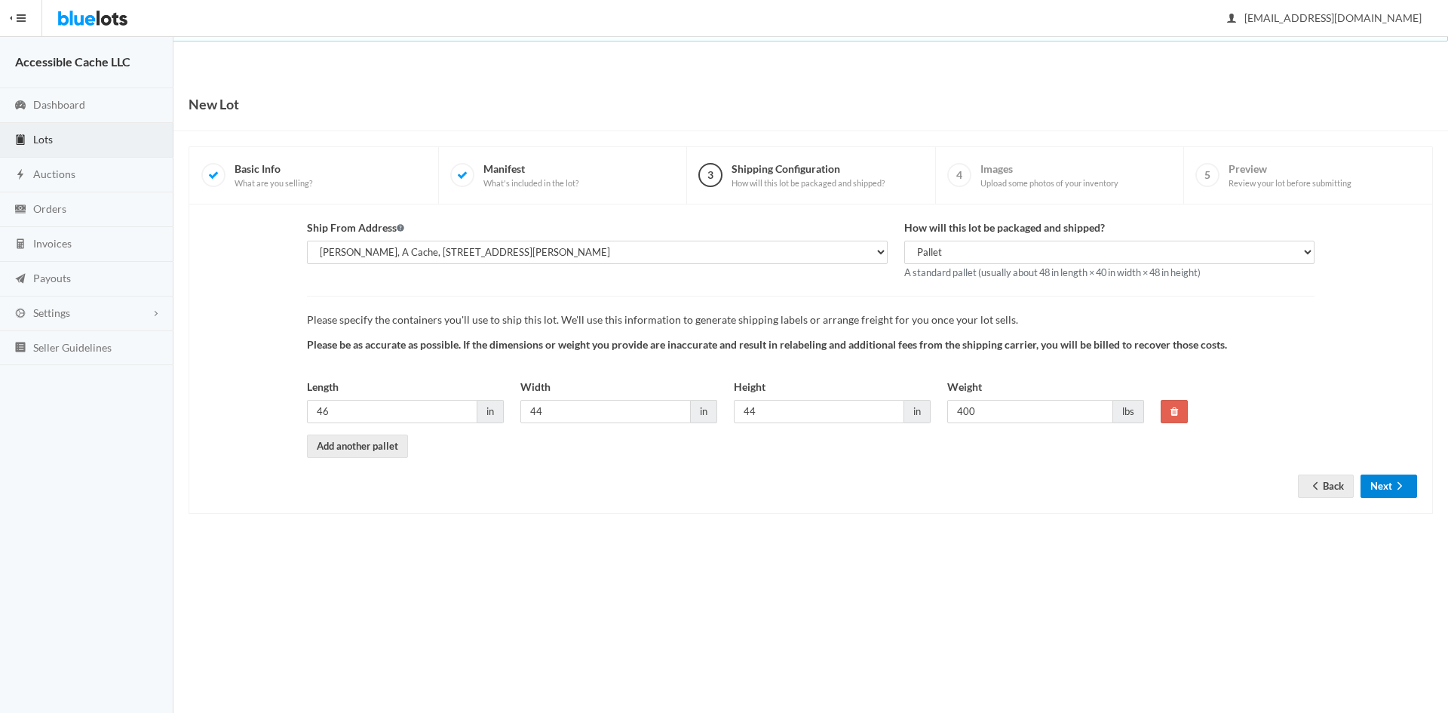
click at [1376, 482] on button "Next" at bounding box center [1388, 485] width 57 height 23
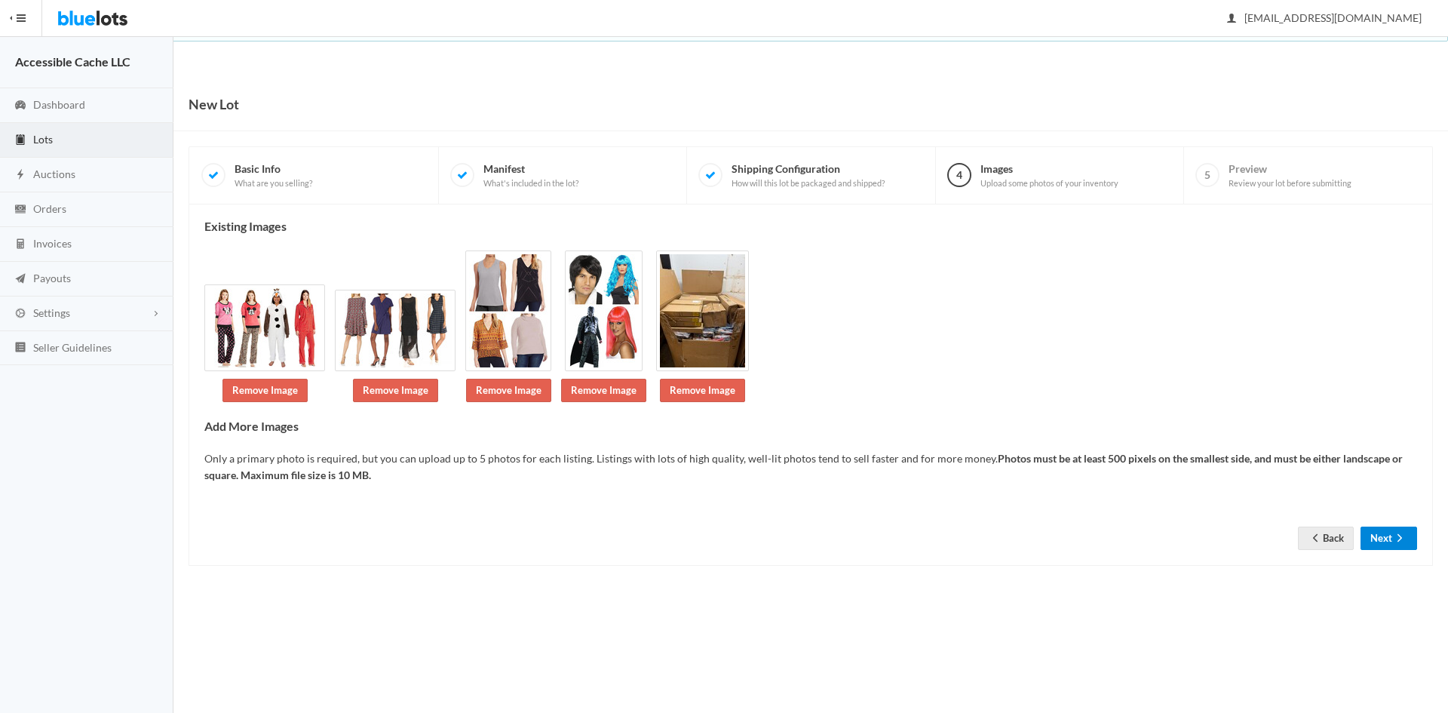
click at [1384, 544] on button "Next" at bounding box center [1388, 537] width 57 height 23
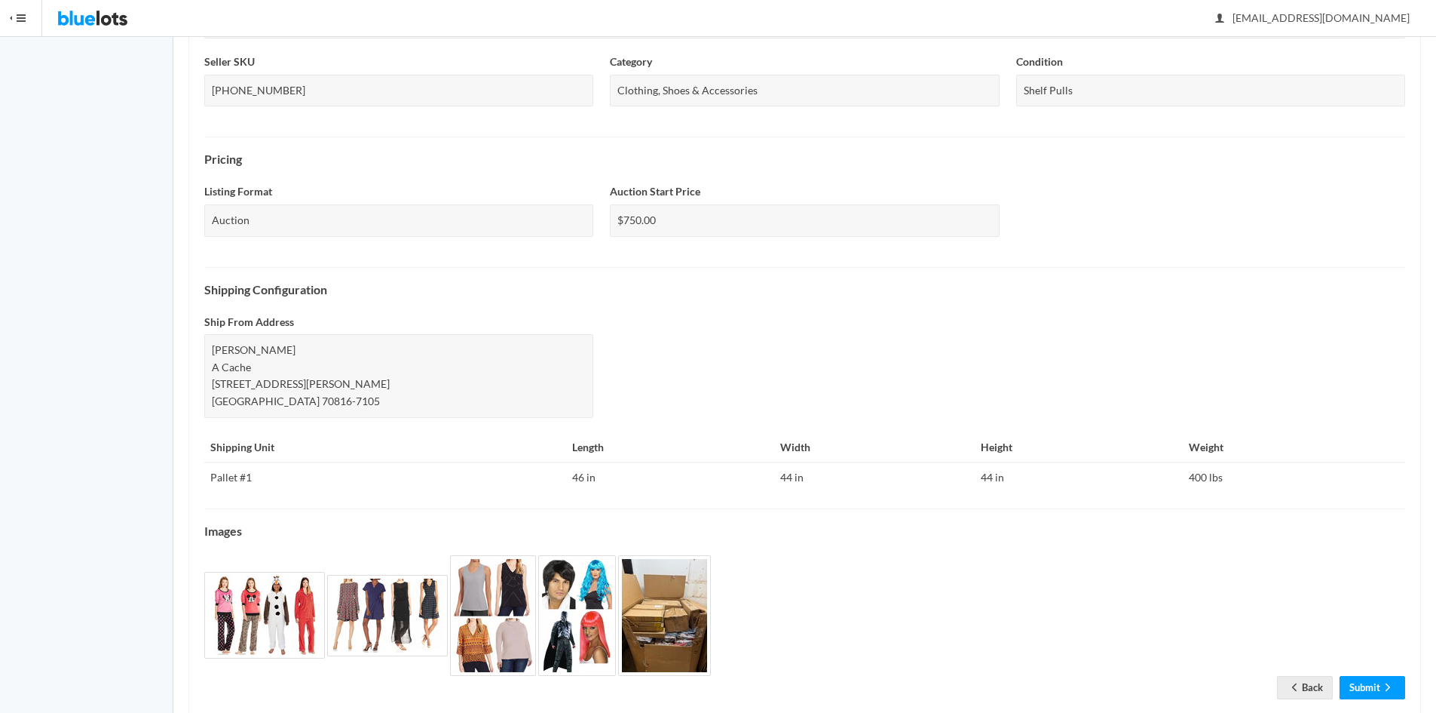
scroll to position [408, 0]
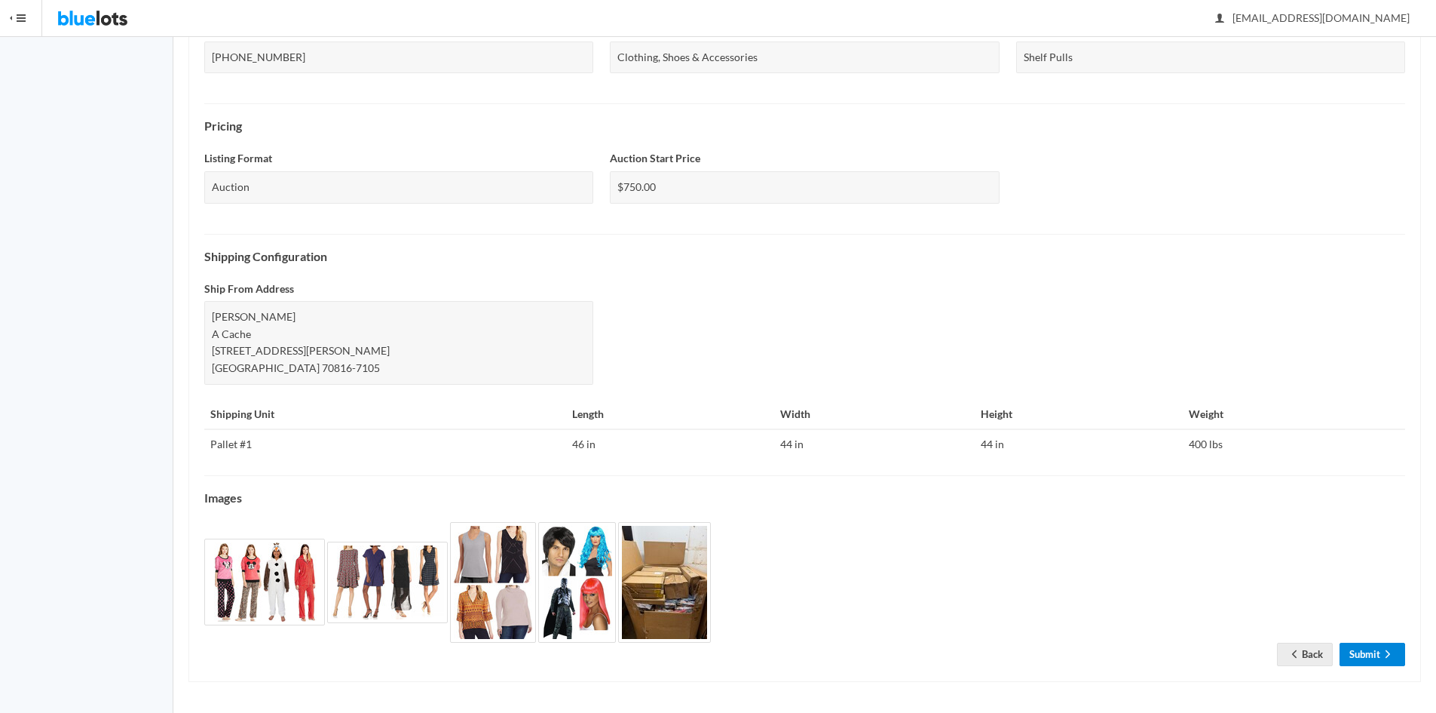
drag, startPoint x: 1369, startPoint y: 651, endPoint x: 1366, endPoint y: 556, distance: 95.1
click at [1369, 651] on link "Submit" at bounding box center [1373, 653] width 66 height 23
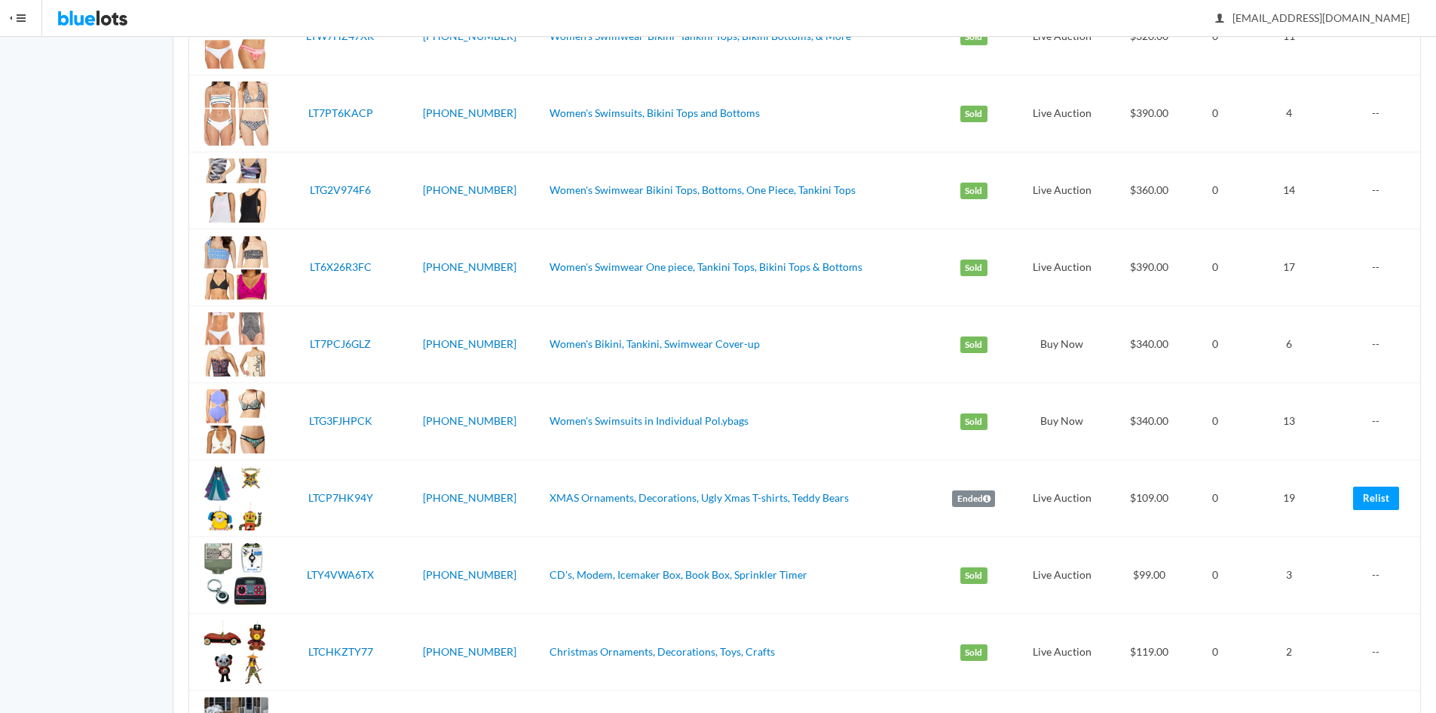
scroll to position [1619, 0]
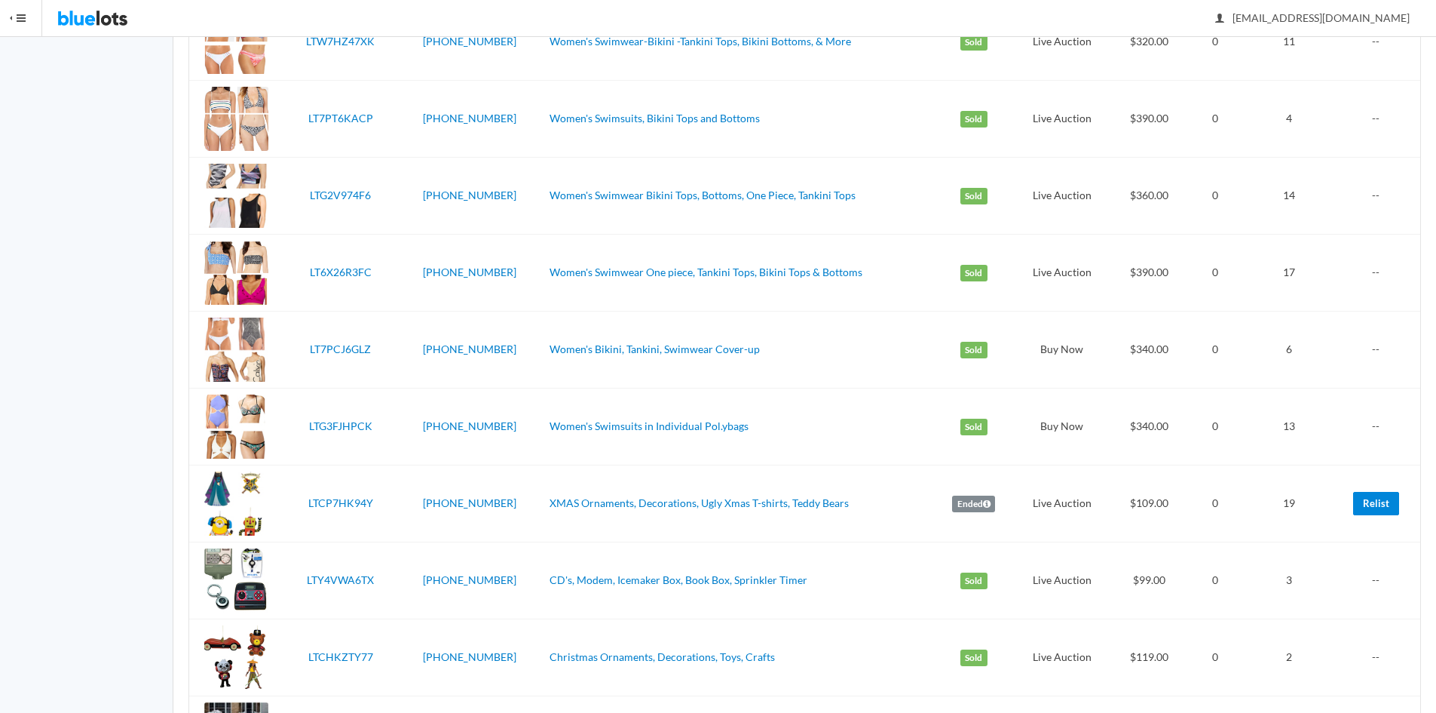
click at [1367, 510] on link "Relist" at bounding box center [1377, 503] width 46 height 23
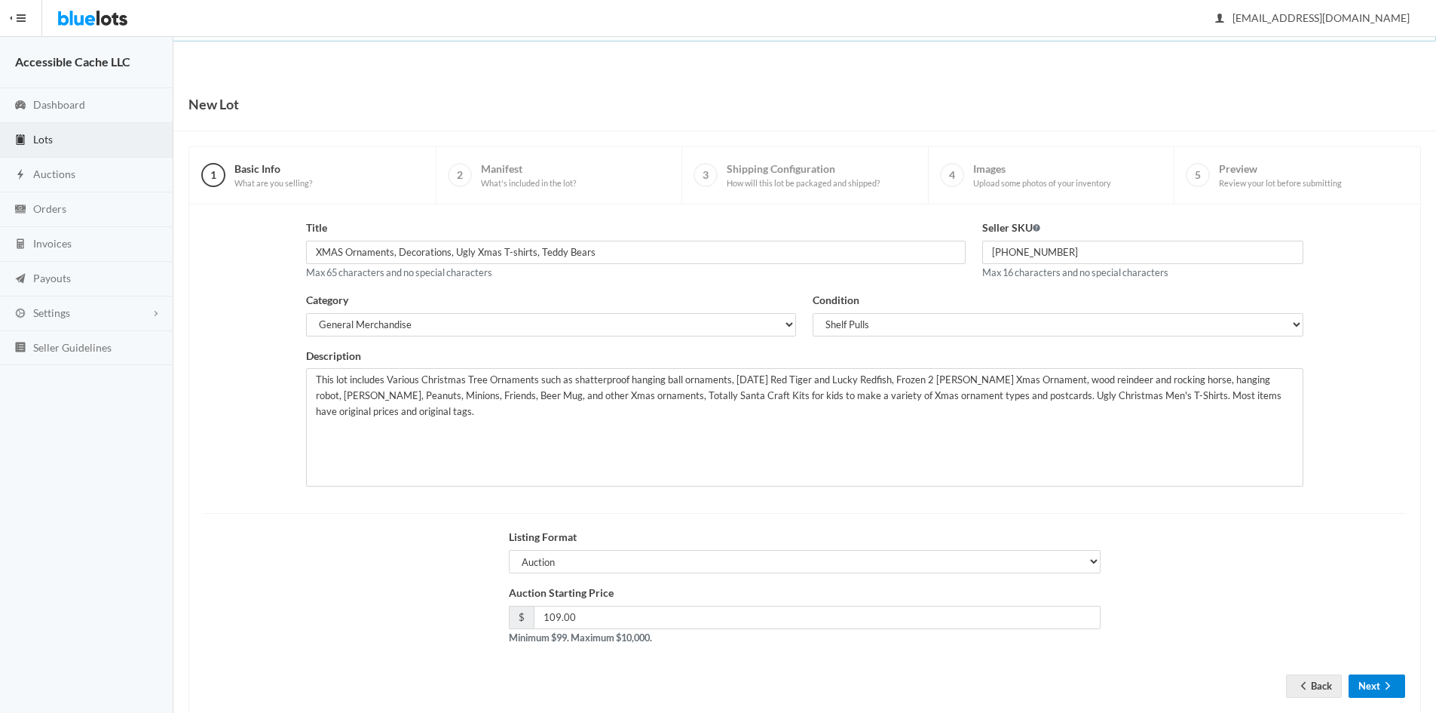
drag, startPoint x: 1375, startPoint y: 680, endPoint x: 1375, endPoint y: 648, distance: 31.7
click at [1375, 679] on button "Next" at bounding box center [1377, 685] width 57 height 23
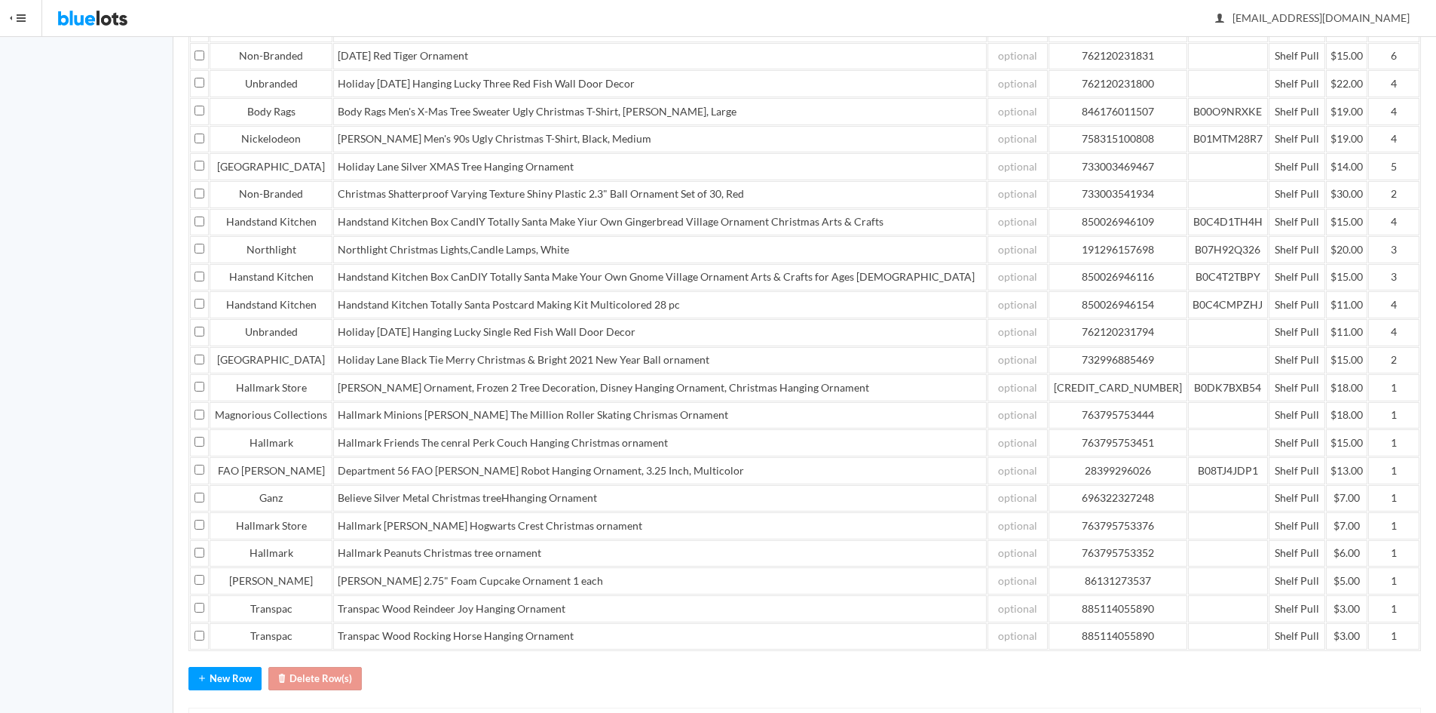
scroll to position [412, 0]
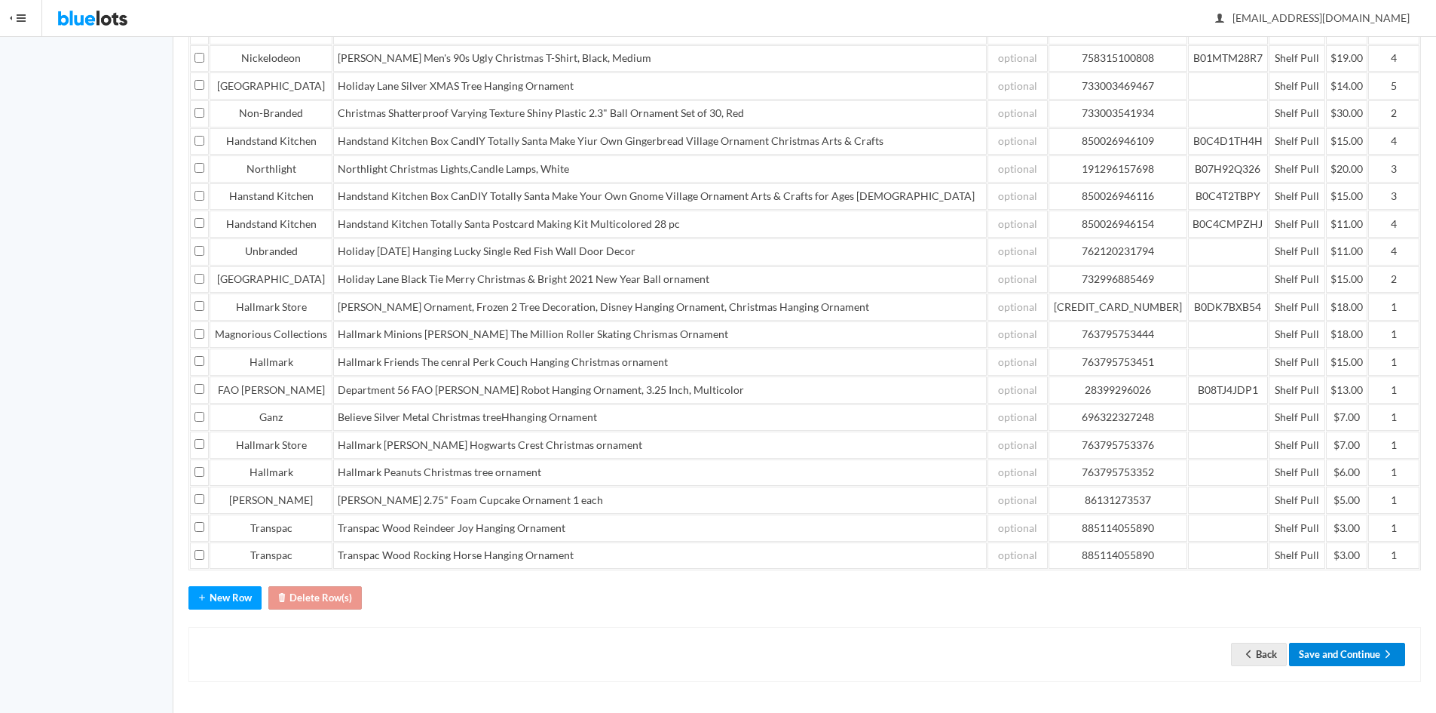
click at [1340, 651] on button "Save and Continue" at bounding box center [1347, 653] width 116 height 23
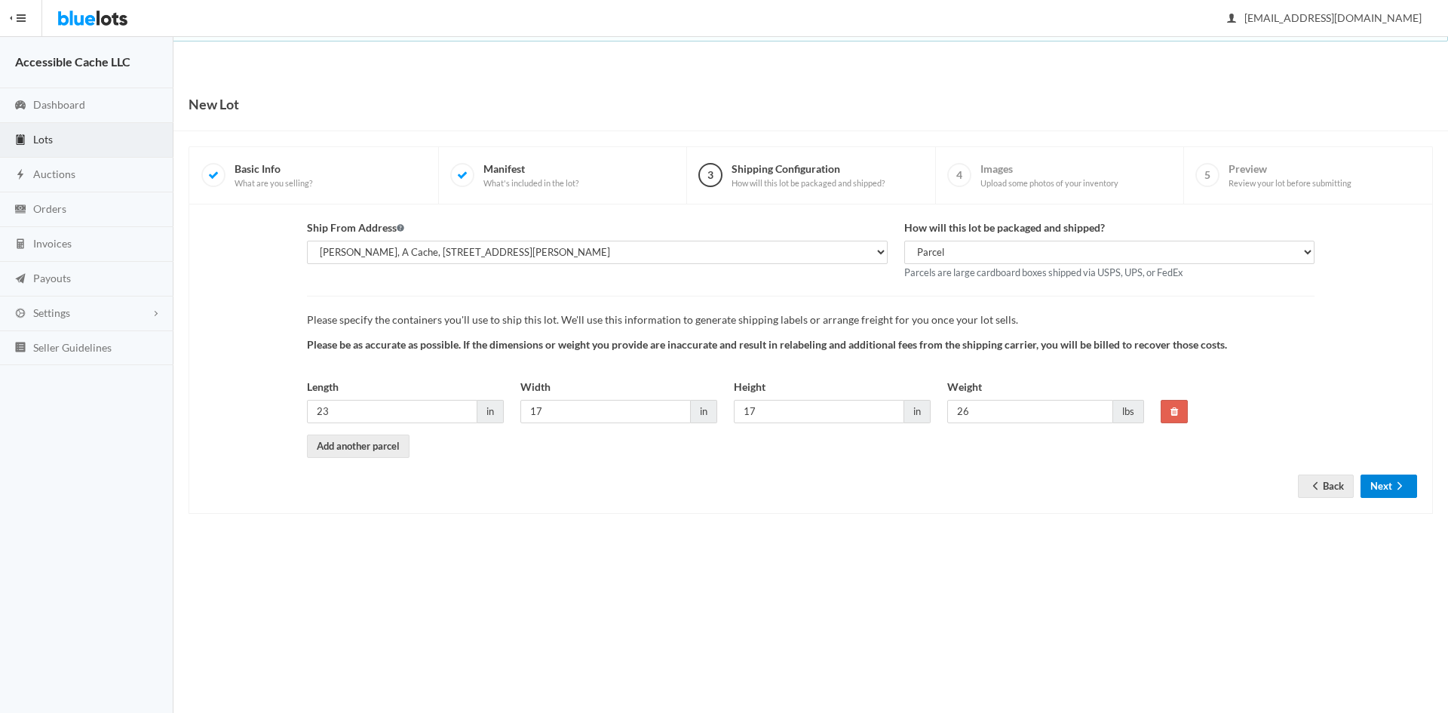
click at [1379, 483] on button "Next" at bounding box center [1388, 485] width 57 height 23
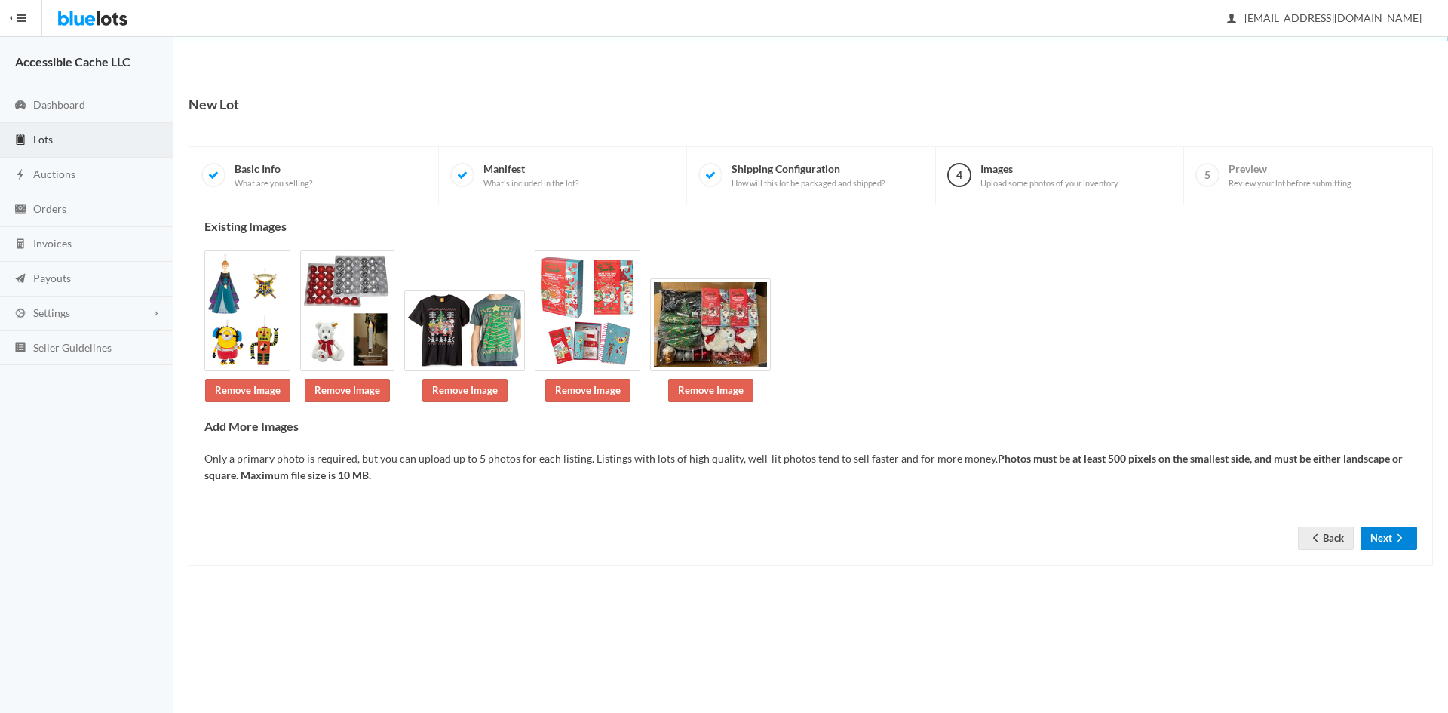
click at [1372, 538] on button "Next" at bounding box center [1388, 537] width 57 height 23
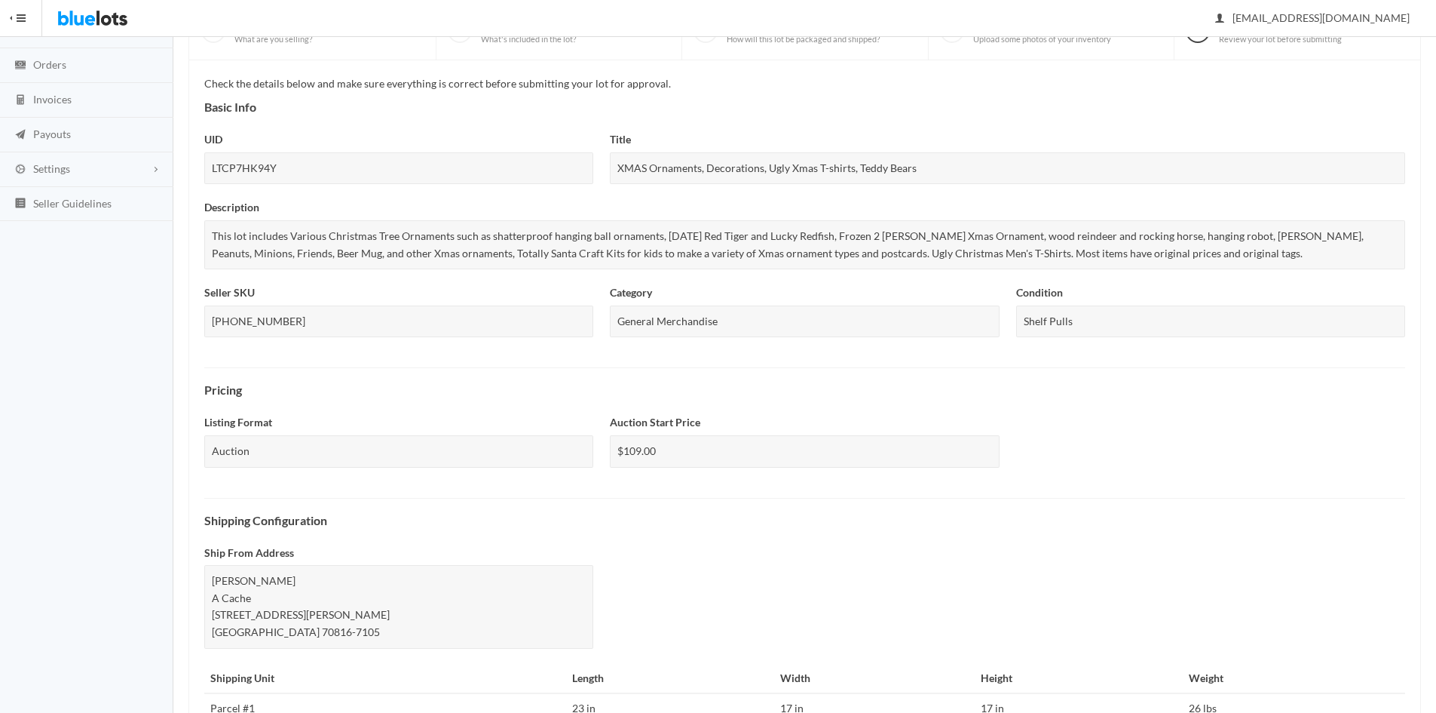
scroll to position [408, 0]
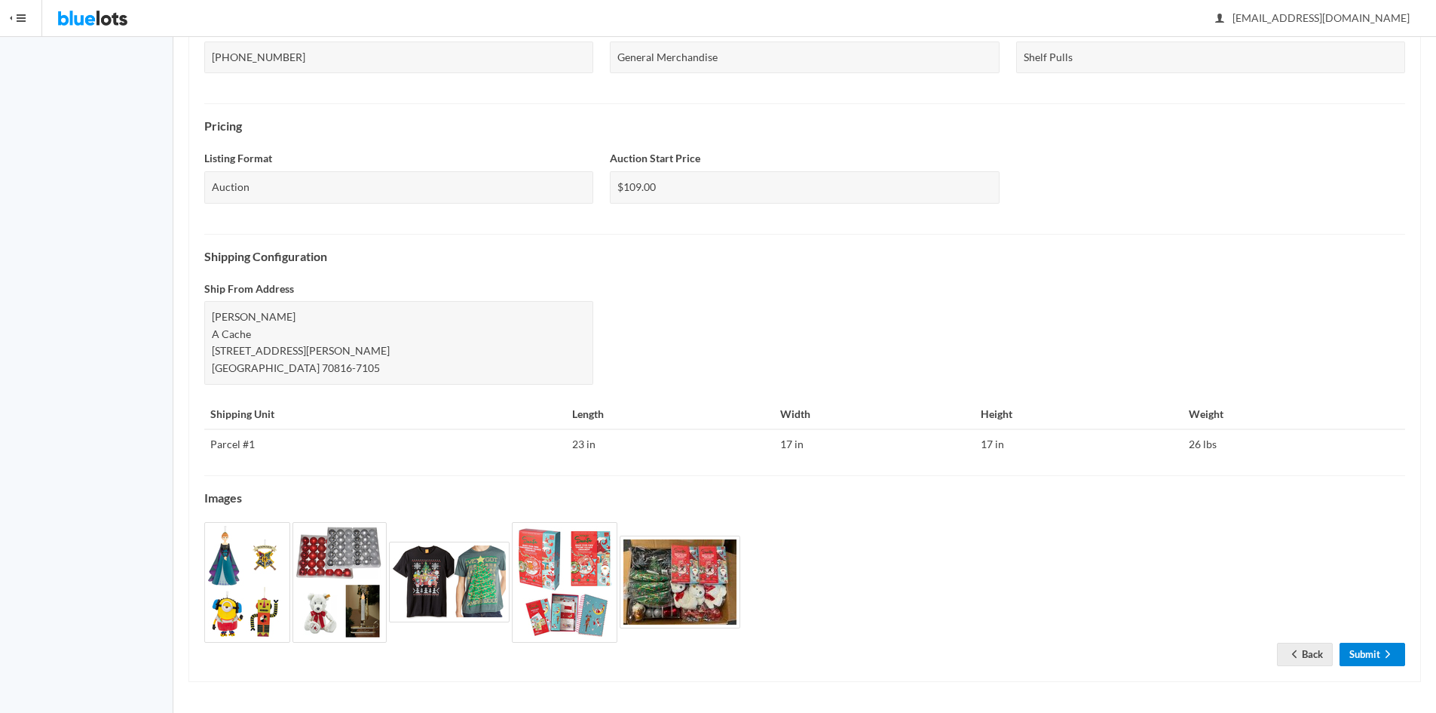
click at [1357, 654] on link "Submit" at bounding box center [1373, 653] width 66 height 23
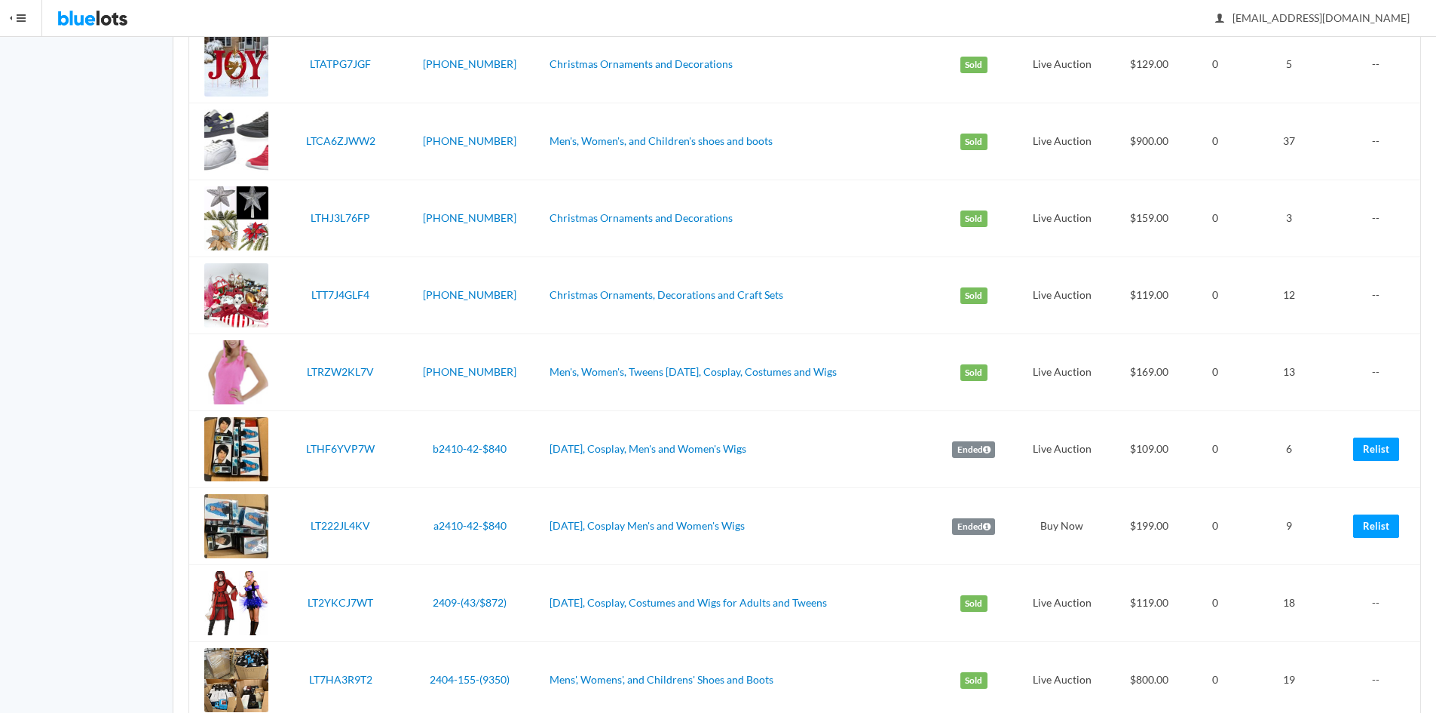
scroll to position [2293, 0]
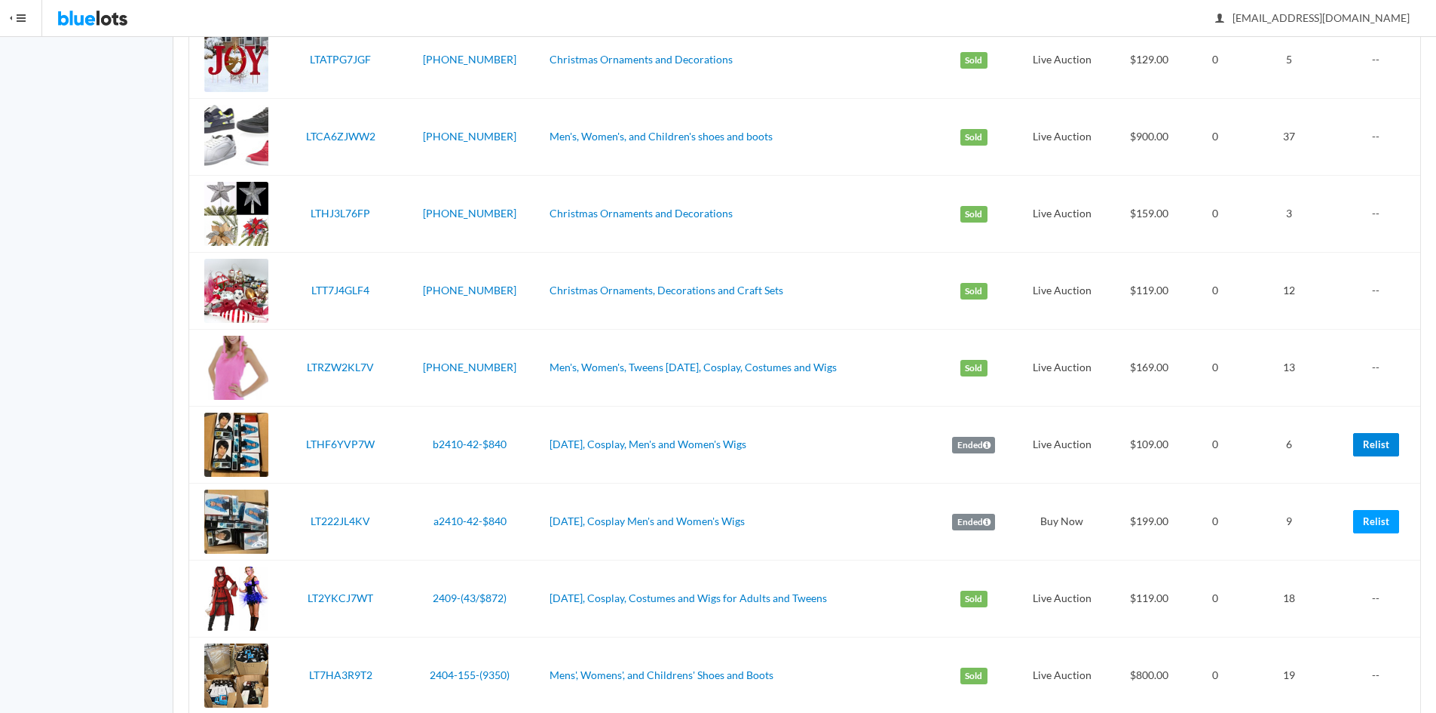
drag, startPoint x: 1370, startPoint y: 443, endPoint x: 783, endPoint y: 78, distance: 690.9
click at [1370, 443] on link "Relist" at bounding box center [1377, 444] width 46 height 23
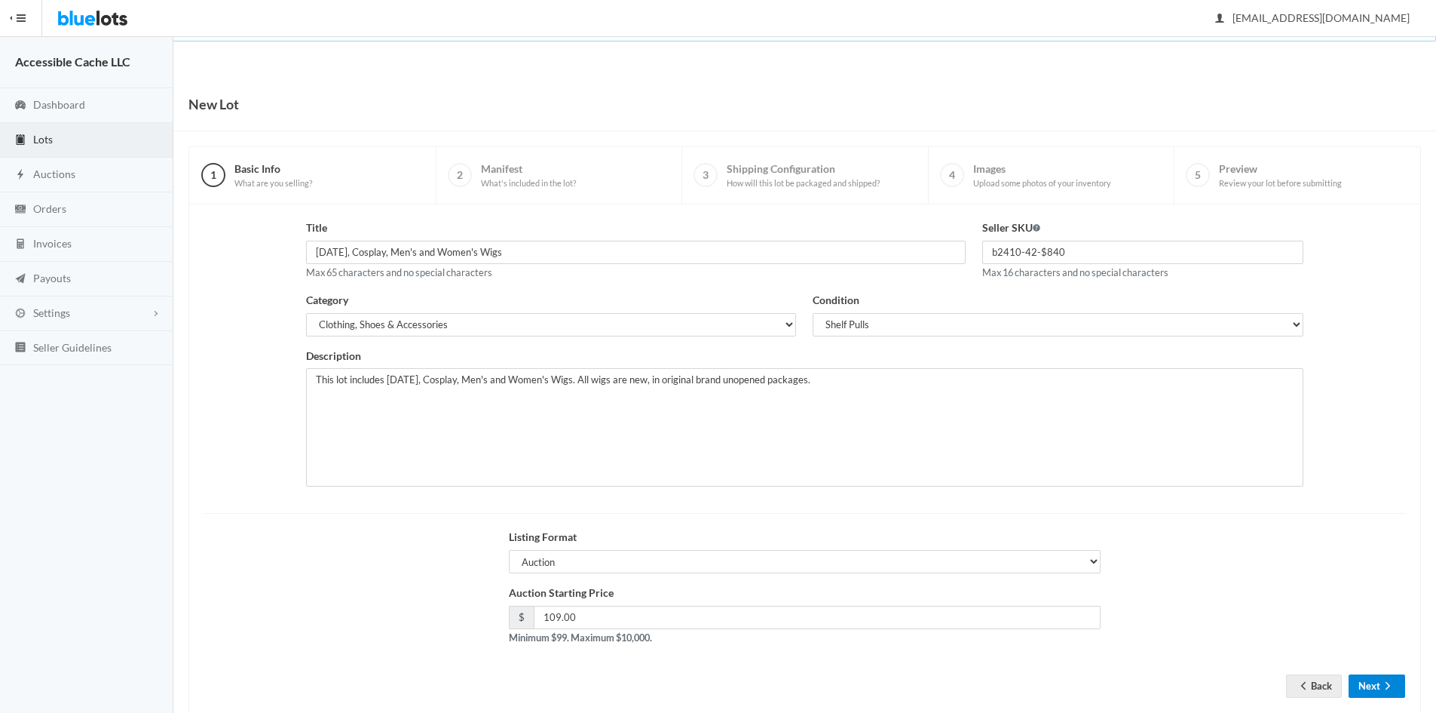
drag, startPoint x: 1369, startPoint y: 678, endPoint x: 1366, endPoint y: 666, distance: 12.3
click at [1368, 675] on button "Next" at bounding box center [1377, 685] width 57 height 23
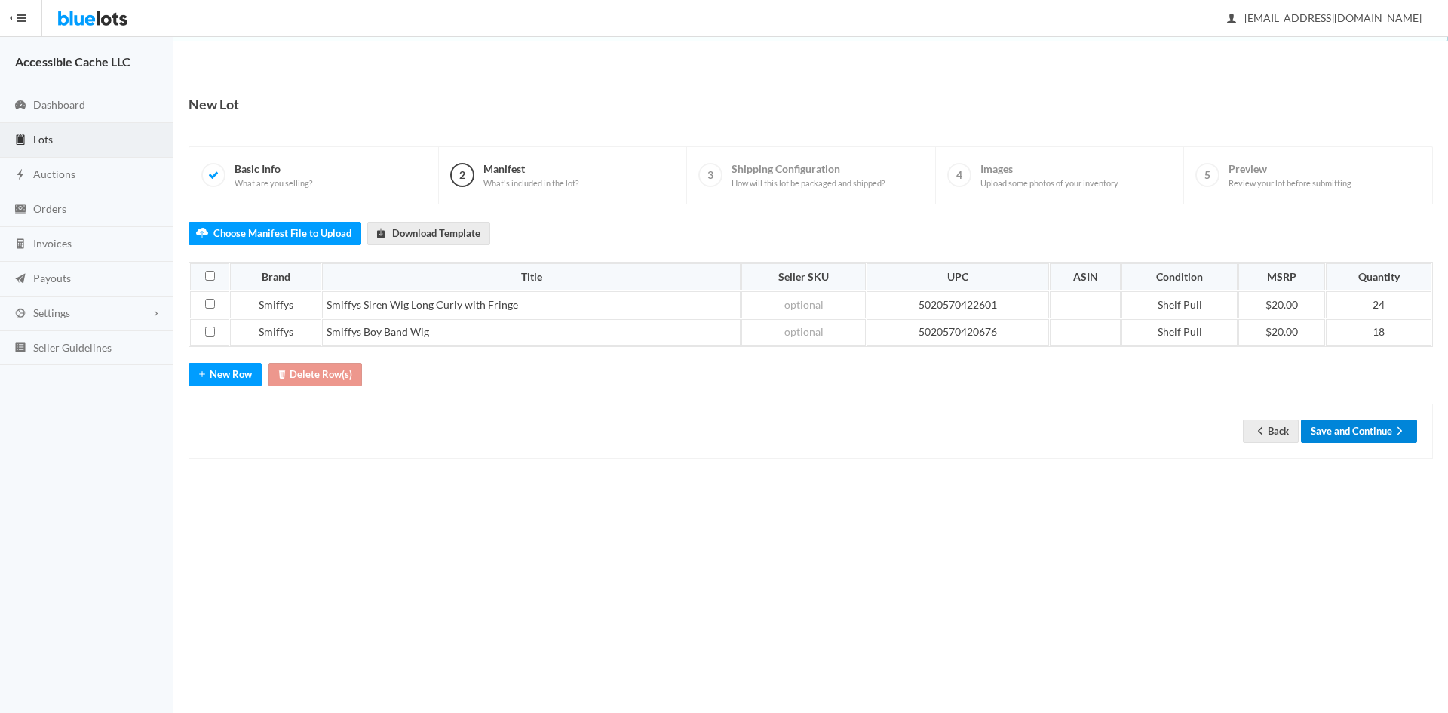
click at [1350, 429] on button "Save and Continue" at bounding box center [1359, 430] width 116 height 23
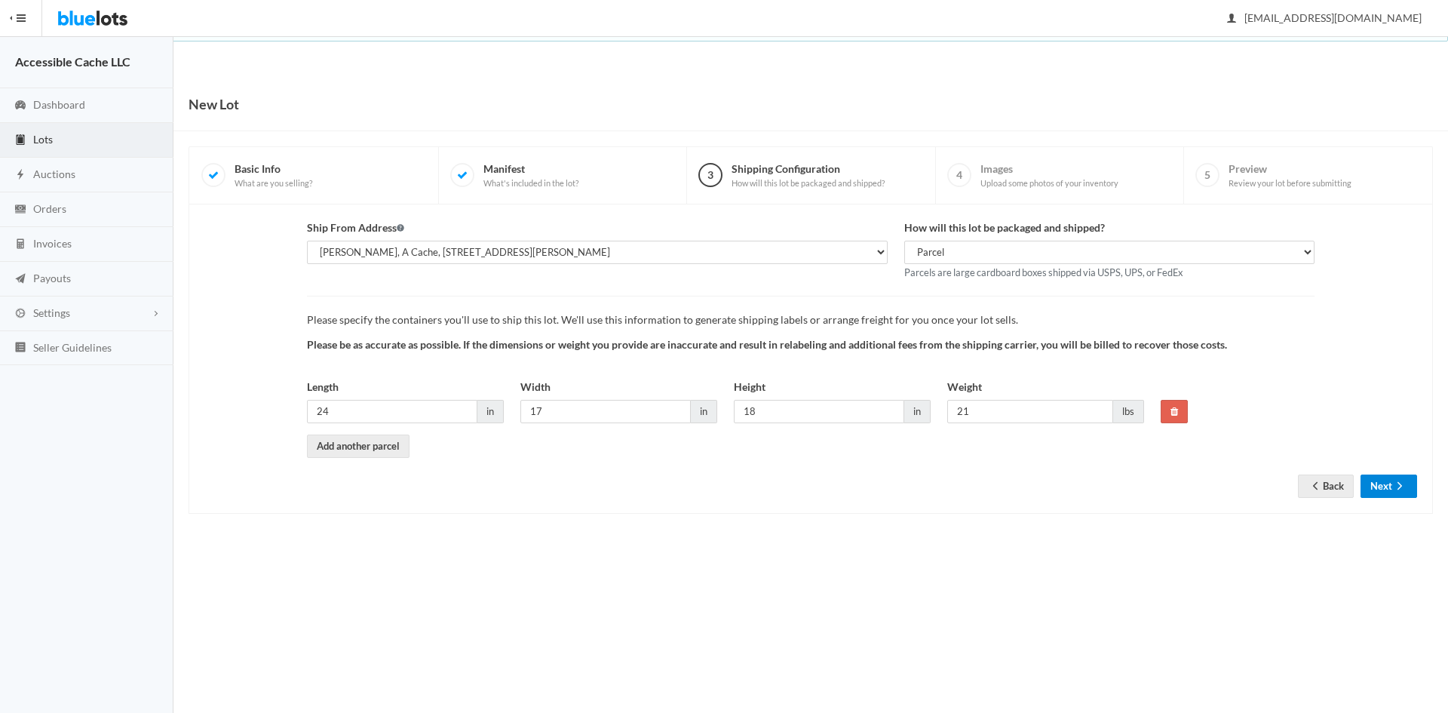
click at [1371, 484] on button "Next" at bounding box center [1388, 485] width 57 height 23
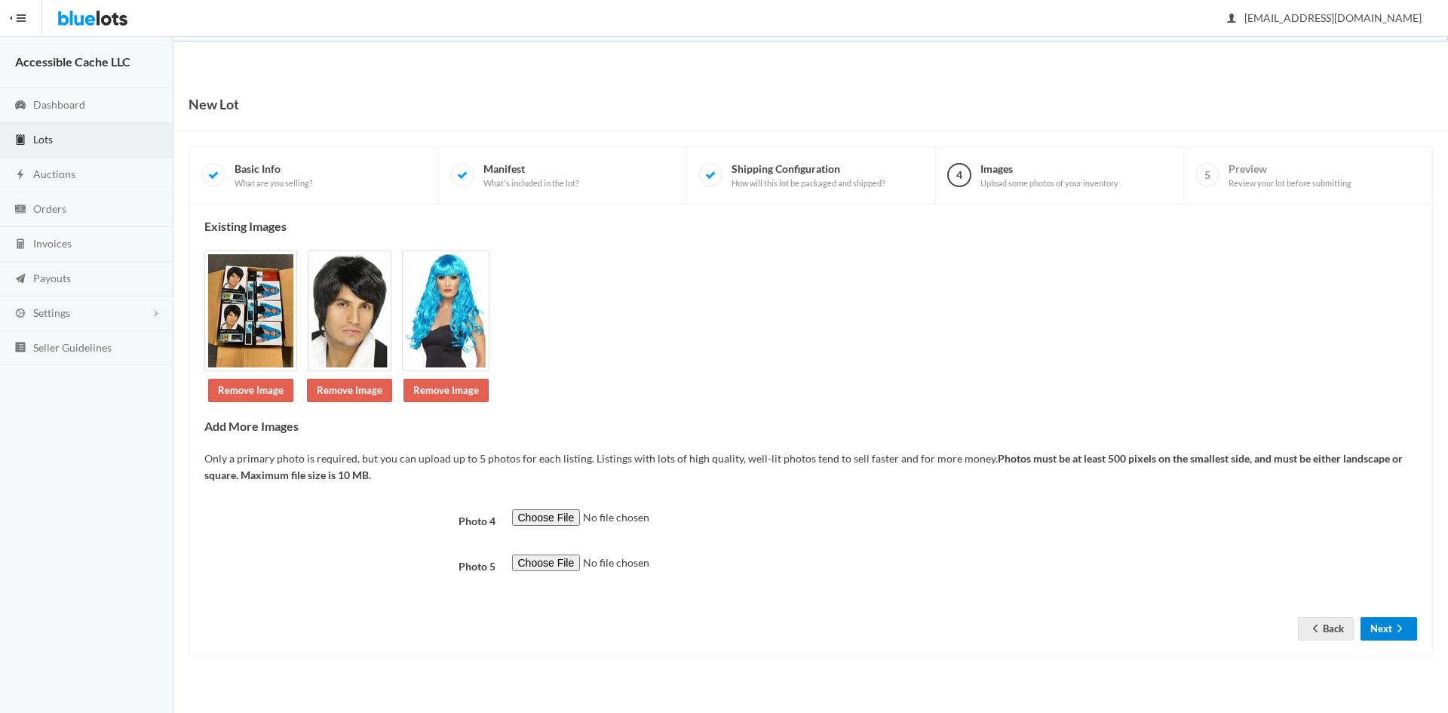
click at [1394, 632] on icon "arrow forward" at bounding box center [1399, 628] width 15 height 12
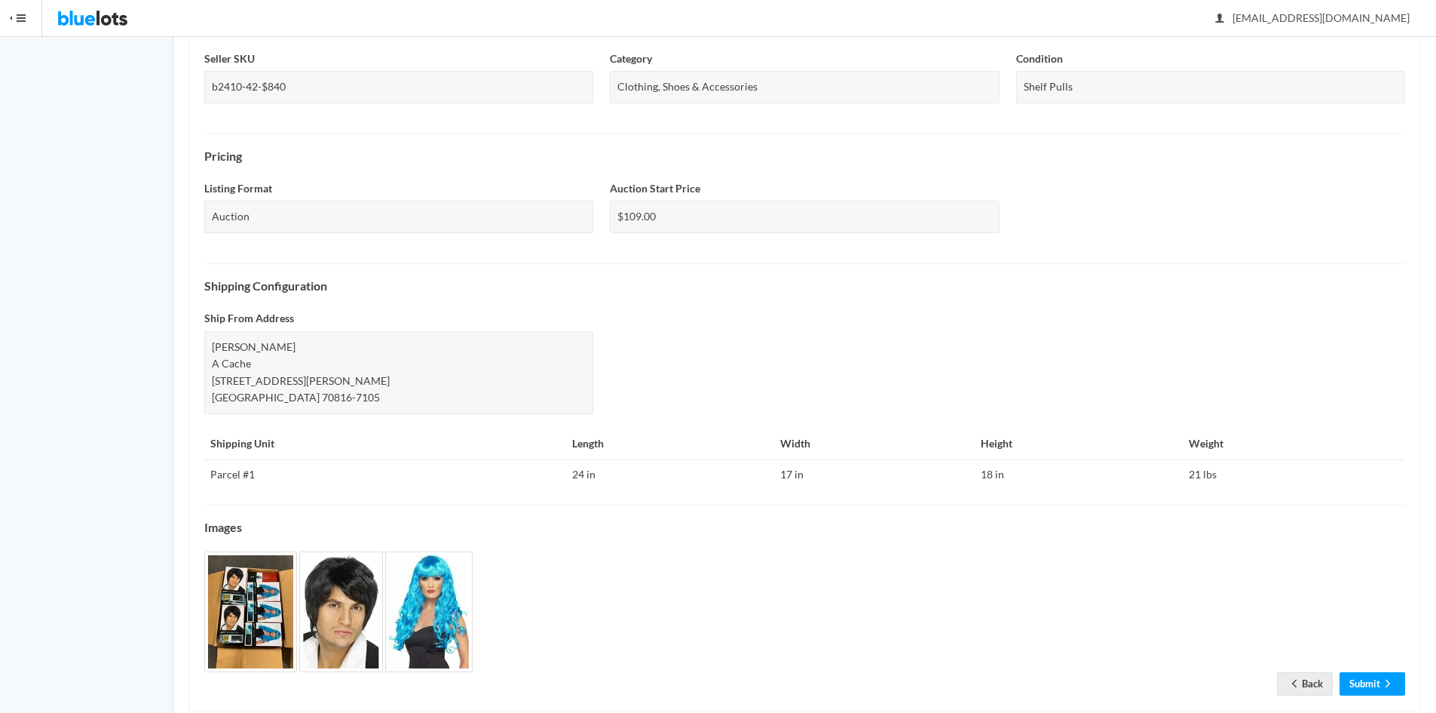
scroll to position [391, 0]
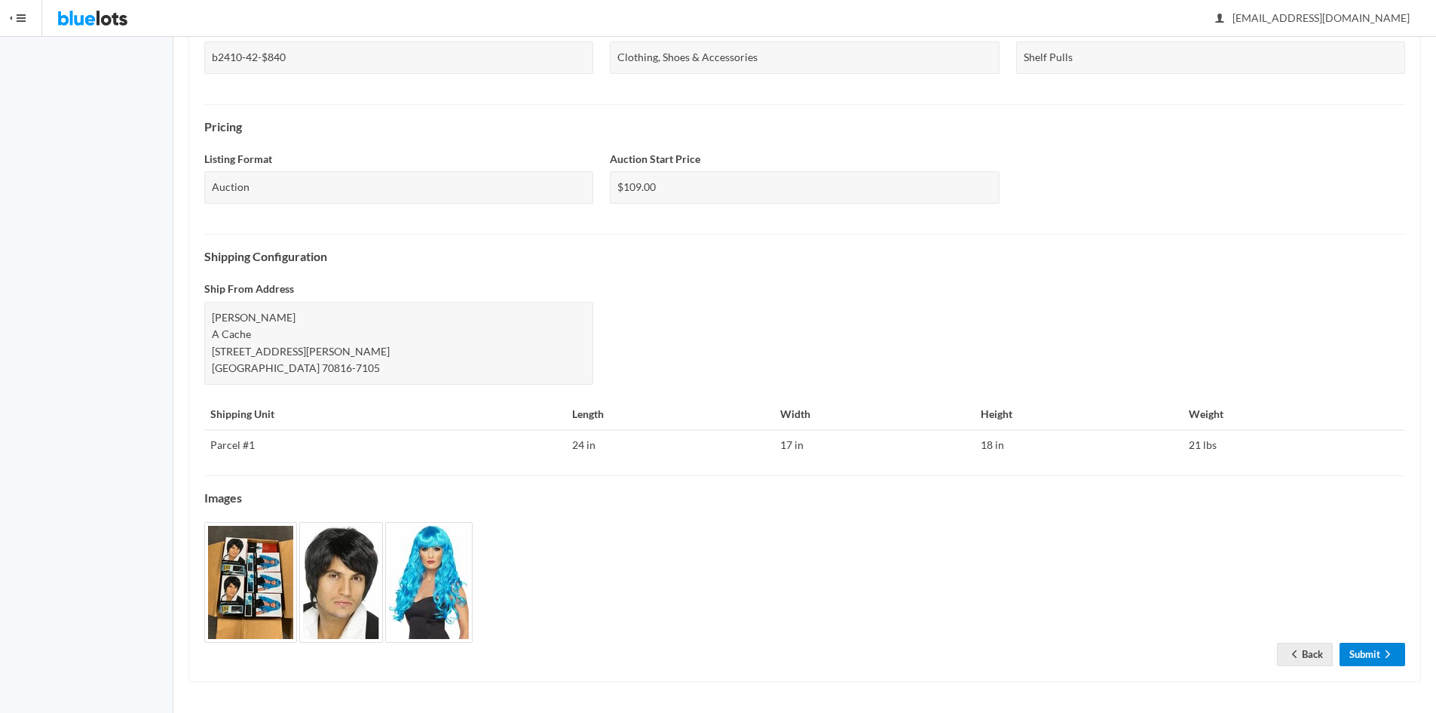
click at [1368, 654] on link "Submit" at bounding box center [1373, 653] width 66 height 23
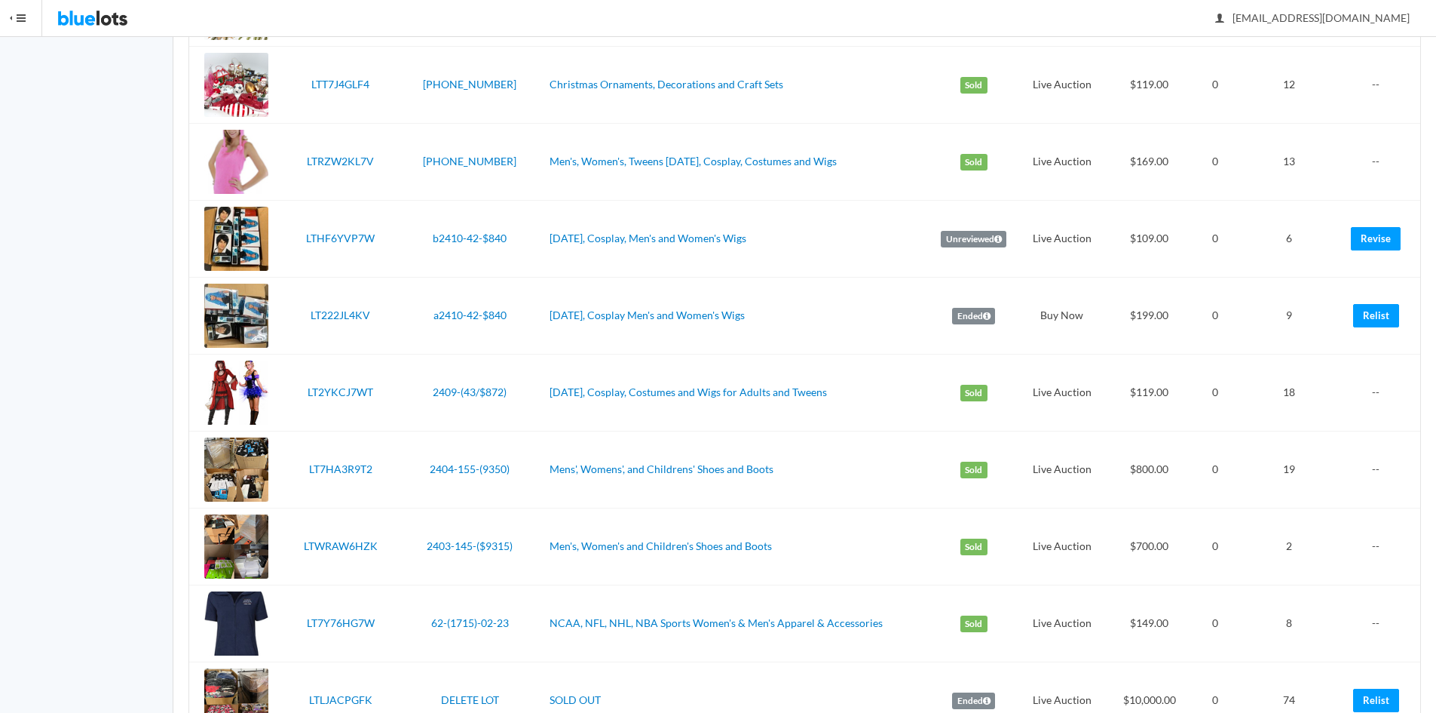
scroll to position [2494, 0]
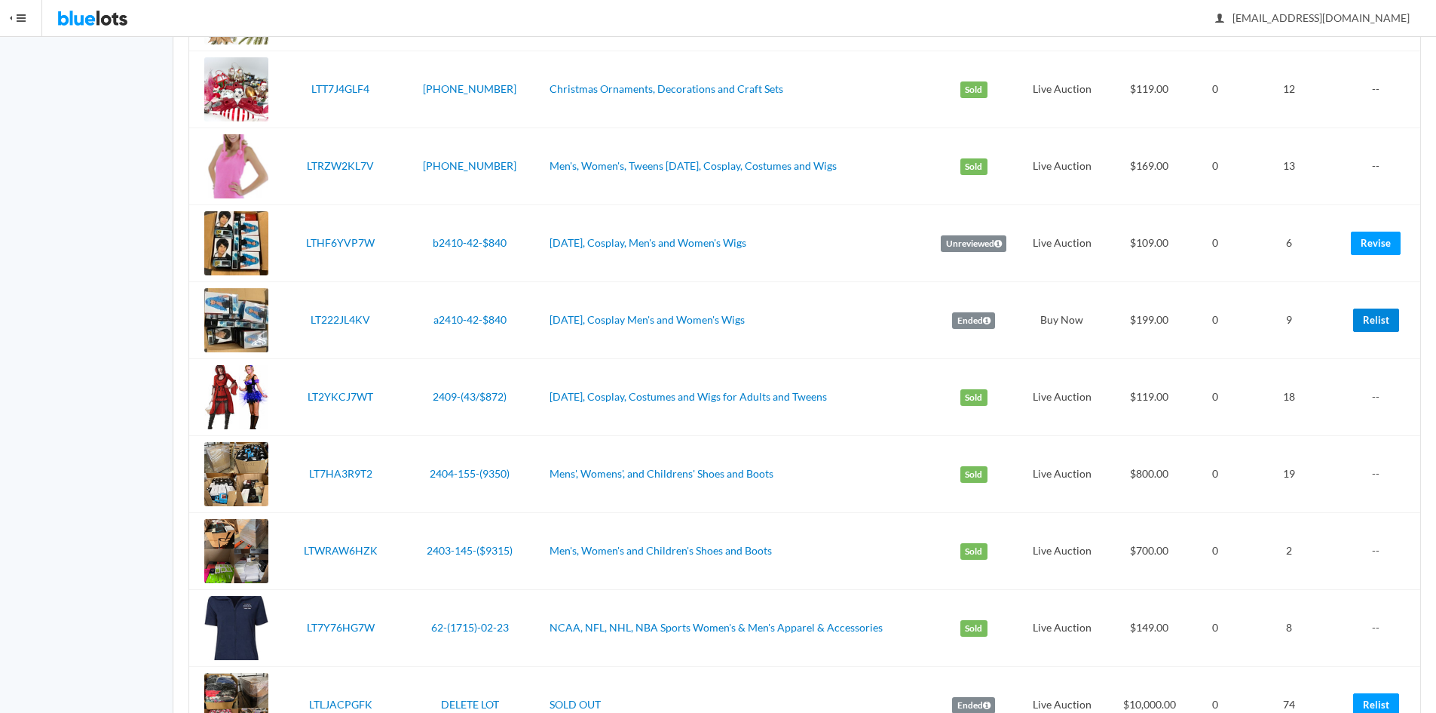
click at [1373, 314] on link "Relist" at bounding box center [1377, 319] width 46 height 23
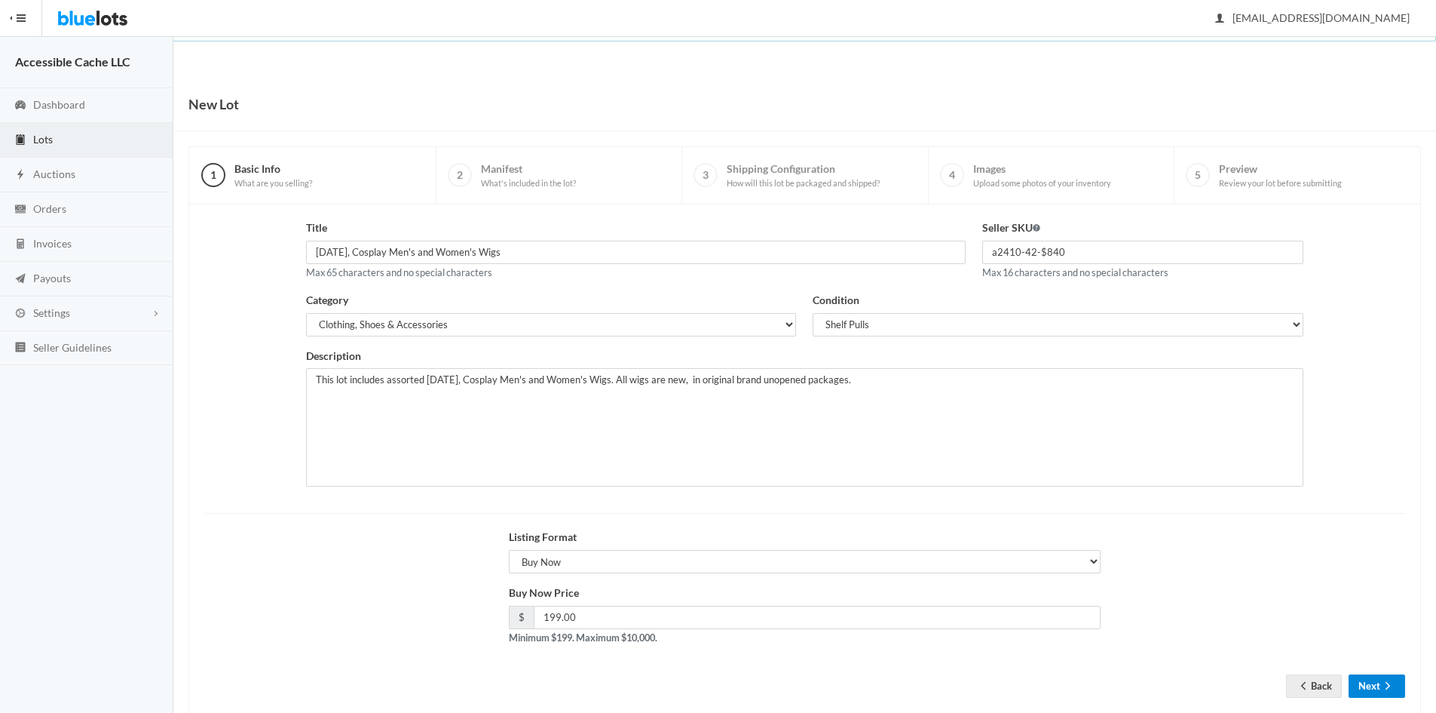
click at [1370, 688] on button "Next" at bounding box center [1377, 685] width 57 height 23
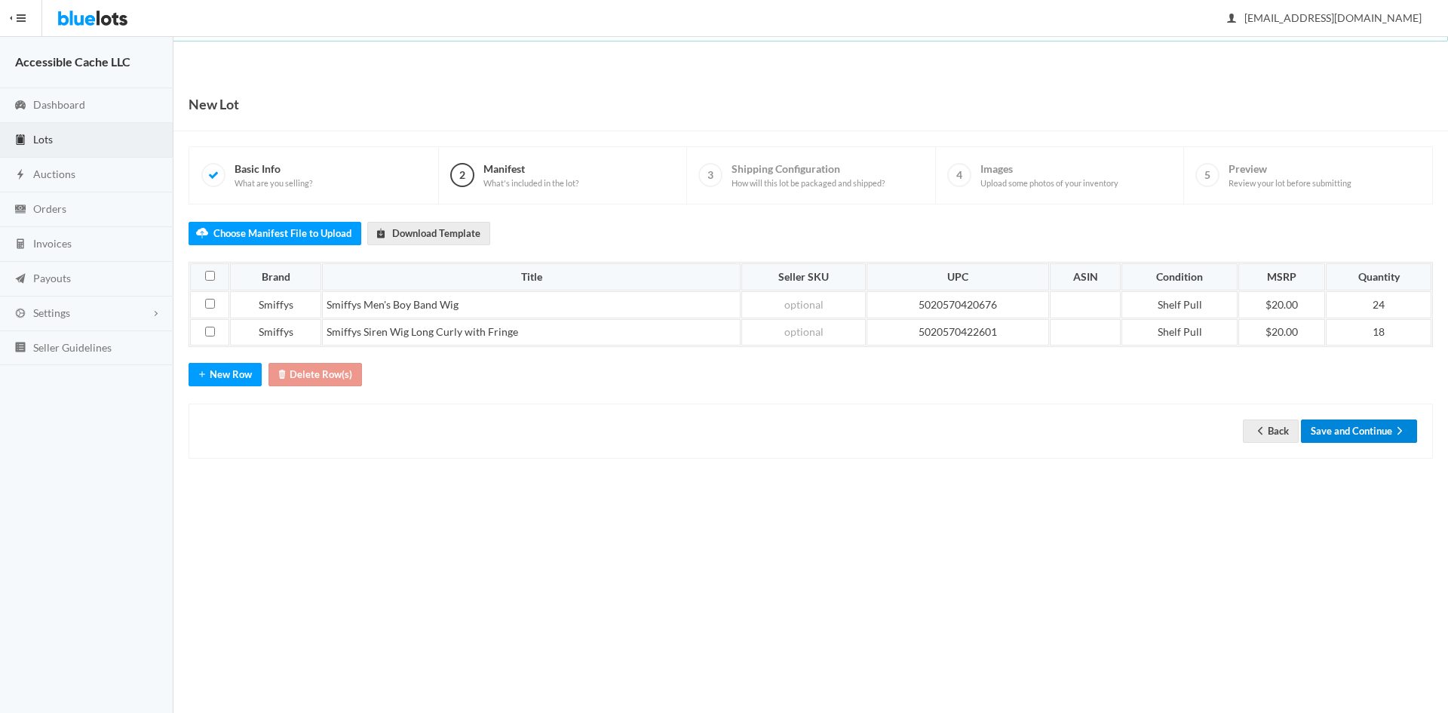
click at [1331, 425] on button "Save and Continue" at bounding box center [1359, 430] width 116 height 23
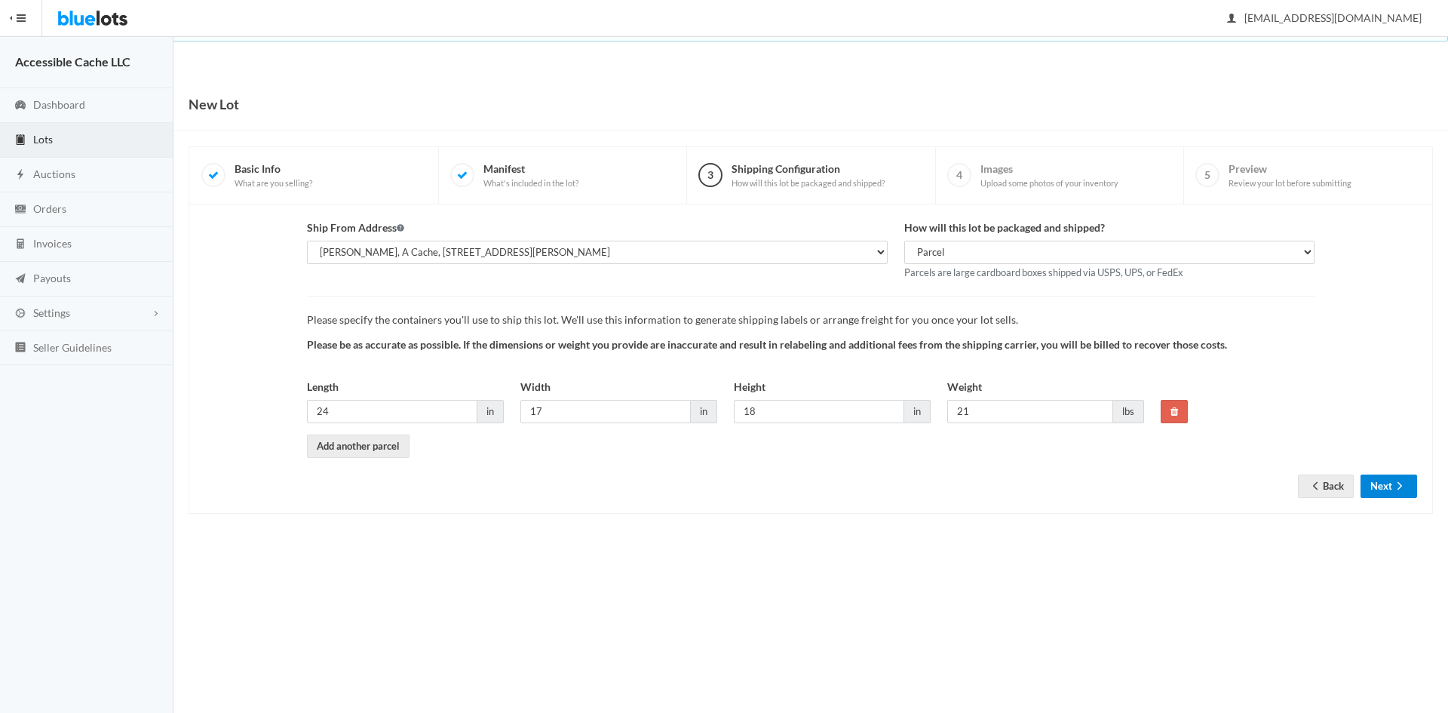
click at [1396, 484] on icon "arrow forward" at bounding box center [1399, 486] width 15 height 12
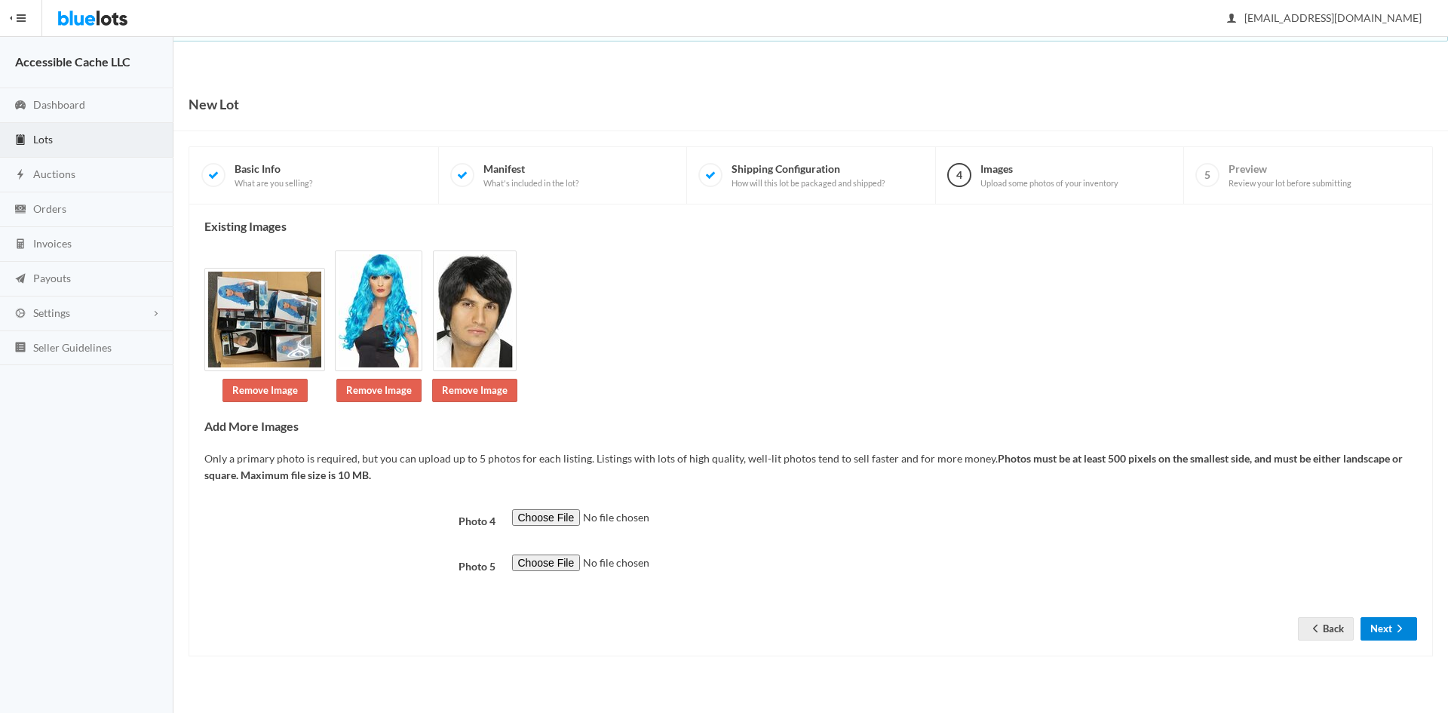
drag, startPoint x: 1380, startPoint y: 624, endPoint x: 1387, endPoint y: 559, distance: 65.2
click at [1381, 623] on button "Next" at bounding box center [1388, 628] width 57 height 23
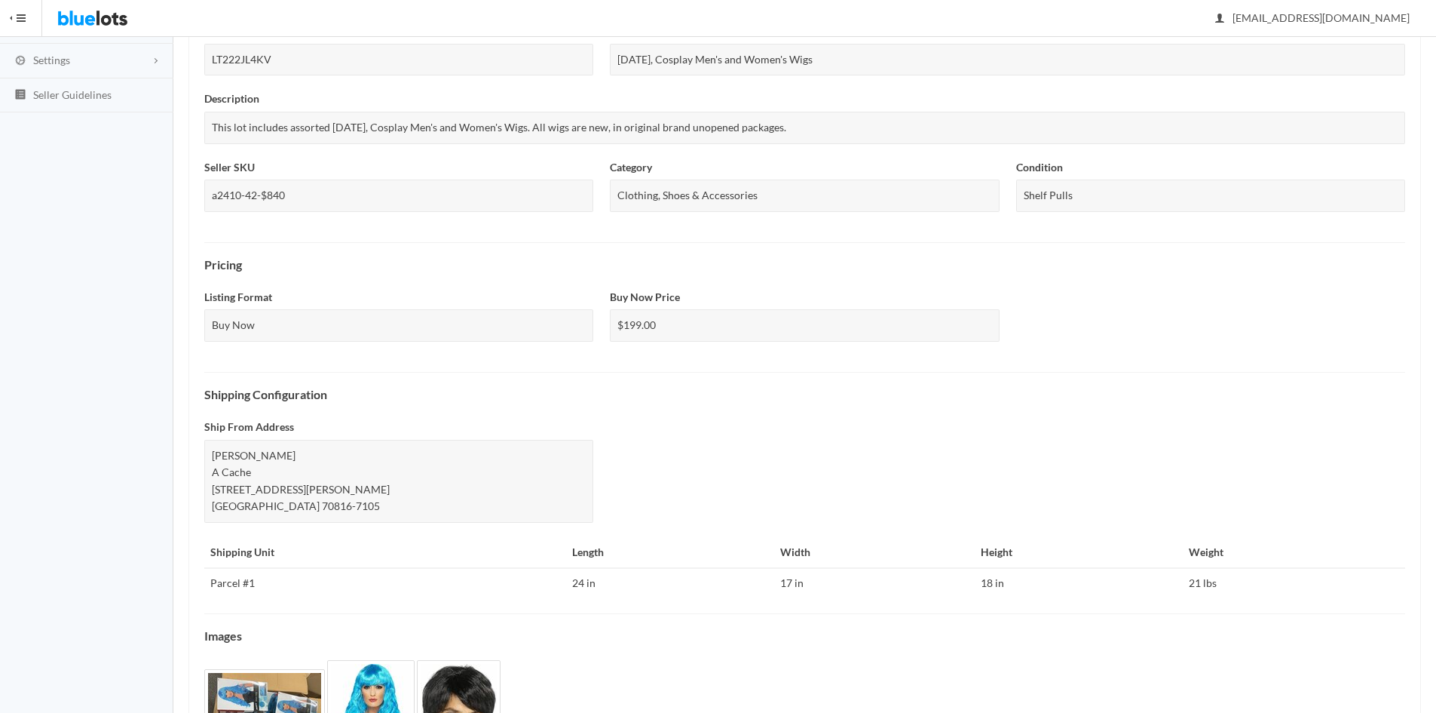
scroll to position [391, 0]
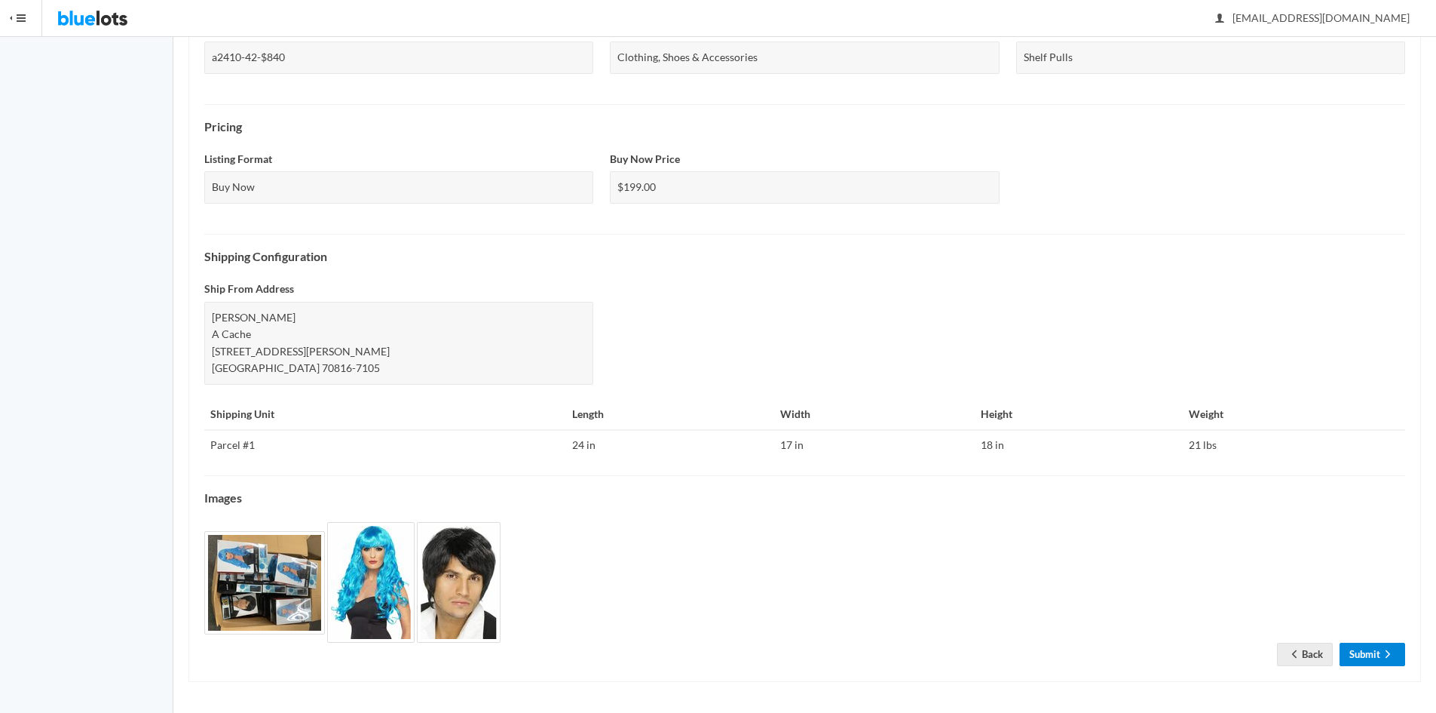
click at [1368, 654] on link "Submit" at bounding box center [1373, 653] width 66 height 23
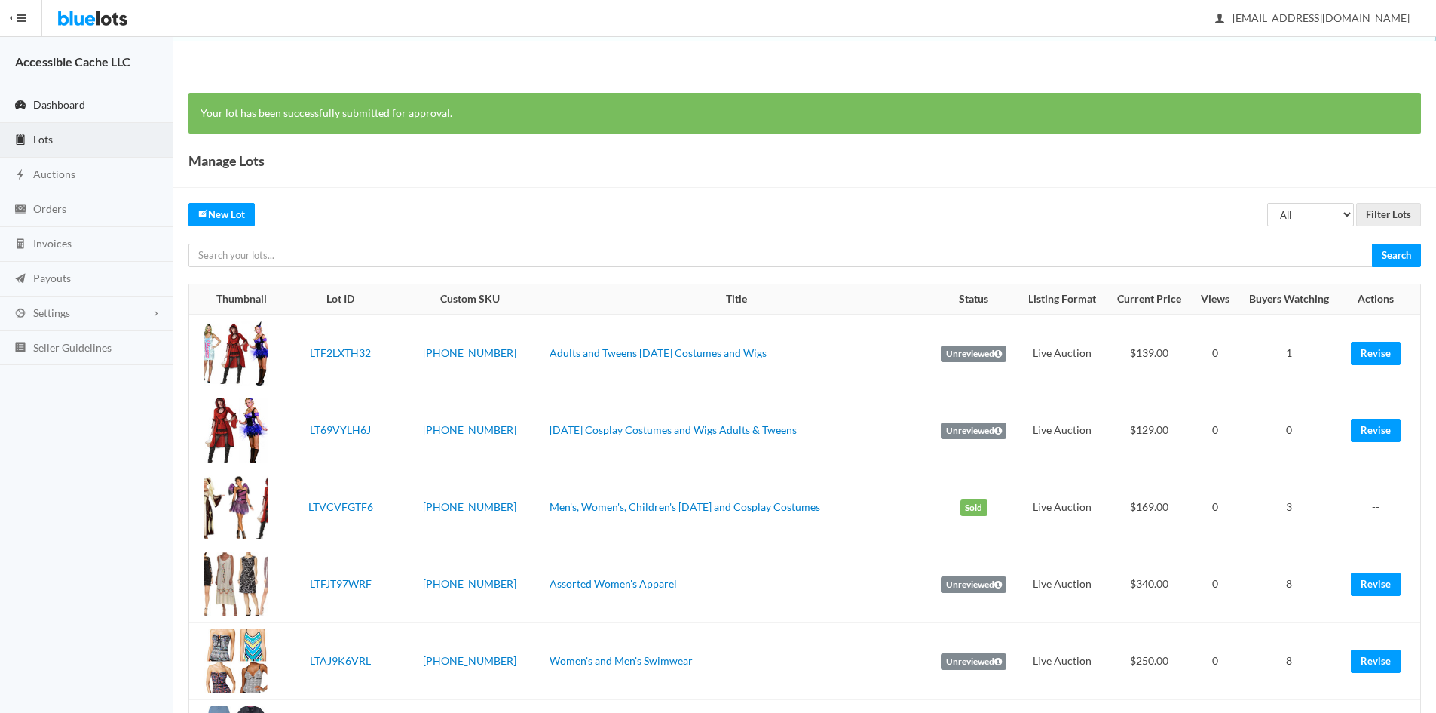
click at [59, 99] on span "Dashboard" at bounding box center [59, 104] width 52 height 13
